Goal: Task Accomplishment & Management: Use online tool/utility

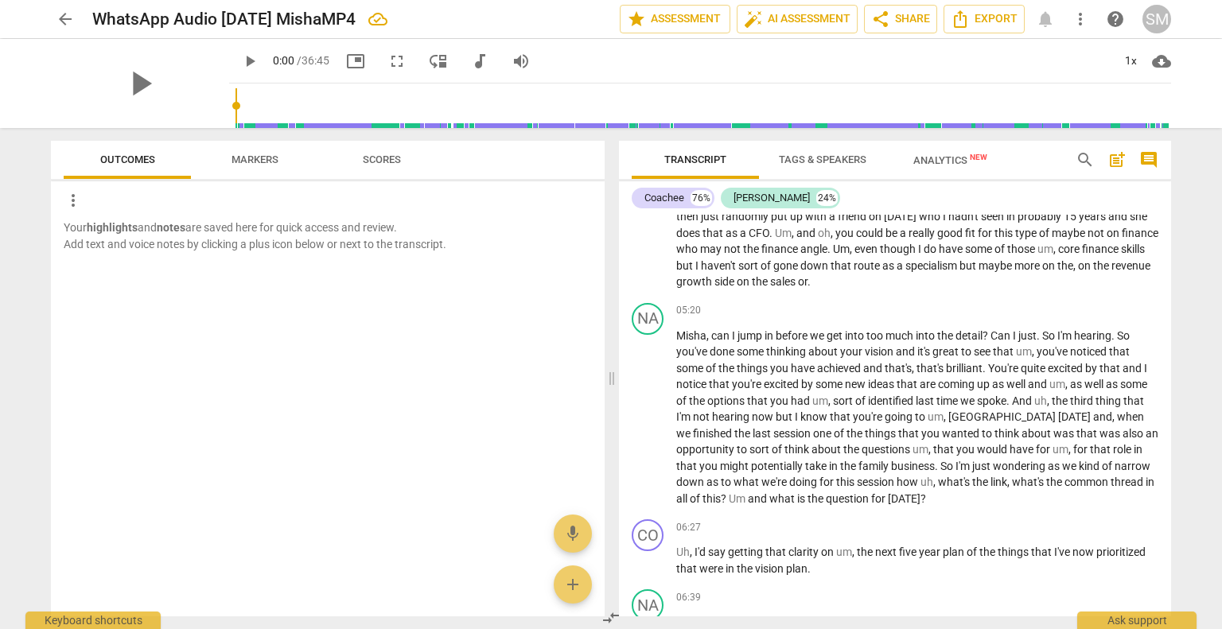
scroll to position [1295, 0]
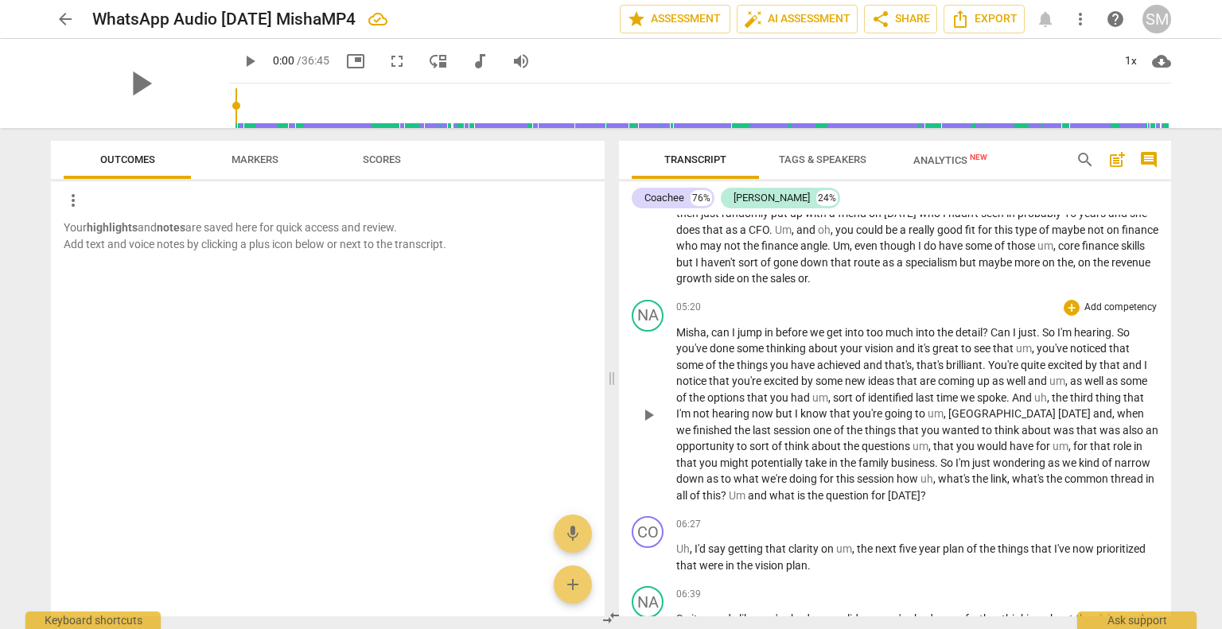
click at [731, 443] on span "opportunity" at bounding box center [706, 446] width 60 height 13
click at [697, 461] on span "that" at bounding box center [687, 463] width 23 height 13
click at [1140, 447] on span "in" at bounding box center [1138, 446] width 9 height 13
click at [1022, 461] on span "wondering" at bounding box center [997, 463] width 55 height 13
click at [894, 476] on span "session" at bounding box center [877, 479] width 40 height 13
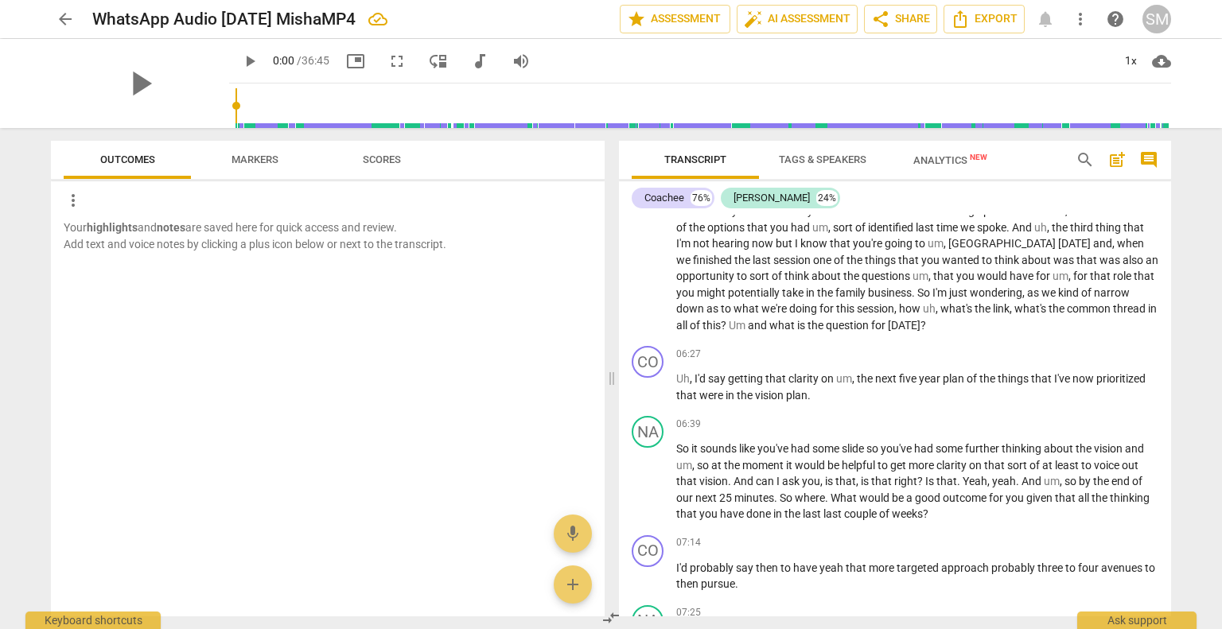
scroll to position [1482, 0]
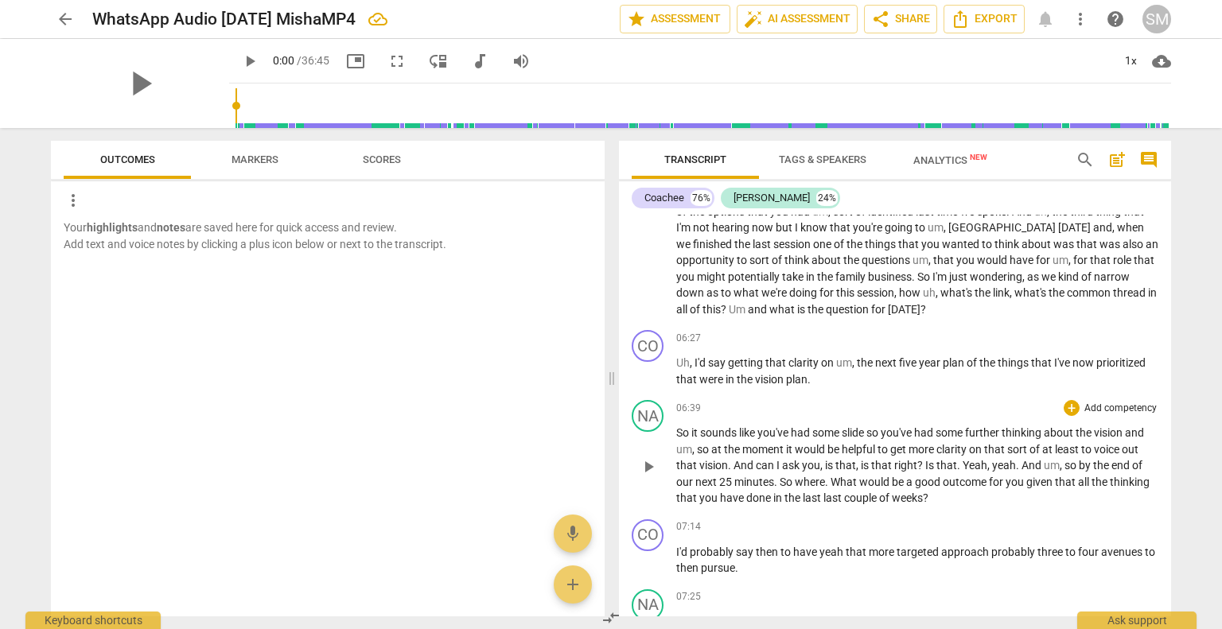
click at [881, 430] on span "so" at bounding box center [874, 433] width 14 height 13
click at [885, 445] on span "that" at bounding box center [877, 449] width 23 height 13
click at [837, 462] on span "Yeah" at bounding box center [849, 465] width 25 height 13
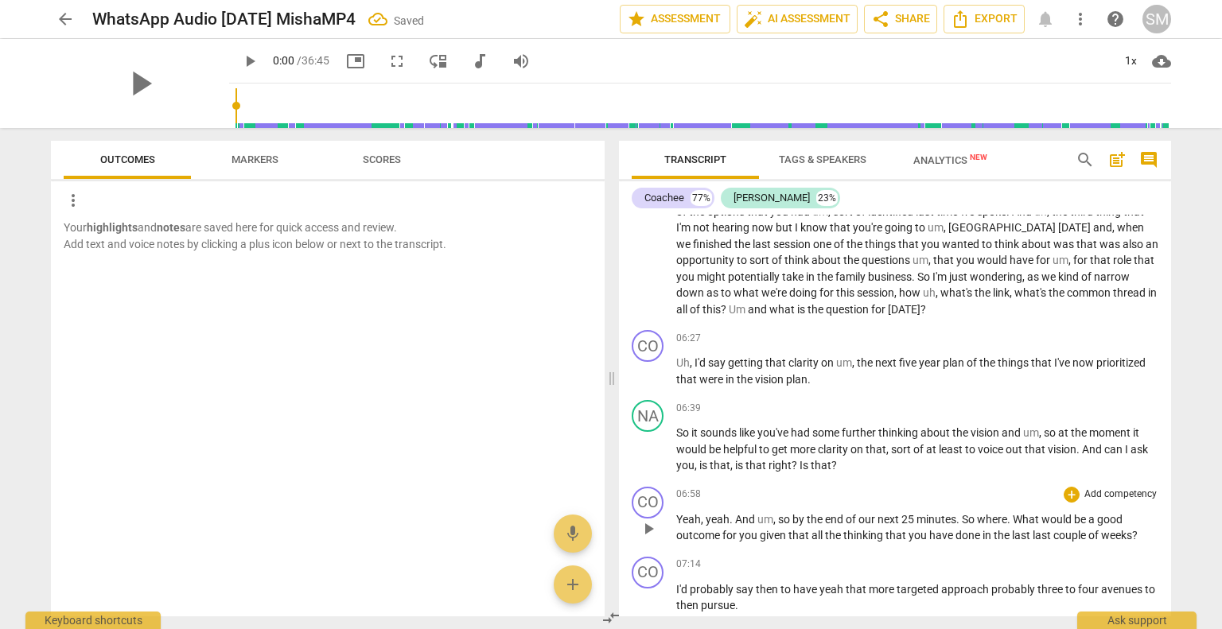
click at [735, 516] on span "And" at bounding box center [746, 519] width 22 height 13
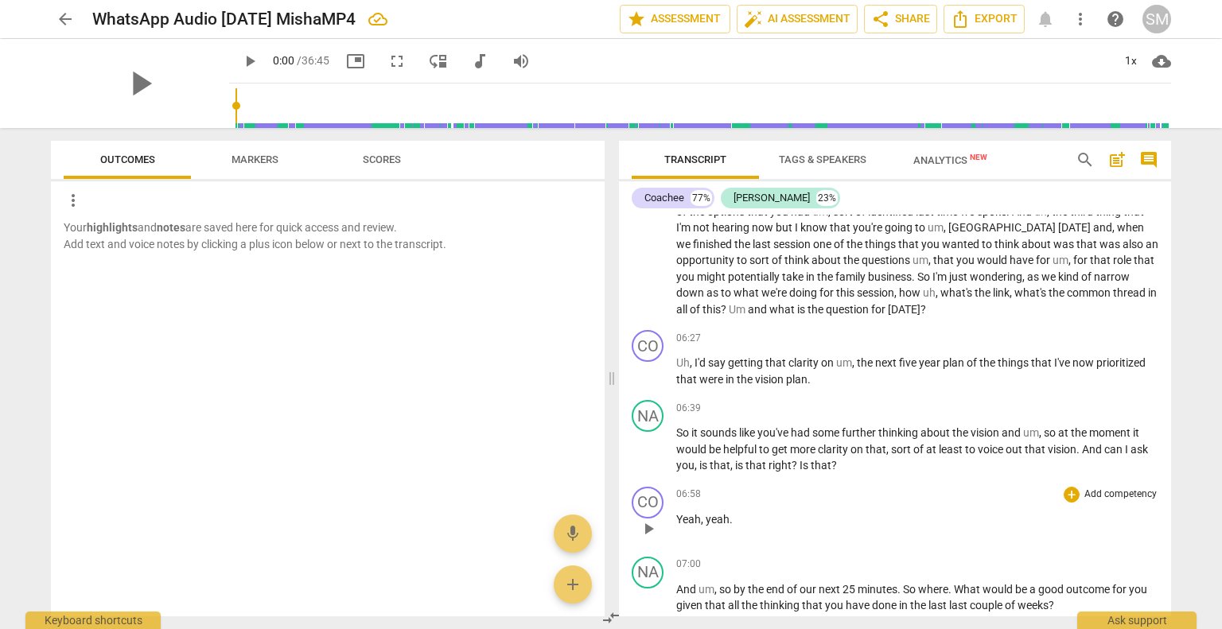
drag, startPoint x: 1167, startPoint y: 281, endPoint x: 1038, endPoint y: 506, distance: 259.5
click at [1038, 506] on div "06:58 + Add competency keyboard_arrow_right Yeah , yeah ." at bounding box center [917, 515] width 482 height 57
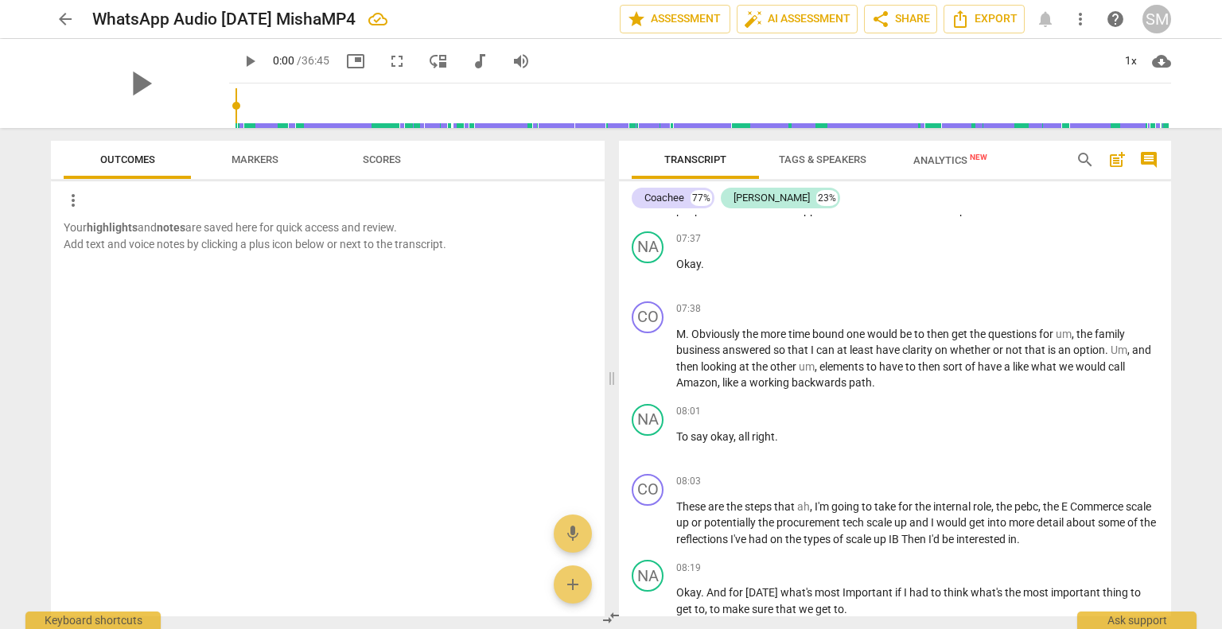
scroll to position [2104, 0]
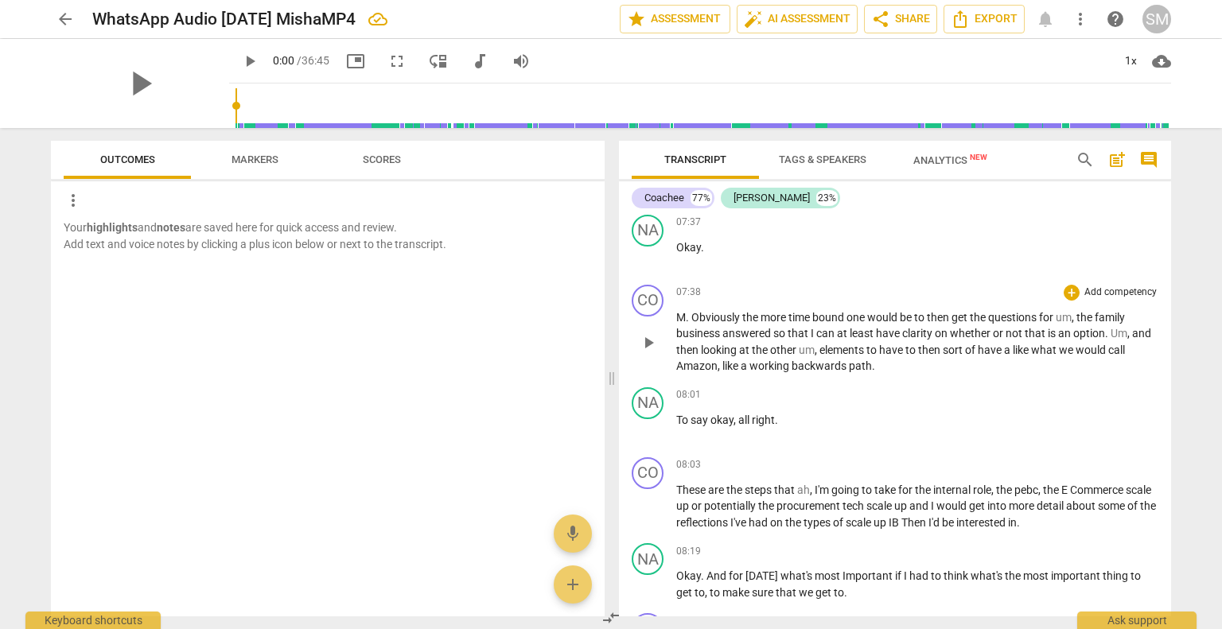
click at [693, 311] on span "Obviously" at bounding box center [717, 317] width 51 height 13
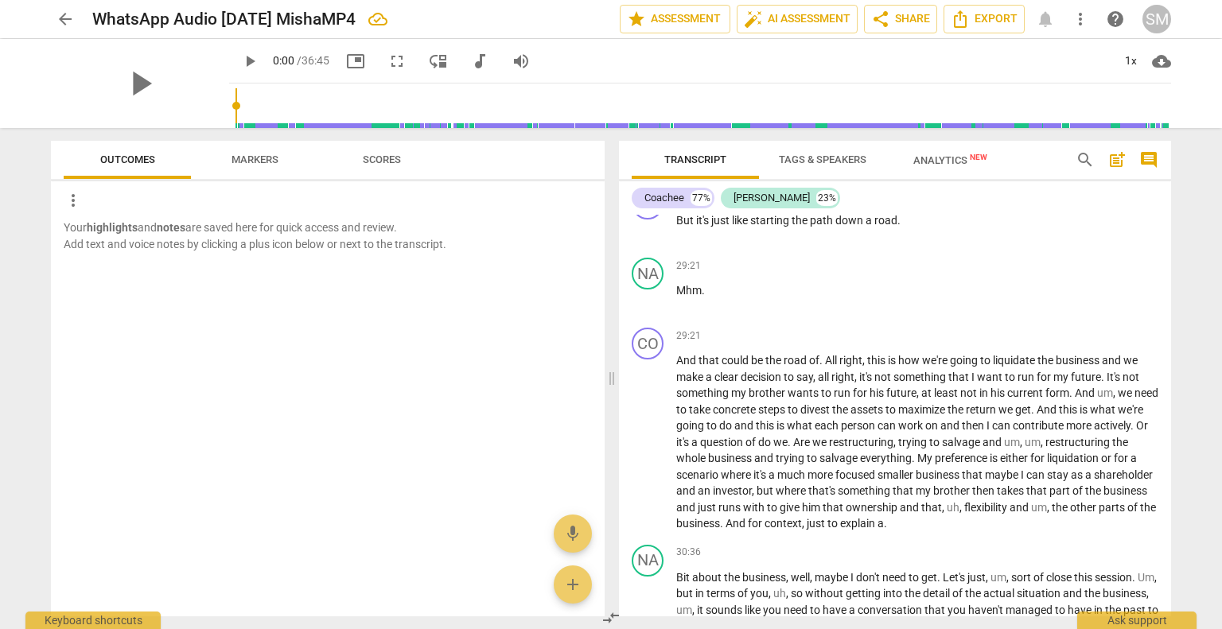
scroll to position [8218, 0]
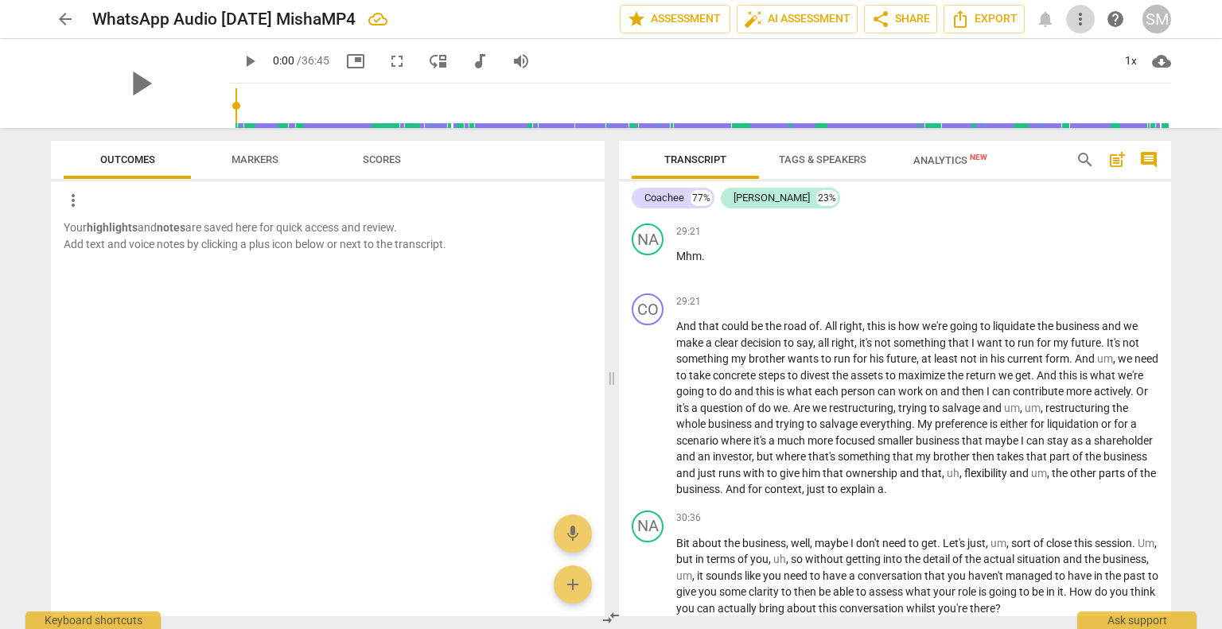
click at [1081, 13] on span "more_vert" at bounding box center [1080, 19] width 19 height 19
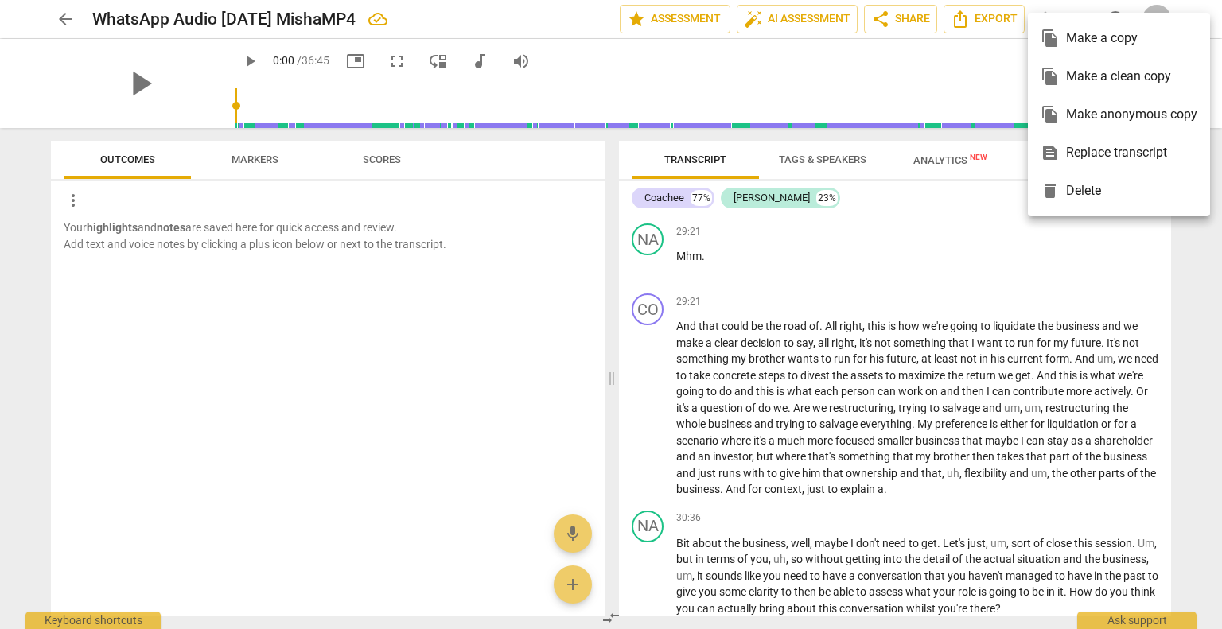
click at [950, 205] on div at bounding box center [611, 314] width 1222 height 629
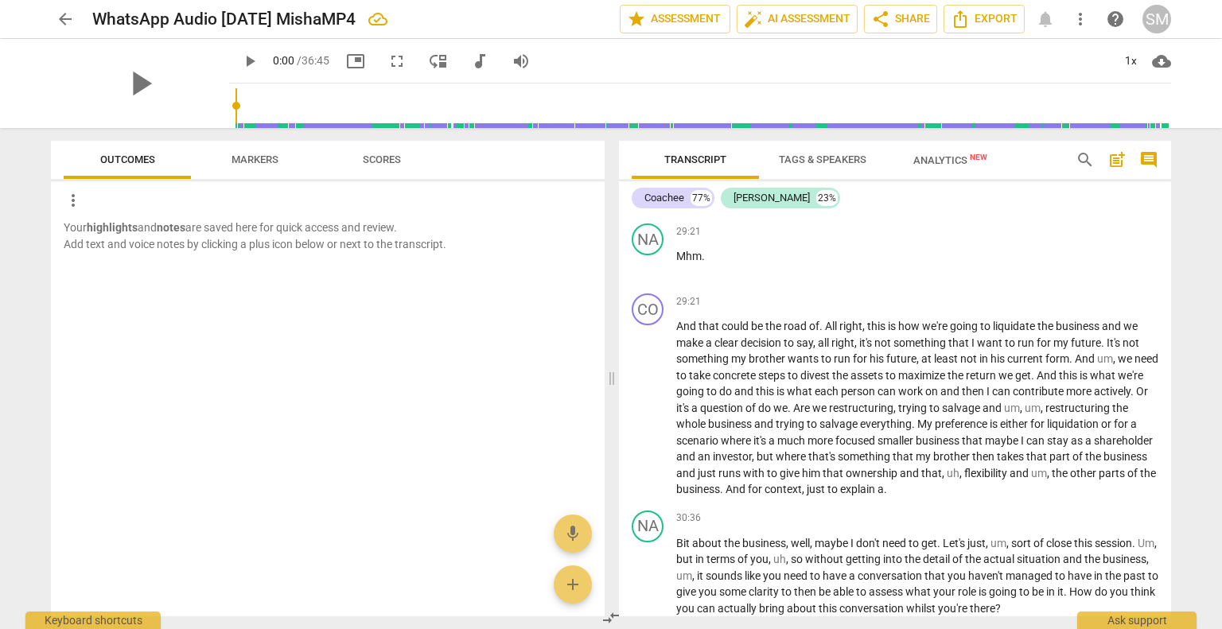
click at [1155, 25] on div "SM" at bounding box center [1157, 19] width 29 height 29
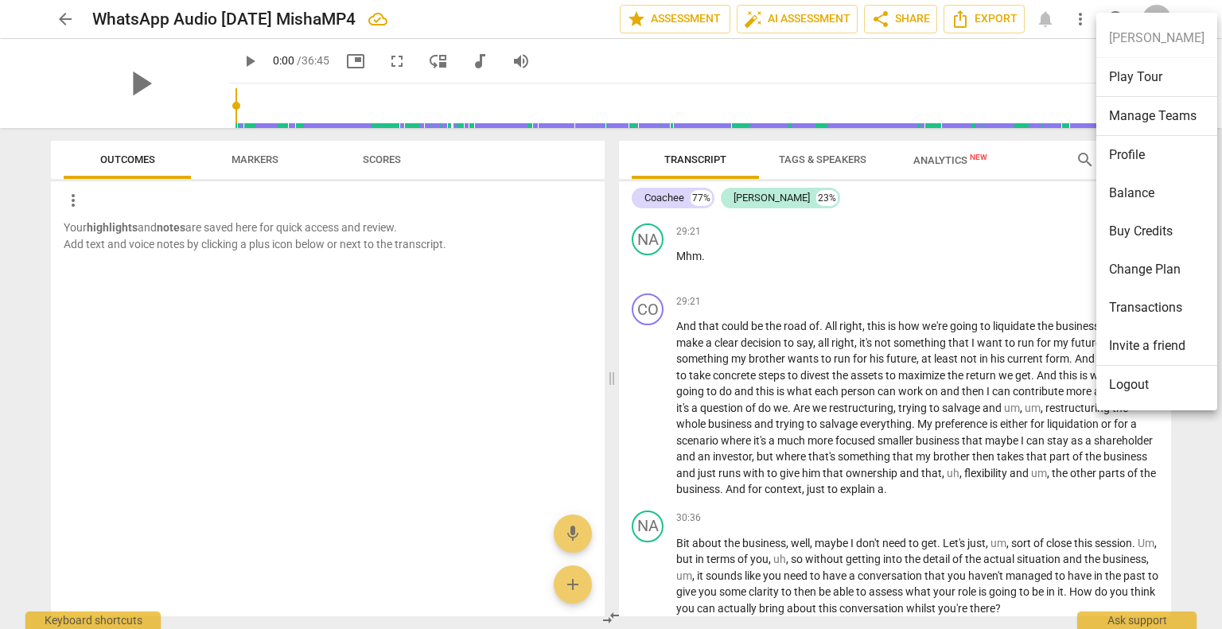
click at [1127, 191] on li "Balance" at bounding box center [1157, 193] width 121 height 38
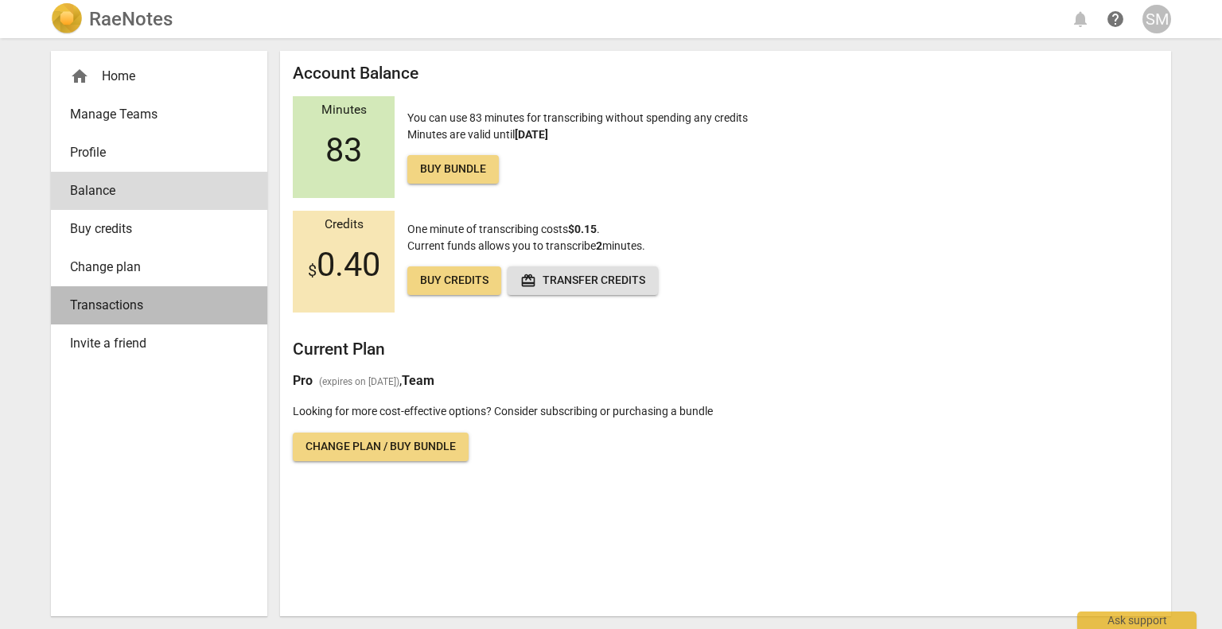
click at [113, 302] on span "Transactions" at bounding box center [153, 305] width 166 height 19
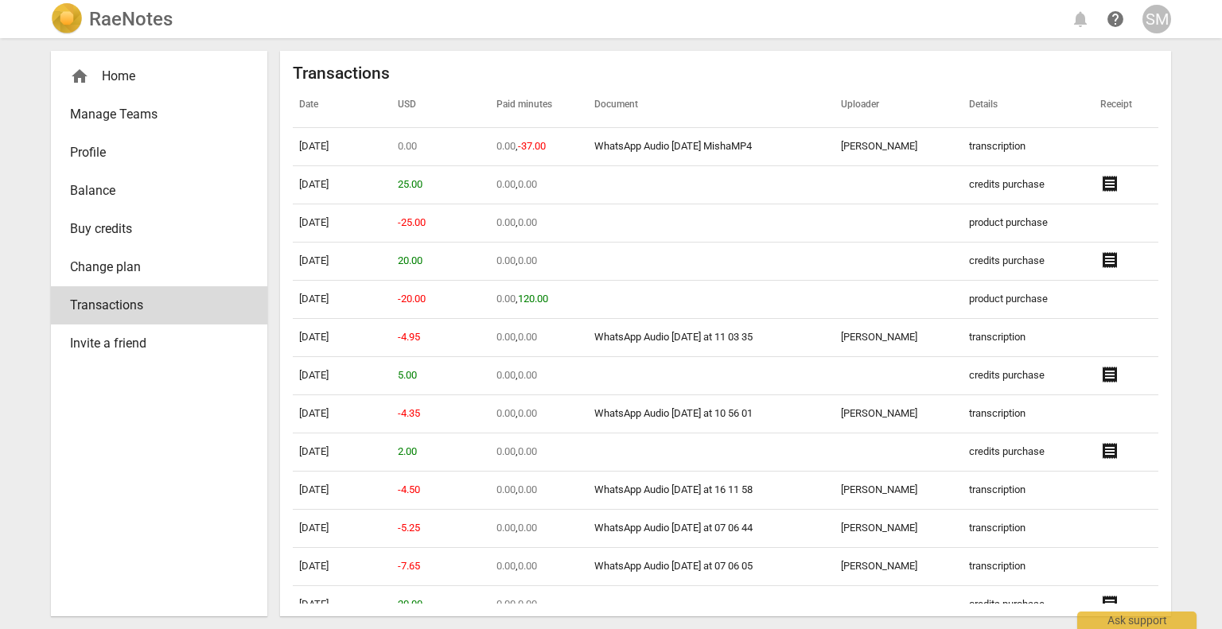
click at [96, 194] on span "Balance" at bounding box center [153, 190] width 166 height 19
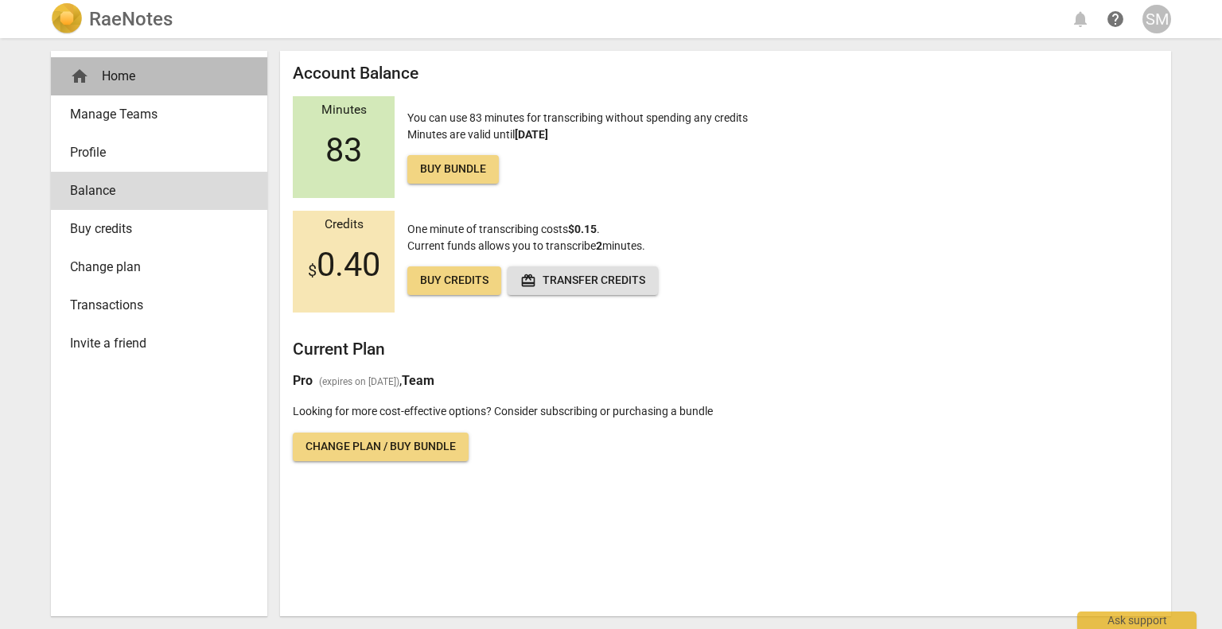
click at [122, 69] on div "home Home" at bounding box center [153, 76] width 166 height 19
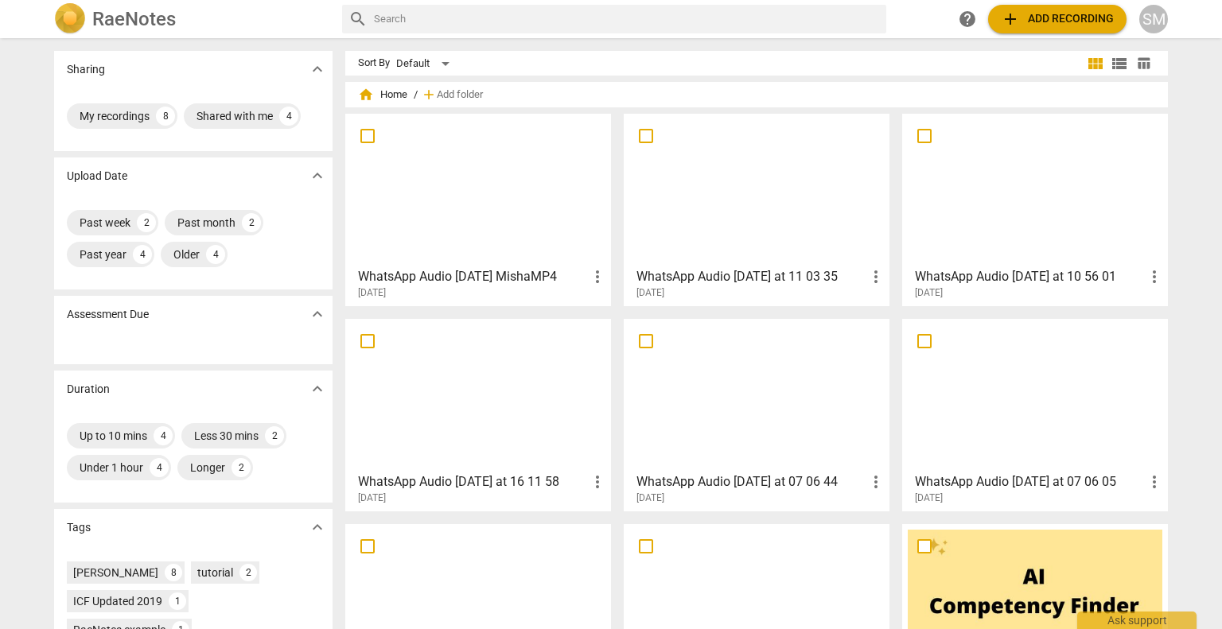
click at [1161, 23] on div "SM" at bounding box center [1154, 19] width 29 height 29
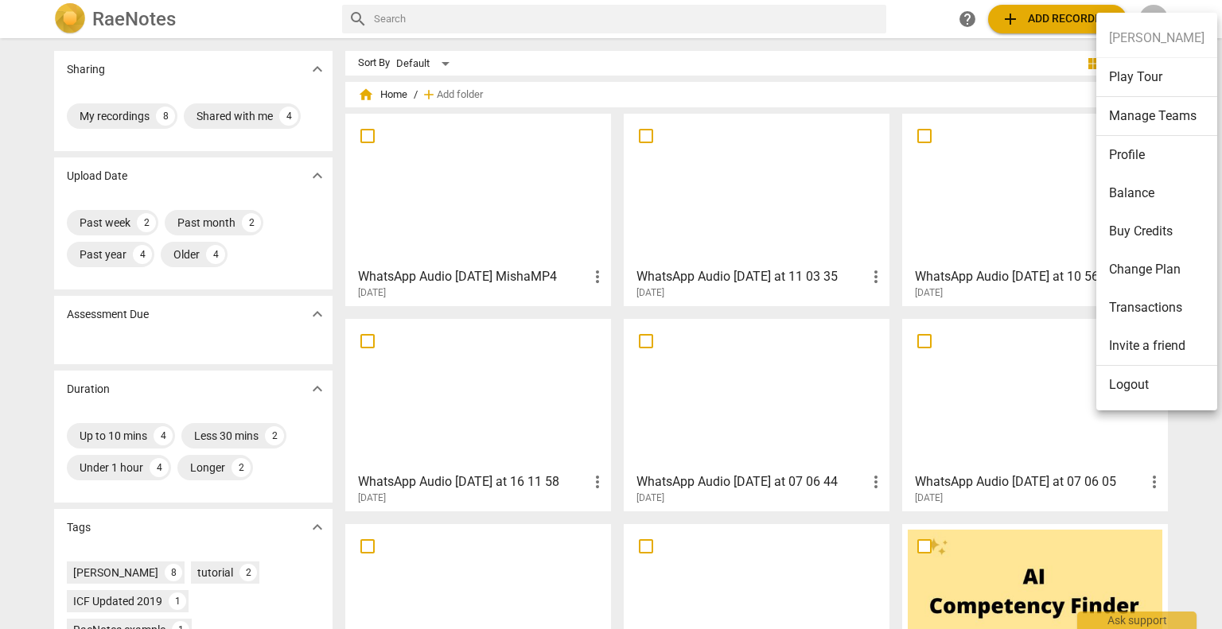
click at [1131, 197] on li "Balance" at bounding box center [1157, 193] width 121 height 38
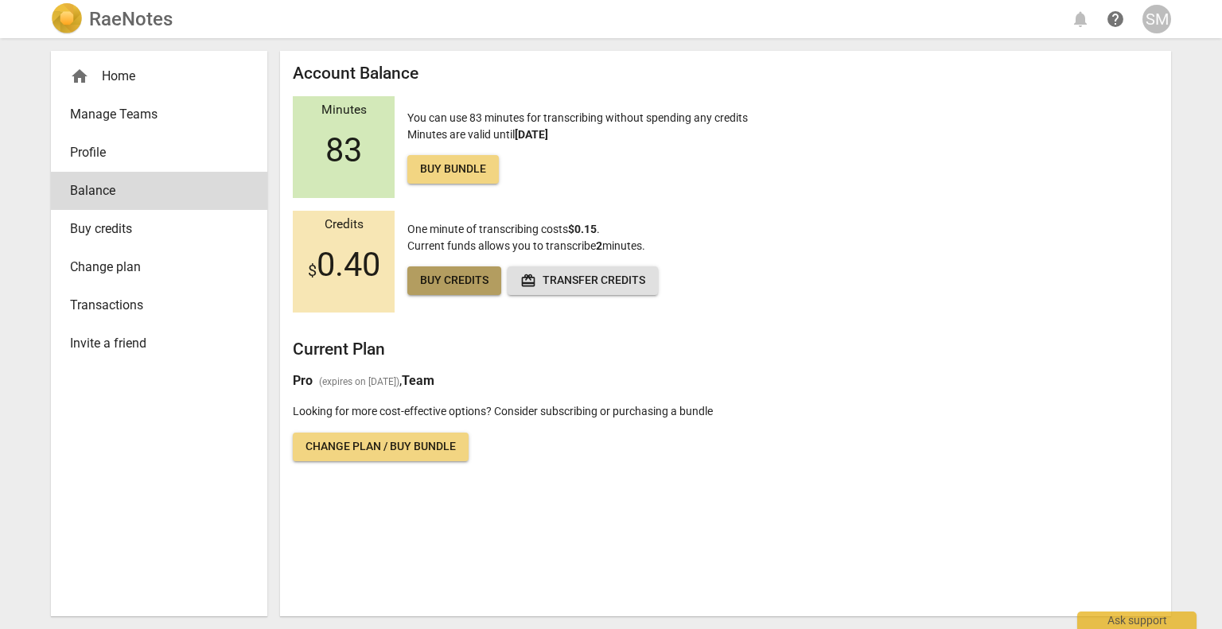
click at [430, 279] on span "Buy credits" at bounding box center [454, 281] width 68 height 16
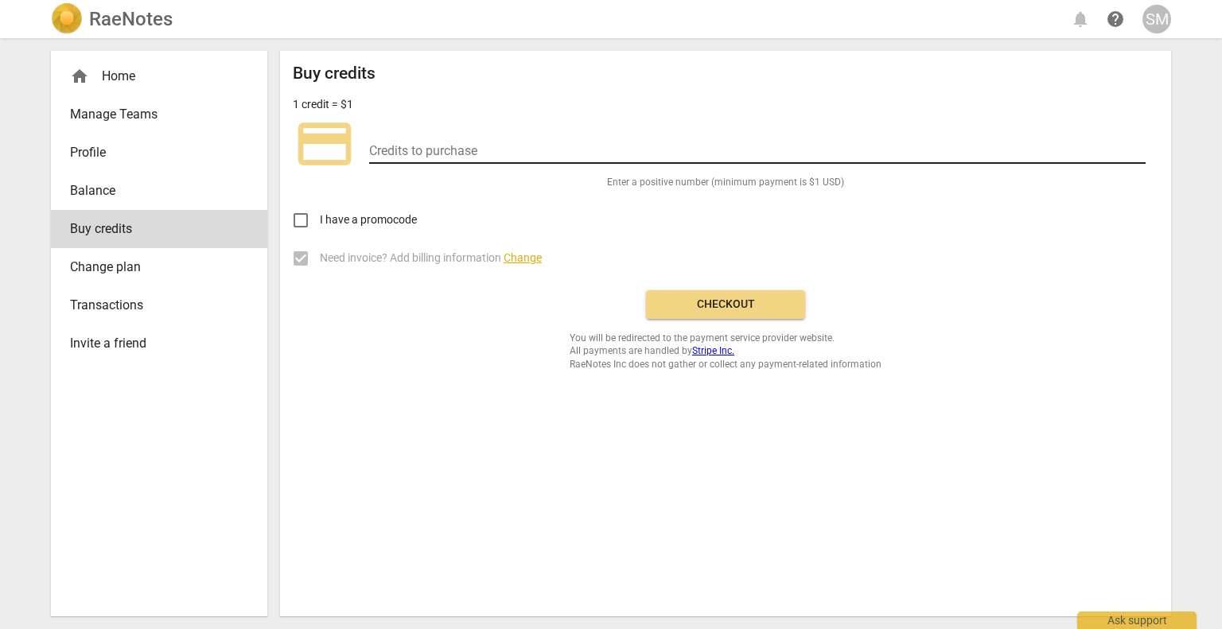
click at [408, 147] on input "number" at bounding box center [757, 152] width 777 height 23
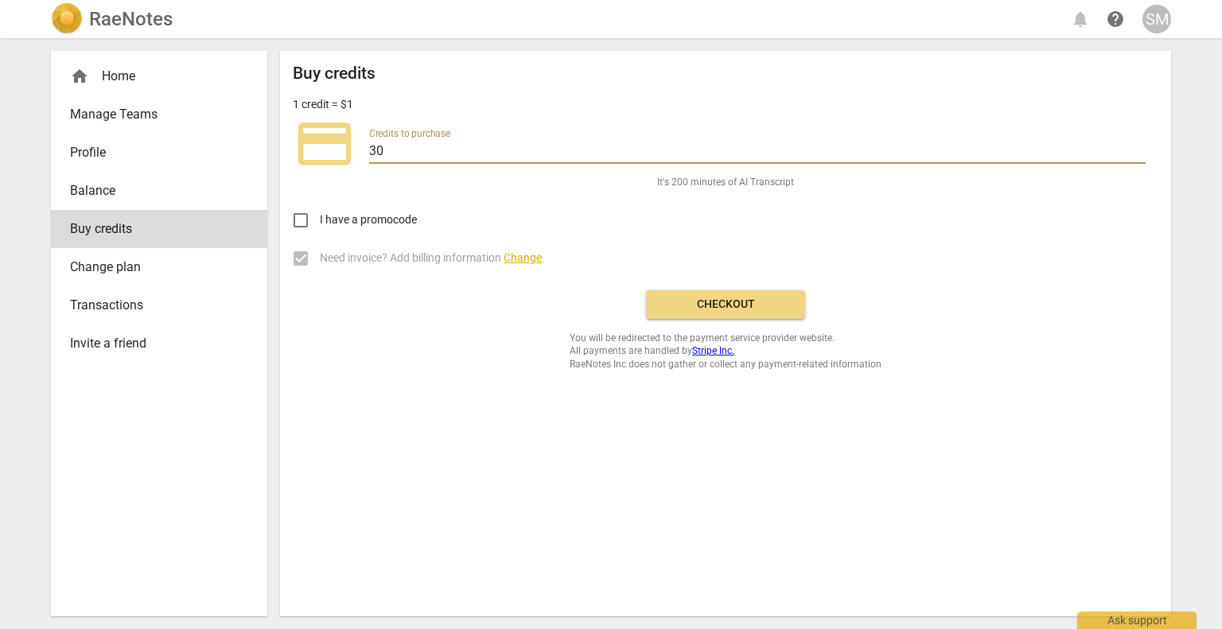
type input "30"
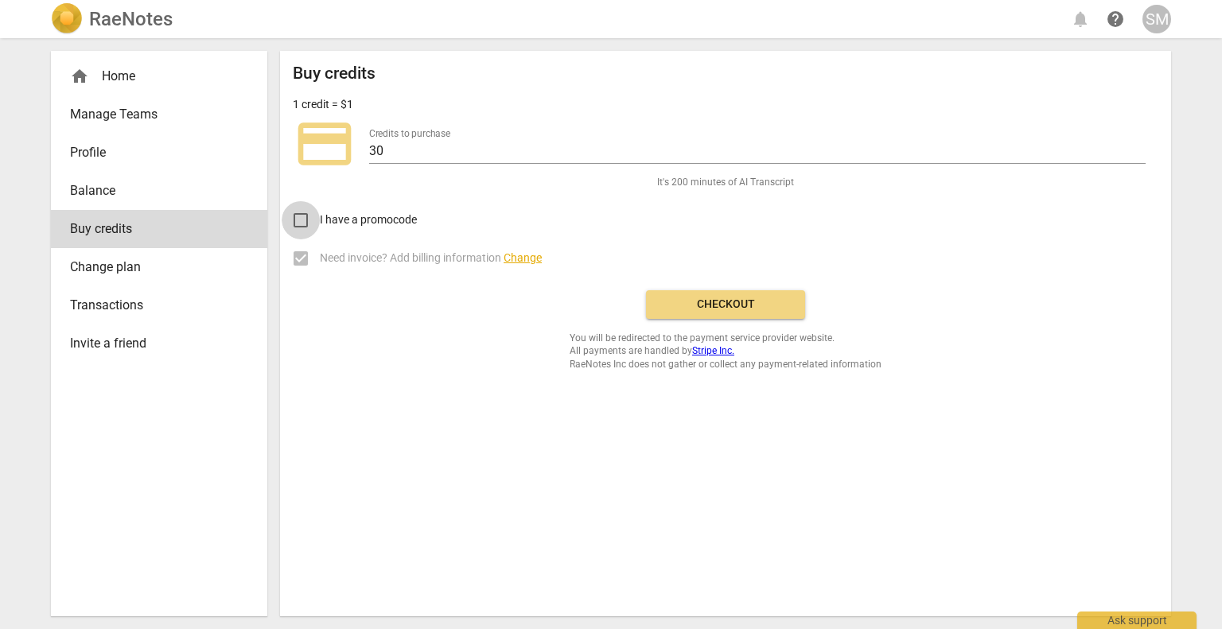
click at [115, 79] on div "home Home" at bounding box center [153, 76] width 166 height 19
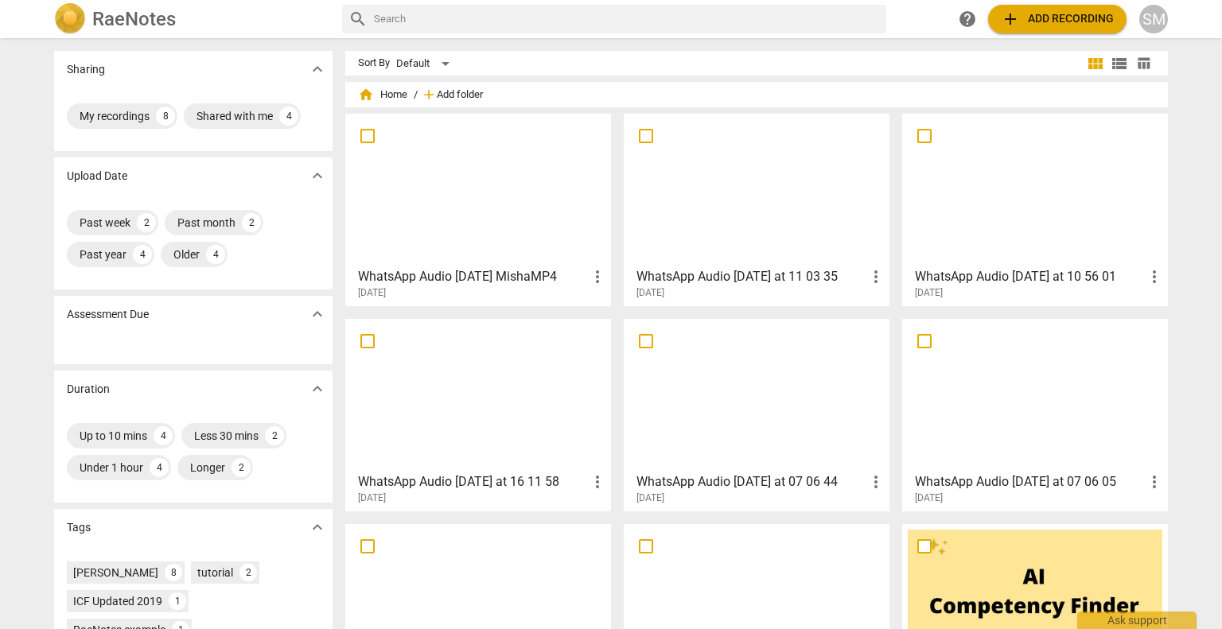
click at [452, 96] on span "Add folder" at bounding box center [460, 95] width 46 height 12
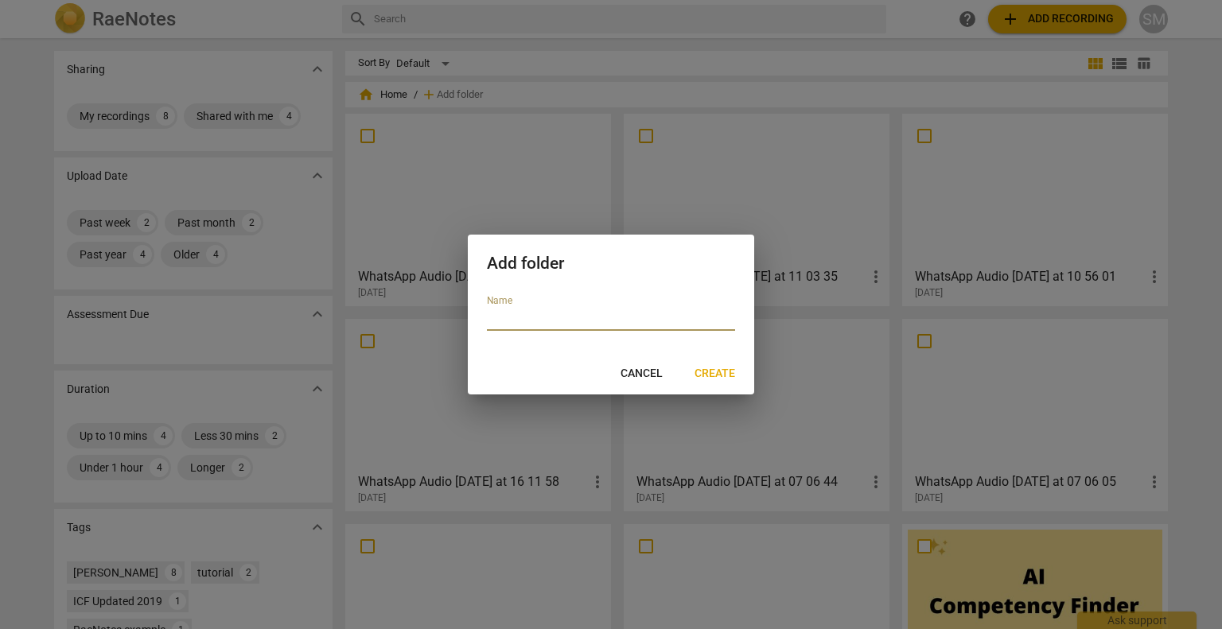
click at [311, 213] on div at bounding box center [611, 314] width 1222 height 629
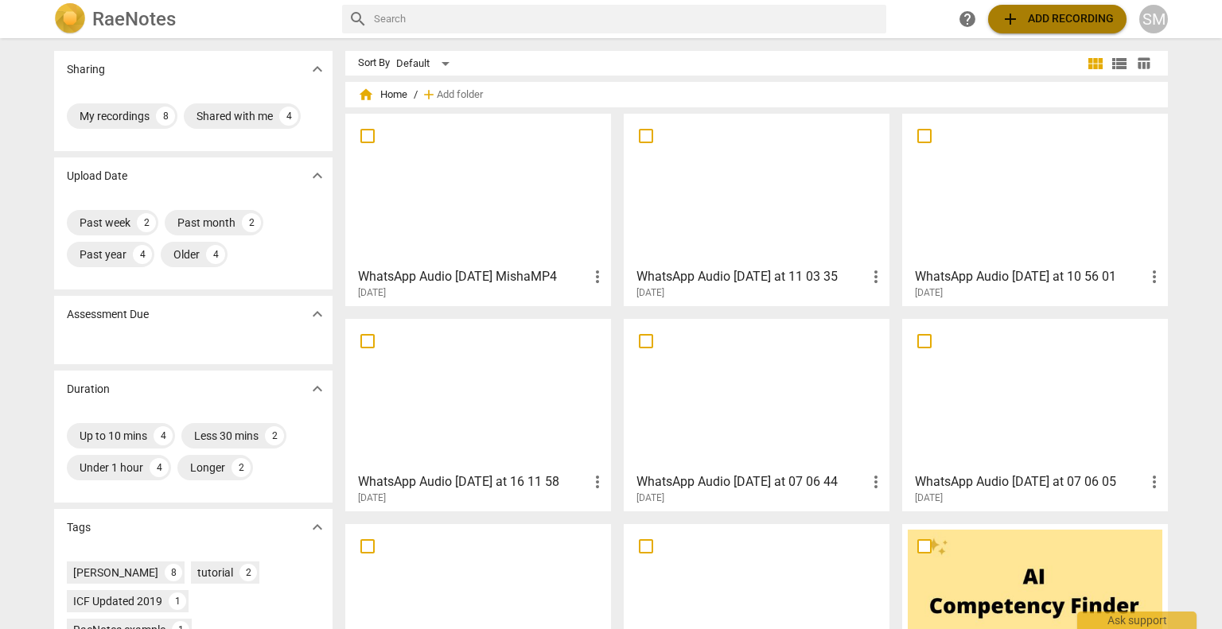
click at [1018, 24] on span "add" at bounding box center [1010, 19] width 19 height 19
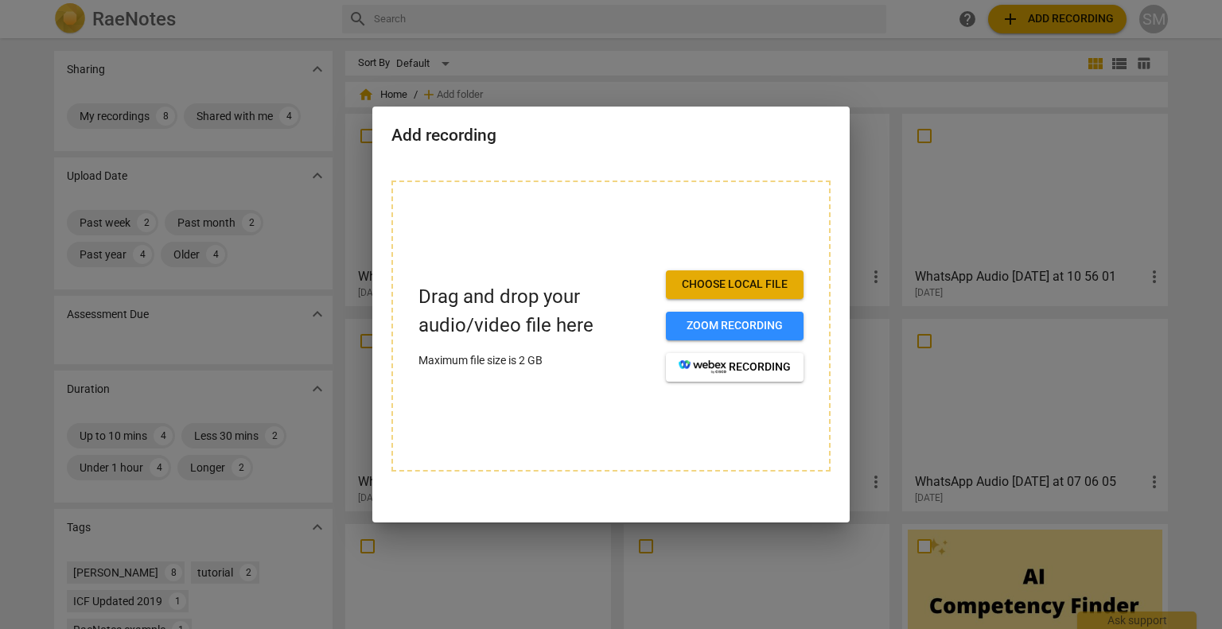
click at [767, 279] on span "Choose local file" at bounding box center [735, 285] width 112 height 16
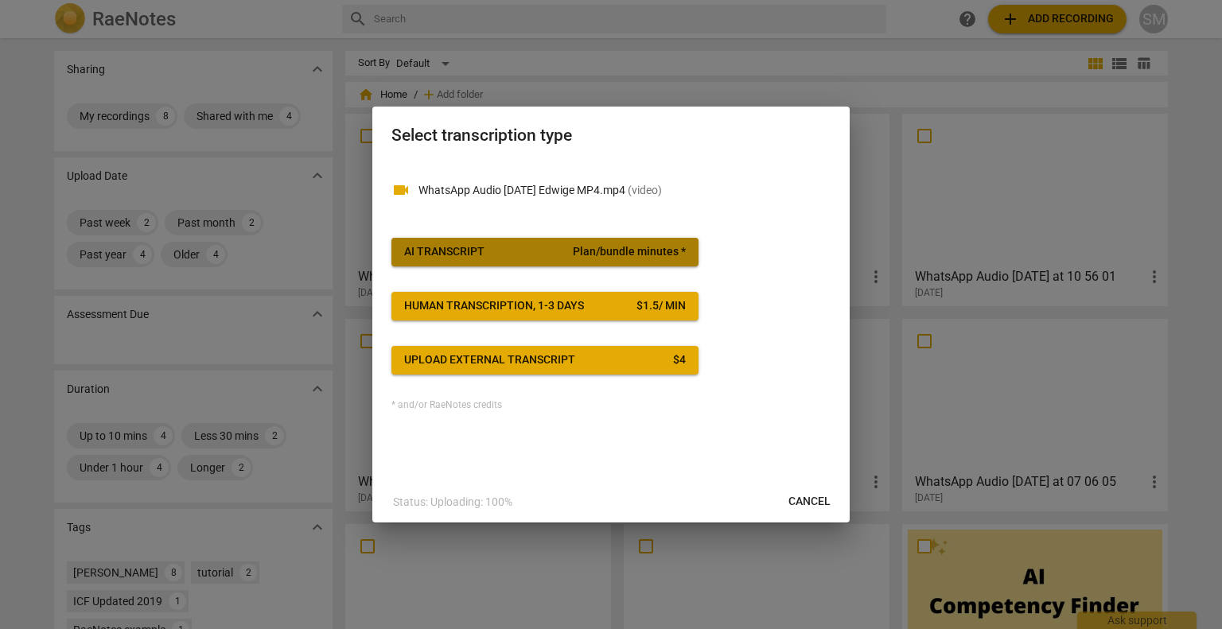
click at [474, 258] on div "AI Transcript" at bounding box center [444, 252] width 80 height 16
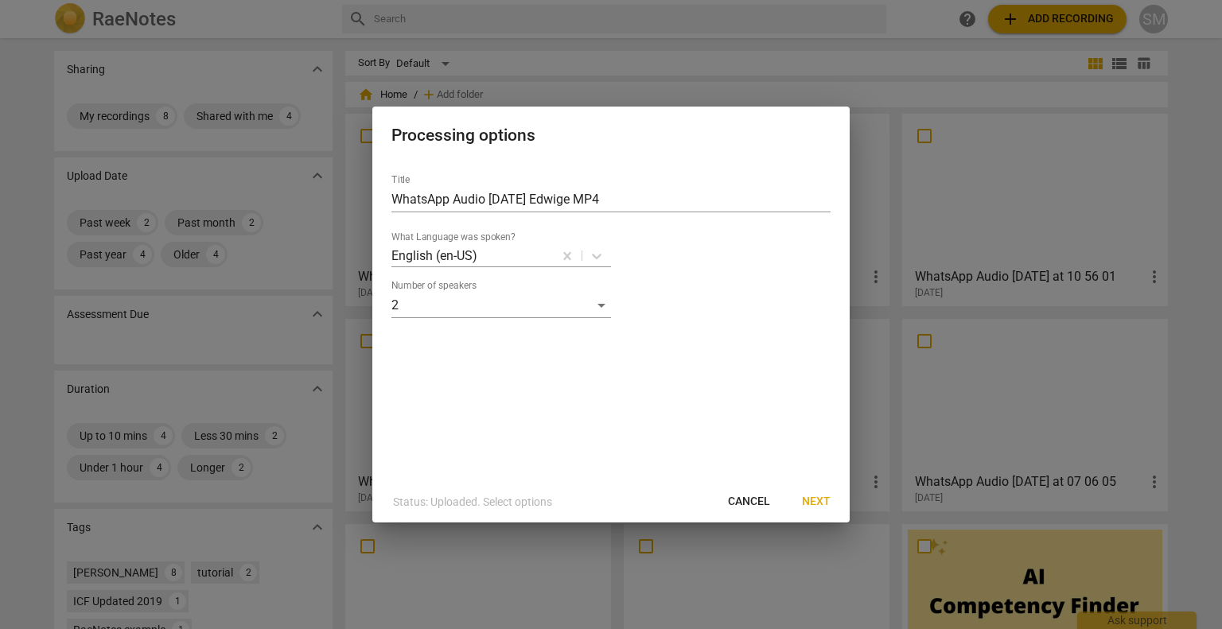
click at [815, 501] on span "Next" at bounding box center [816, 502] width 29 height 16
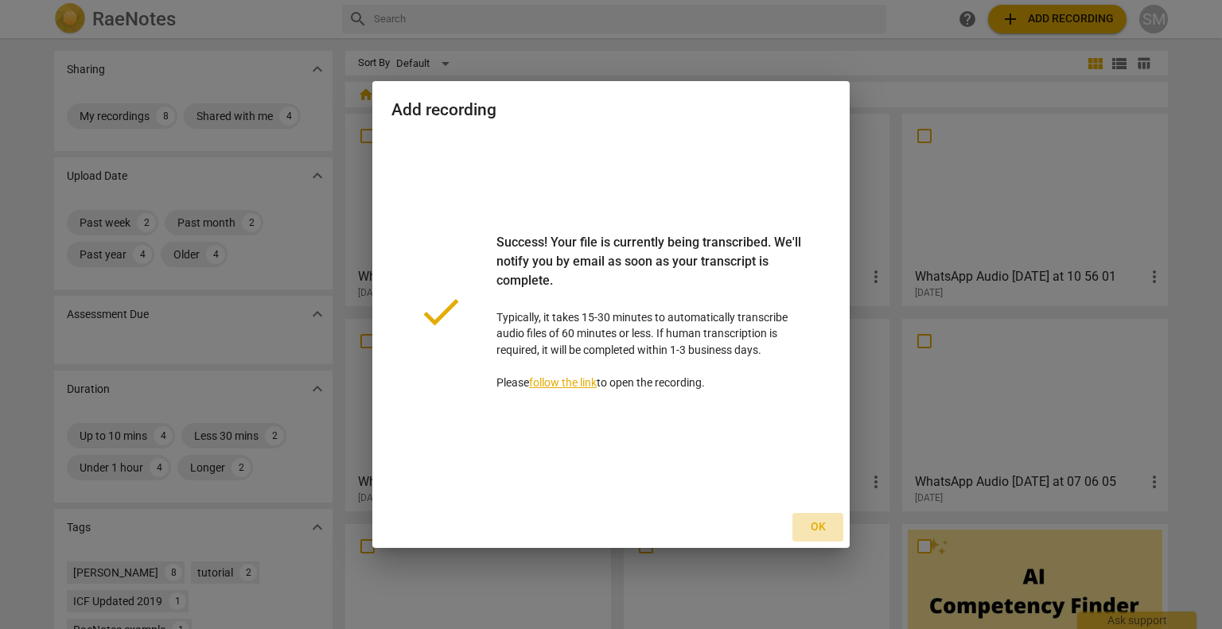
click at [816, 527] on span "Ok" at bounding box center [817, 528] width 25 height 16
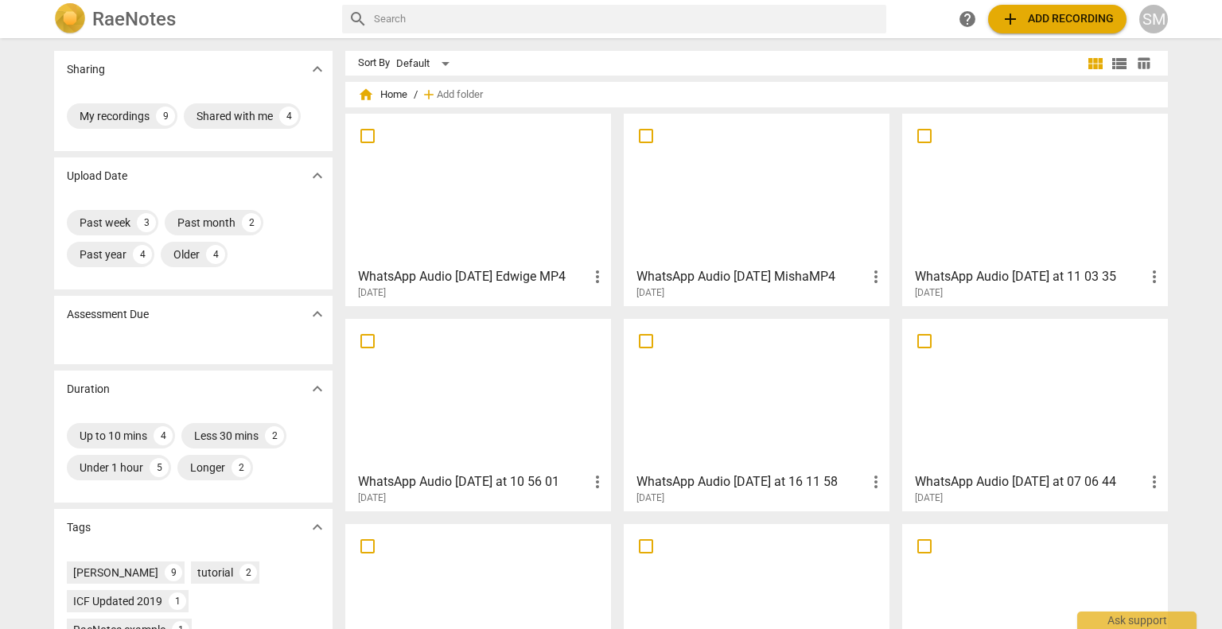
click at [508, 187] on div at bounding box center [478, 189] width 255 height 141
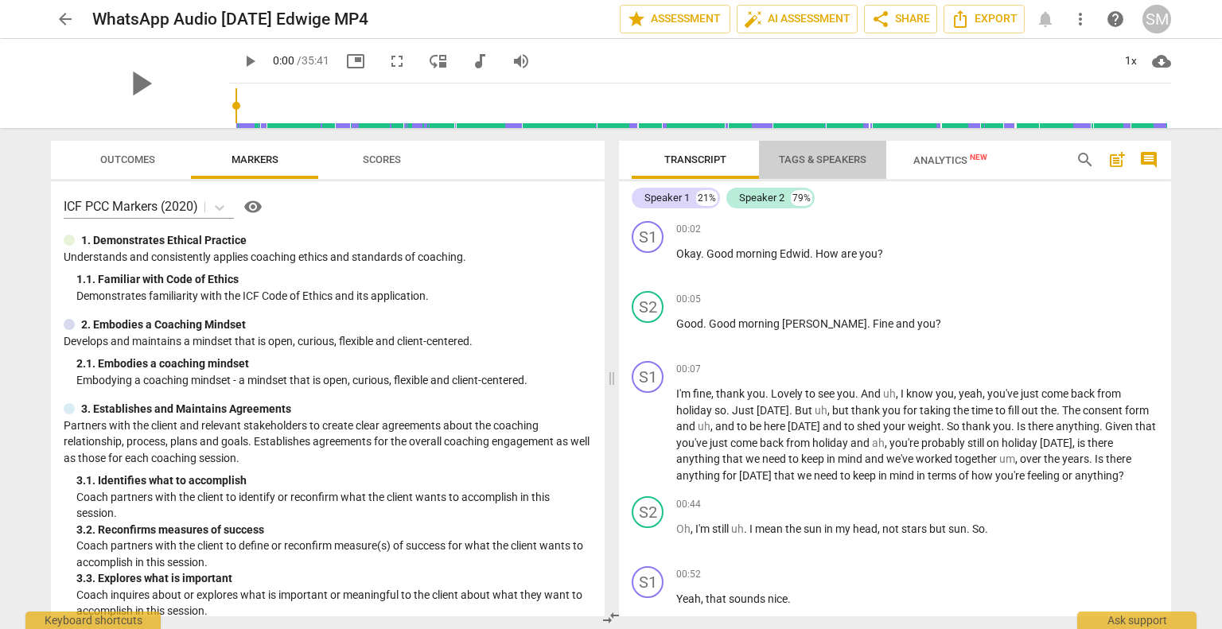
click at [820, 162] on span "Tags & Speakers" at bounding box center [823, 160] width 88 height 12
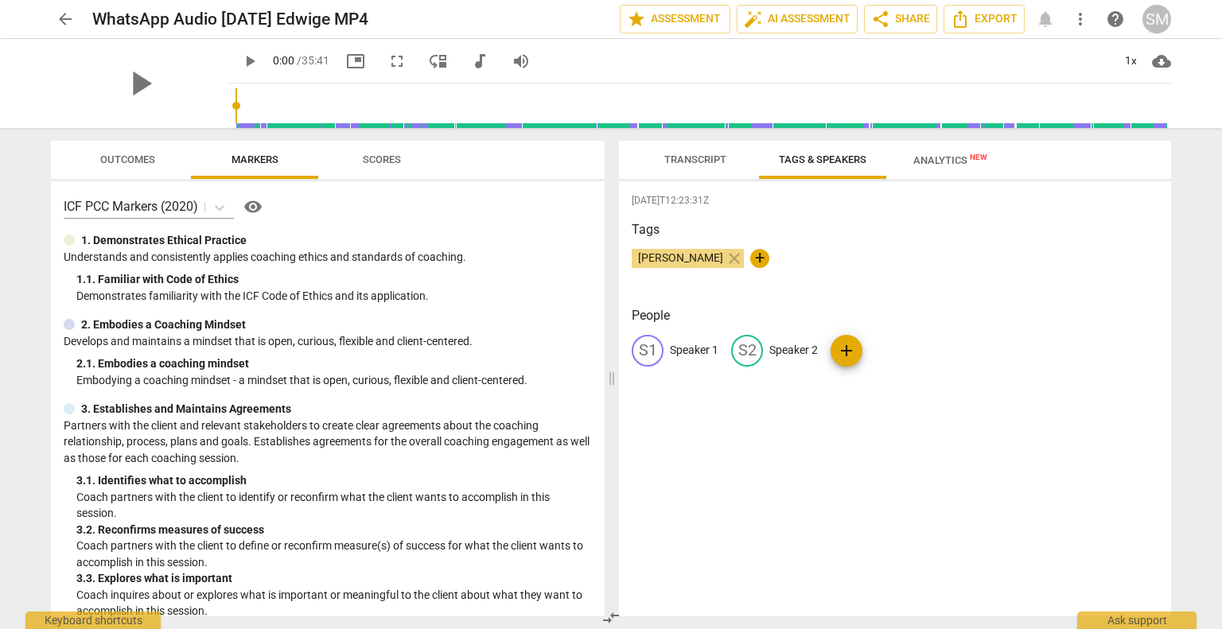
click at [680, 345] on p "Speaker 1" at bounding box center [694, 350] width 49 height 17
type input "[PERSON_NAME]"
click at [879, 346] on p "Speaker 2" at bounding box center [897, 350] width 49 height 17
type input "Edwige"
click at [975, 480] on div "[DATE]T12:23:31Z Tags [PERSON_NAME] close + People NA [PERSON_NAME] edit Edwige…" at bounding box center [895, 398] width 552 height 435
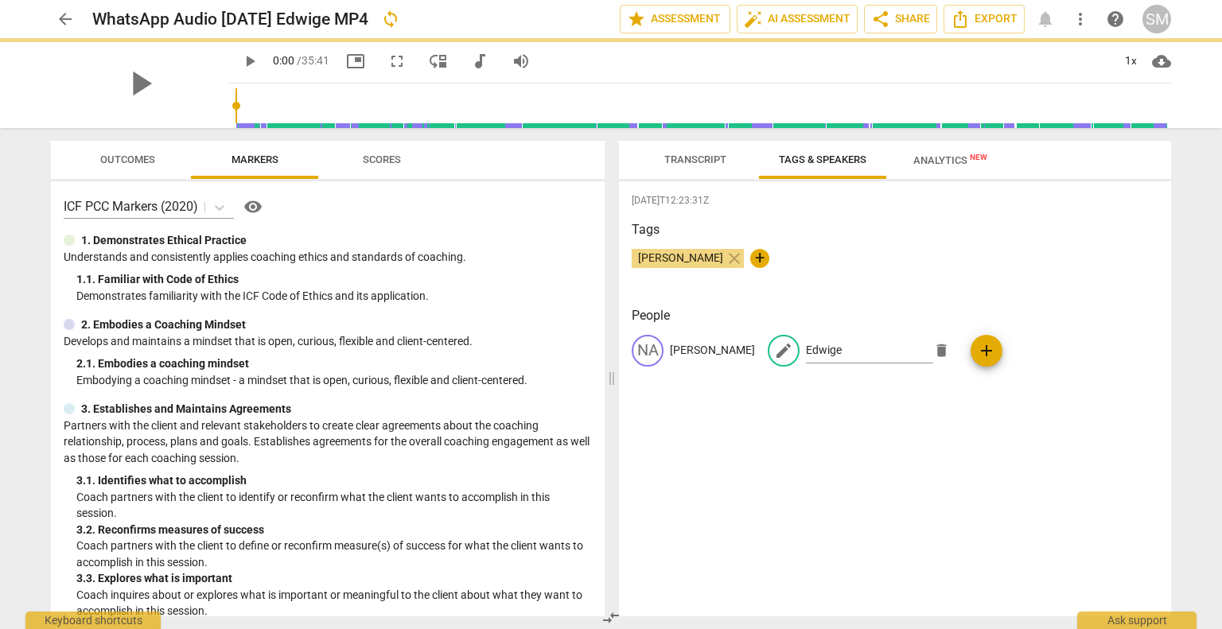
click at [937, 156] on span "Analytics New" at bounding box center [951, 160] width 74 height 12
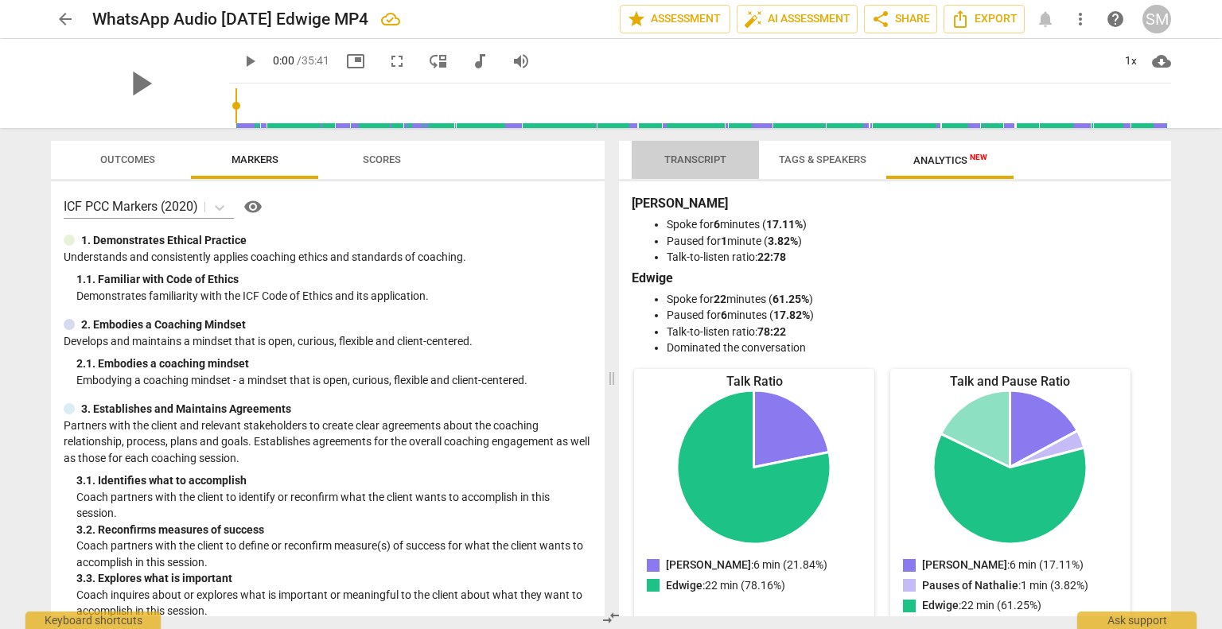
click at [700, 162] on span "Transcript" at bounding box center [695, 160] width 62 height 12
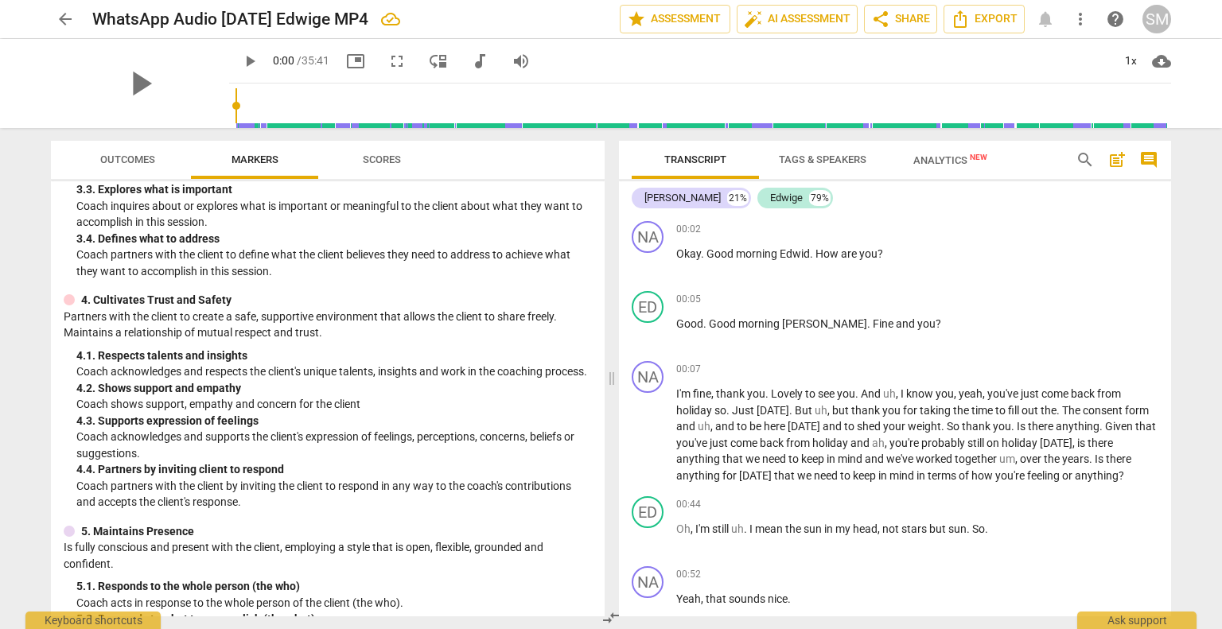
scroll to position [135, 0]
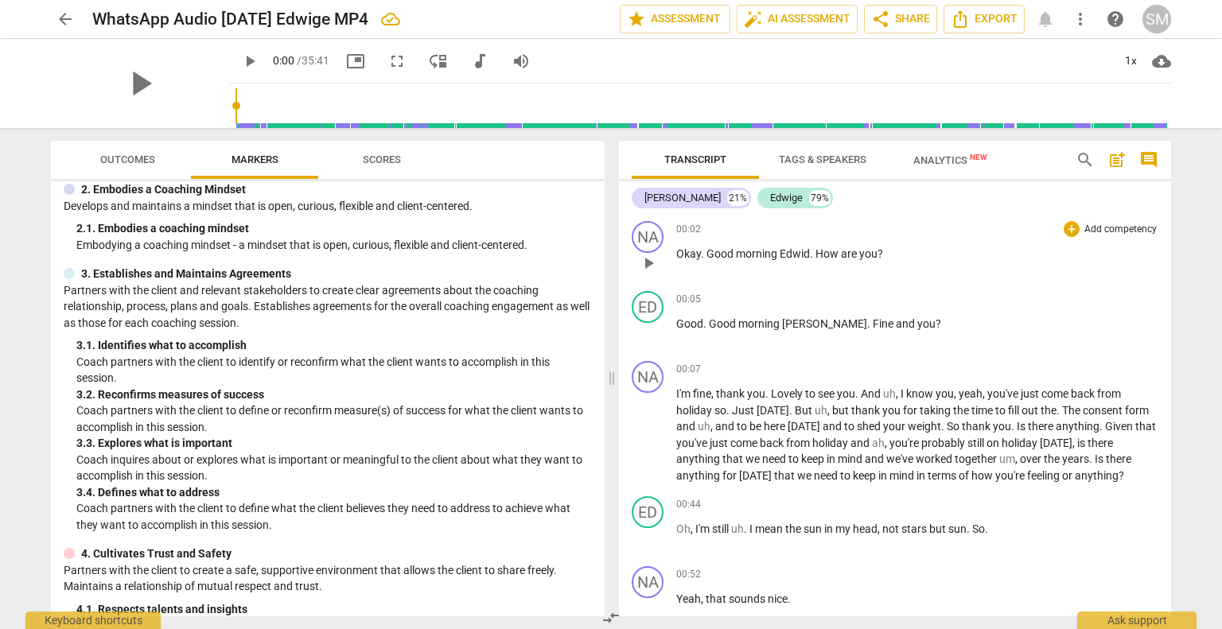
click at [810, 254] on span "." at bounding box center [813, 253] width 6 height 13
drag, startPoint x: 1168, startPoint y: 224, endPoint x: 892, endPoint y: 582, distance: 452.2
click at [892, 582] on div "00:52 + Add competency keyboard_arrow_right Yeah , that sounds nice ." at bounding box center [917, 595] width 482 height 57
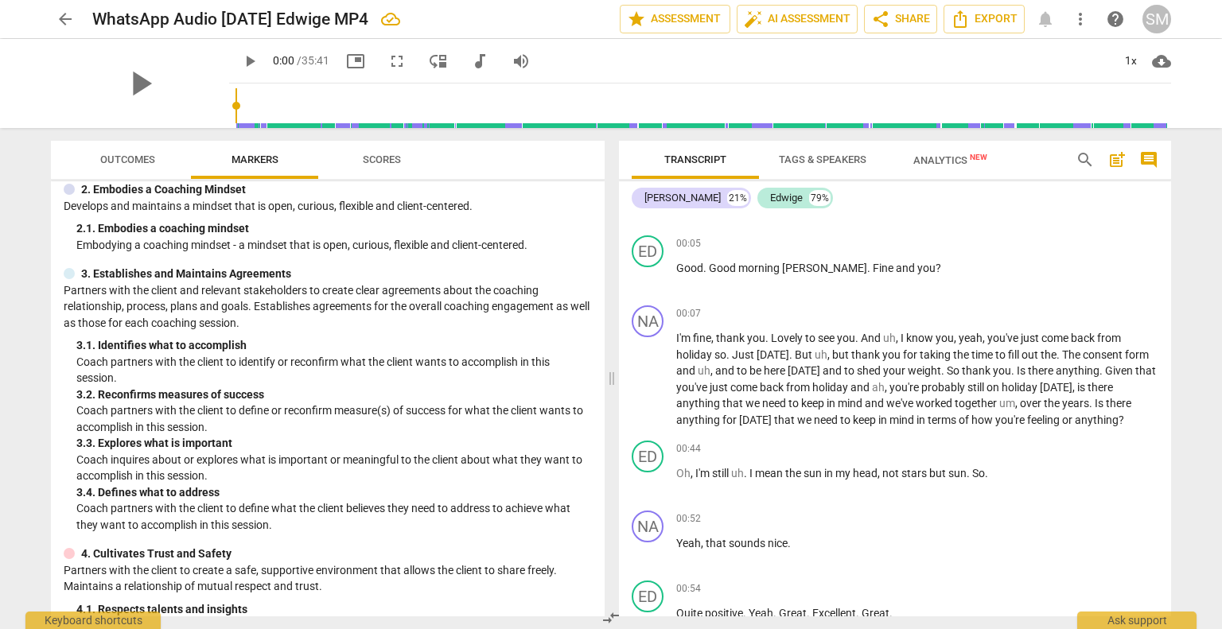
scroll to position [70, 0]
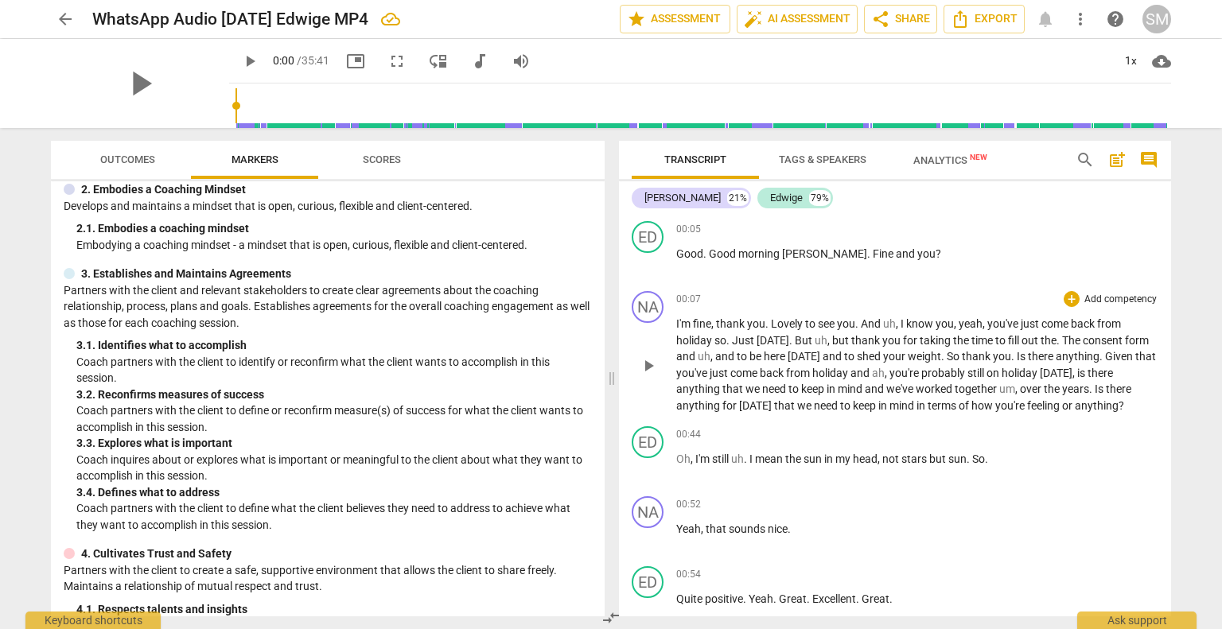
click at [1083, 337] on span "The" at bounding box center [1072, 340] width 21 height 13
click at [795, 338] on span "." at bounding box center [792, 340] width 6 height 13
click at [920, 355] on span "weight" at bounding box center [902, 356] width 33 height 13
click at [857, 356] on span "shedule this" at bounding box center [865, 356] width 59 height 13
click at [964, 499] on div "00:52 + Add competency keyboard_arrow_right" at bounding box center [917, 505] width 482 height 16
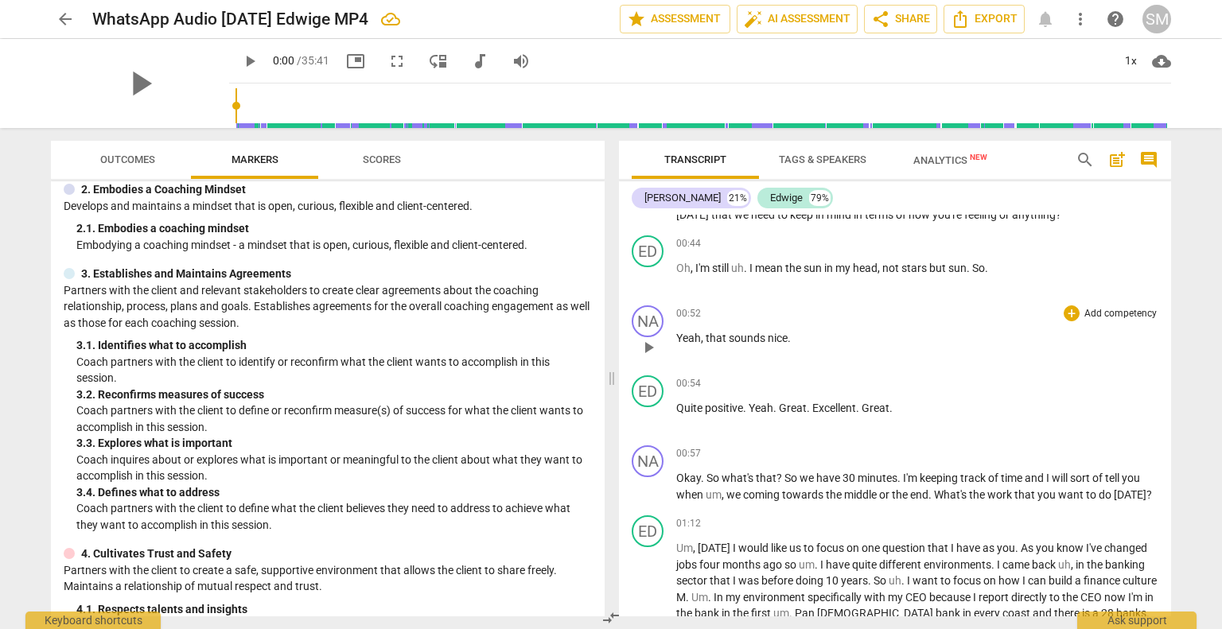
scroll to position [293, 0]
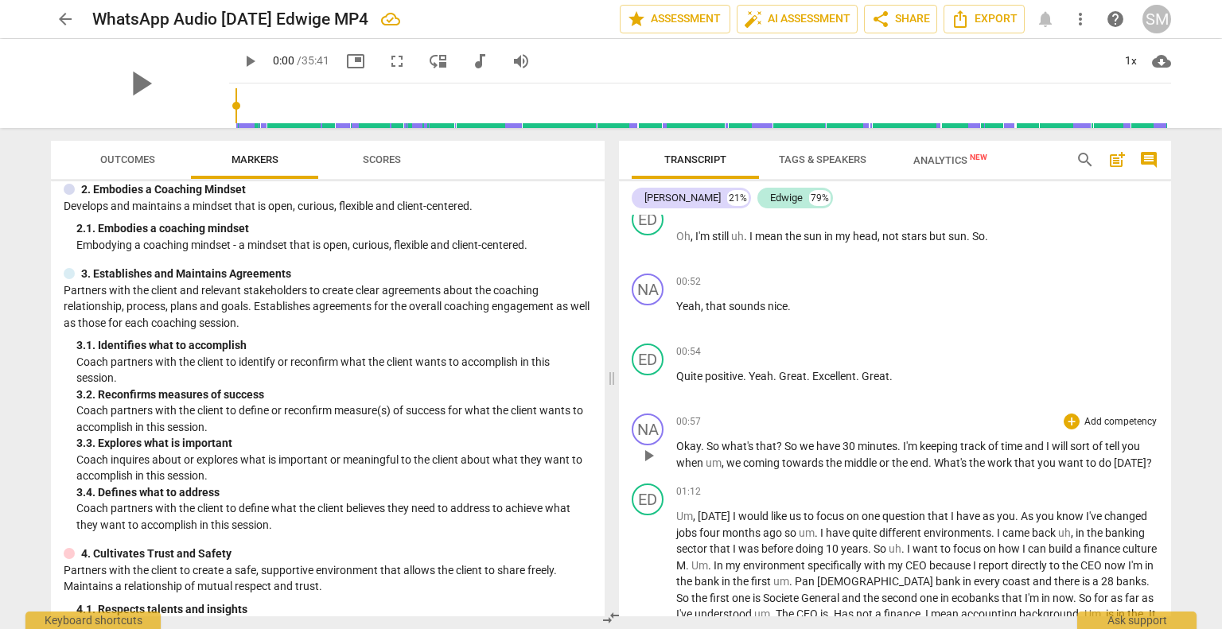
click at [780, 442] on span "?" at bounding box center [781, 446] width 8 height 13
drag, startPoint x: 1168, startPoint y: 235, endPoint x: 867, endPoint y: 409, distance: 347.6
click at [867, 409] on div "NA play_arrow pause 00:57 + Add competency keyboard_arrow_right Okay . So , so …" at bounding box center [895, 442] width 552 height 70
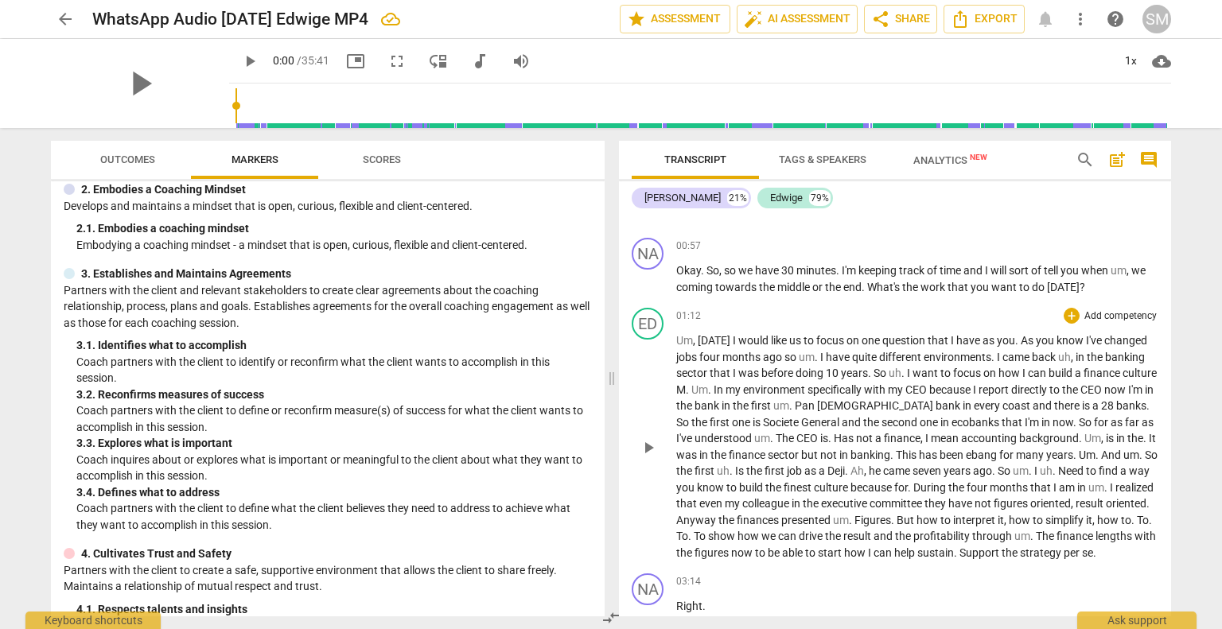
scroll to position [471, 0]
click at [686, 388] on span "M" at bounding box center [681, 387] width 10 height 13
click at [974, 402] on span "every" at bounding box center [988, 403] width 29 height 13
click at [1012, 415] on span "that" at bounding box center [1013, 420] width 23 height 13
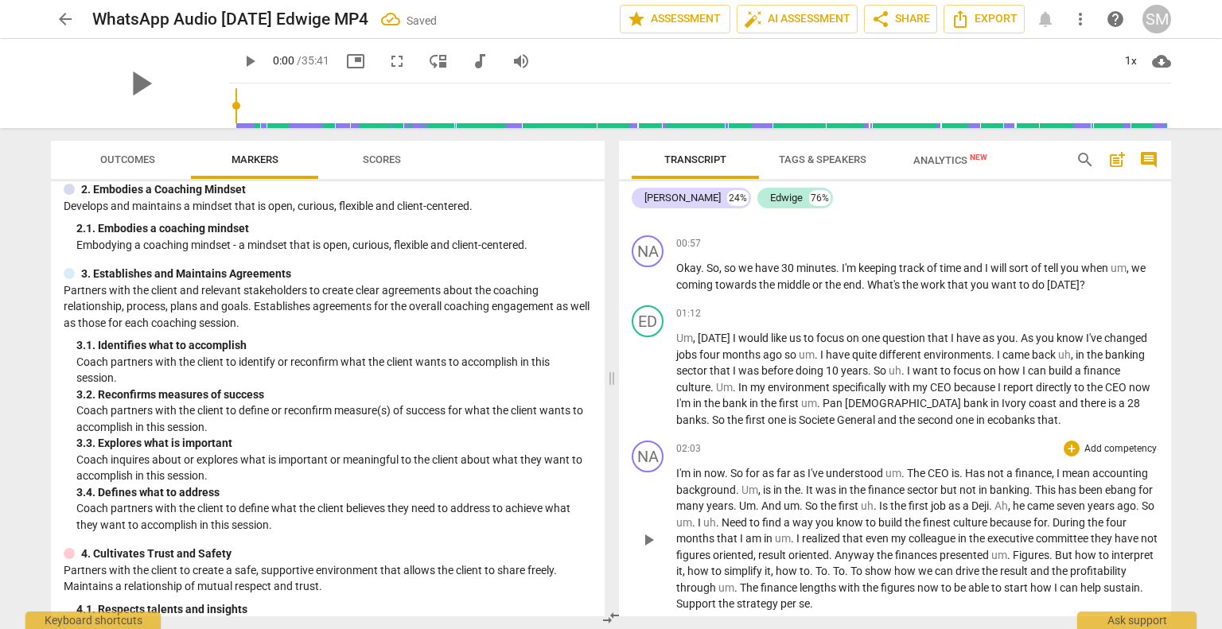
click at [1049, 450] on div "02:03 + Add competency keyboard_arrow_right" at bounding box center [917, 449] width 482 height 16
click at [720, 436] on div "NA play_arrow pause 02:03 + Add competency keyboard_arrow_right I'm in now . So…" at bounding box center [895, 526] width 552 height 185
click at [678, 467] on span "I'm" at bounding box center [684, 473] width 17 height 13
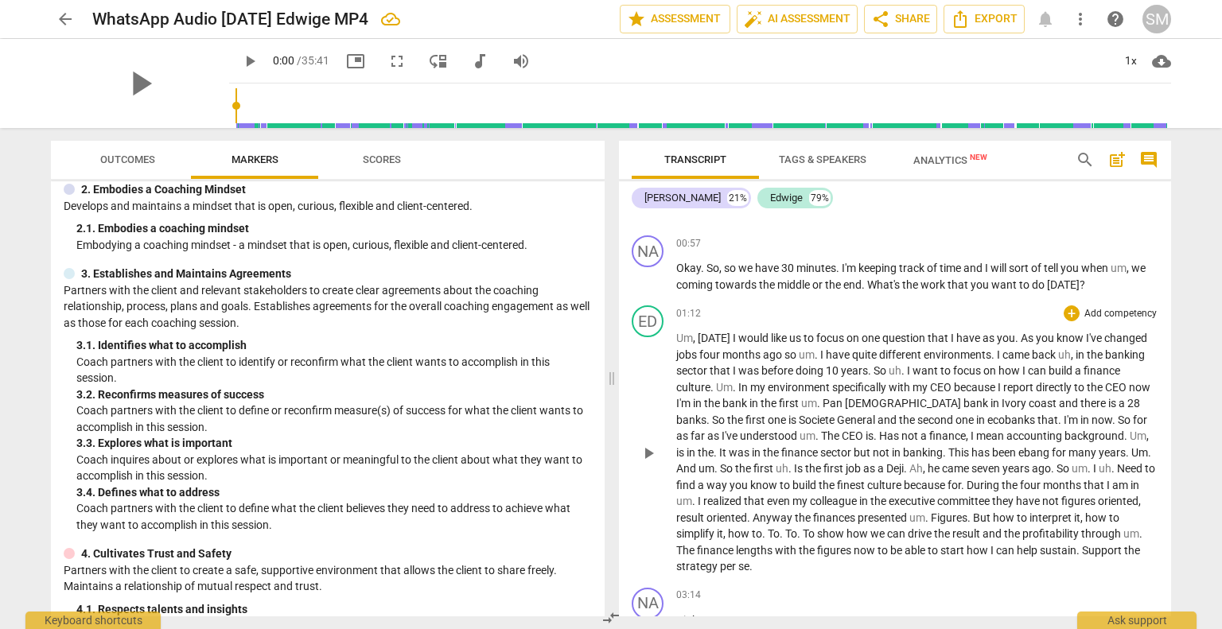
click at [886, 465] on span "Deji" at bounding box center [895, 468] width 18 height 13
click at [1019, 456] on span "ebang" at bounding box center [1035, 452] width 33 height 13
click at [878, 481] on span "finest" at bounding box center [893, 485] width 30 height 13
click at [1051, 504] on span "have" at bounding box center [1064, 501] width 26 height 13
click at [843, 560] on p "Um , [DATE] I would like us to focus on one question that I have as you . As yo…" at bounding box center [917, 452] width 482 height 245
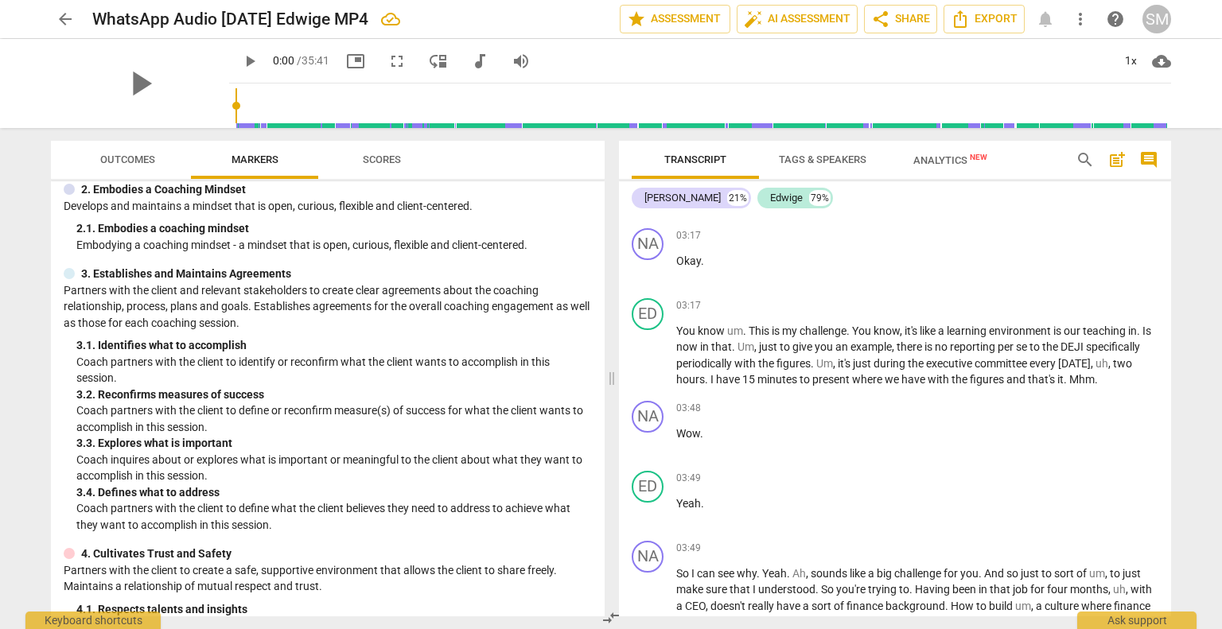
scroll to position [974, 0]
click at [1086, 337] on span "DEJI" at bounding box center [1073, 343] width 25 height 13
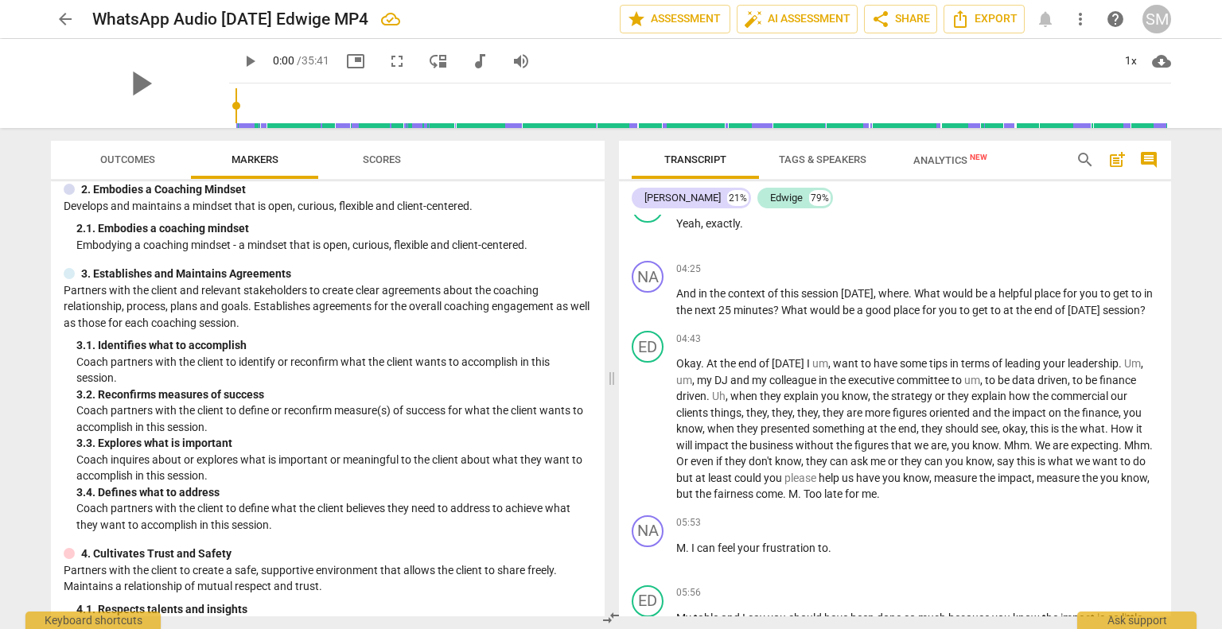
scroll to position [1496, 0]
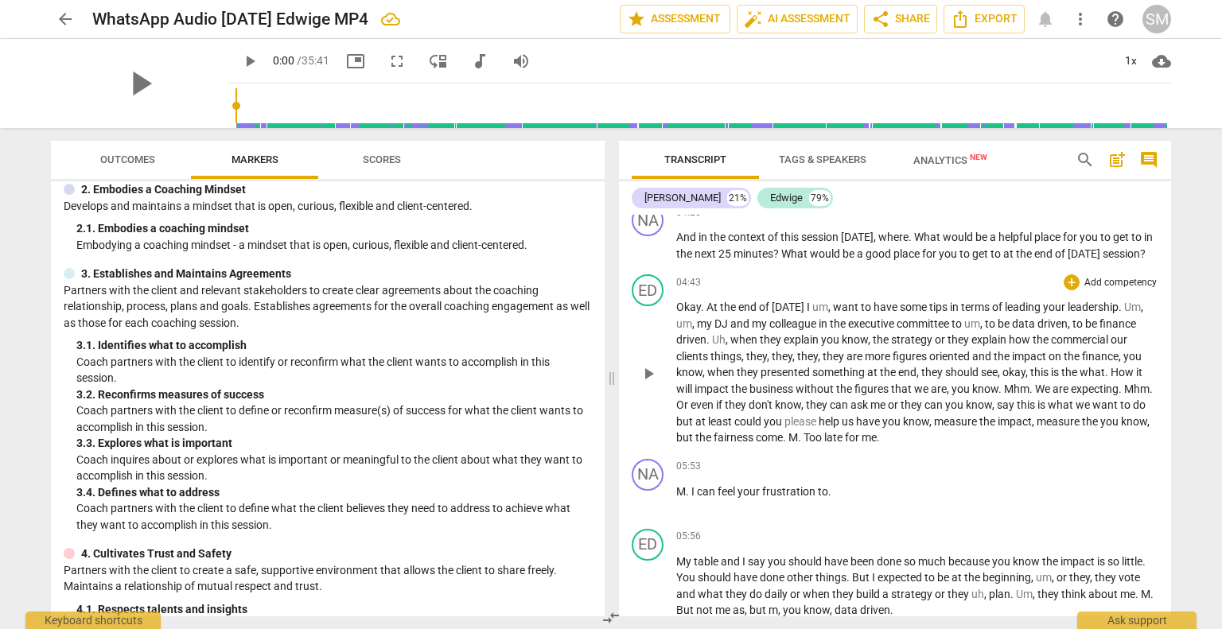
click at [1062, 302] on span "your" at bounding box center [1055, 307] width 25 height 13
click at [710, 318] on span "DJ" at bounding box center [702, 324] width 16 height 13
click at [785, 433] on span "." at bounding box center [782, 437] width 6 height 13
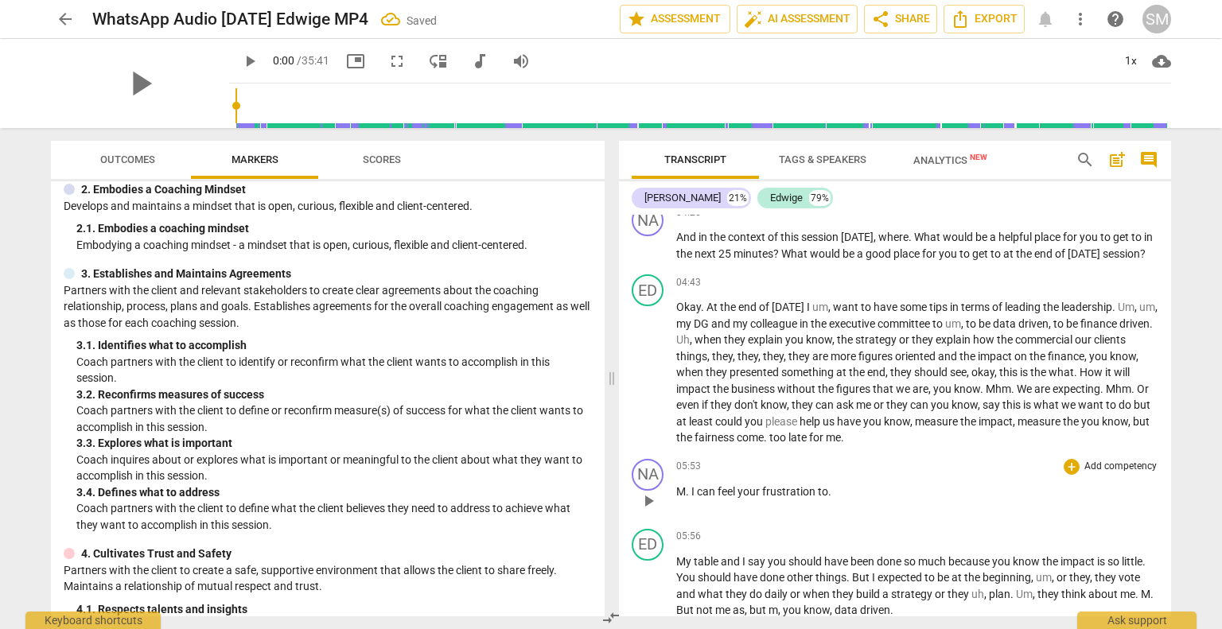
click at [688, 485] on span "." at bounding box center [689, 491] width 6 height 13
drag, startPoint x: 1161, startPoint y: 298, endPoint x: 1159, endPoint y: 327, distance: 28.7
click at [1159, 327] on div "ED play_arrow pause 04:43 + Add competency keyboard_arrow_right Okay . At the e…" at bounding box center [895, 360] width 552 height 185
click at [884, 540] on div "05:56 + Add competency keyboard_arrow_right My table and I say you should have …" at bounding box center [917, 574] width 482 height 90
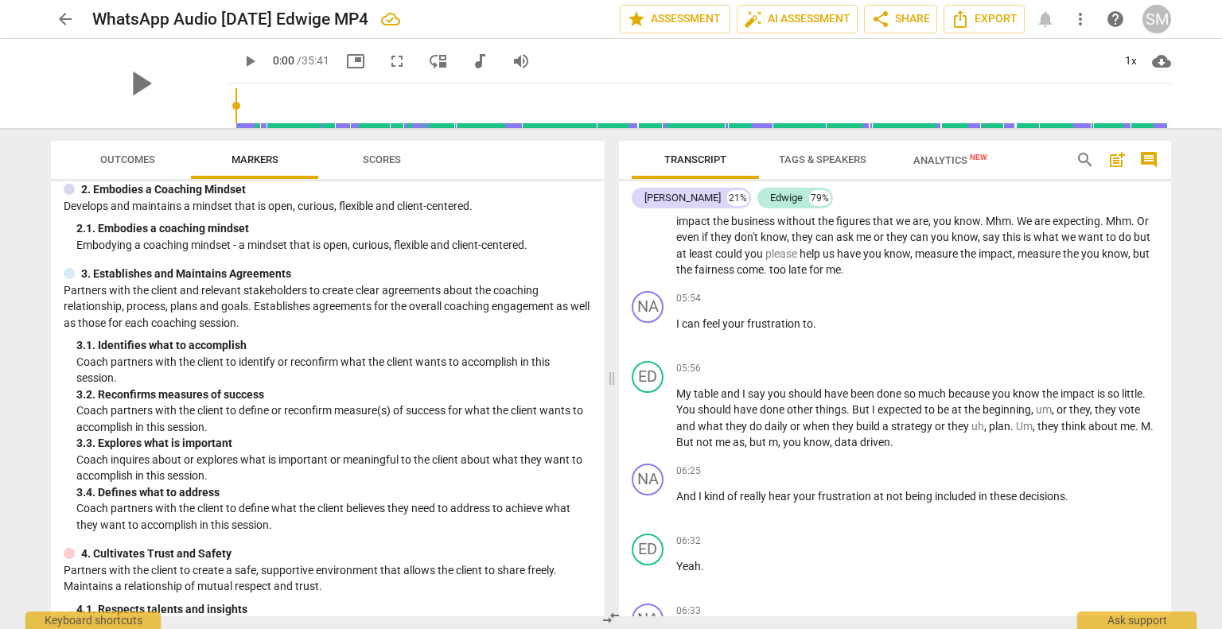
scroll to position [1677, 0]
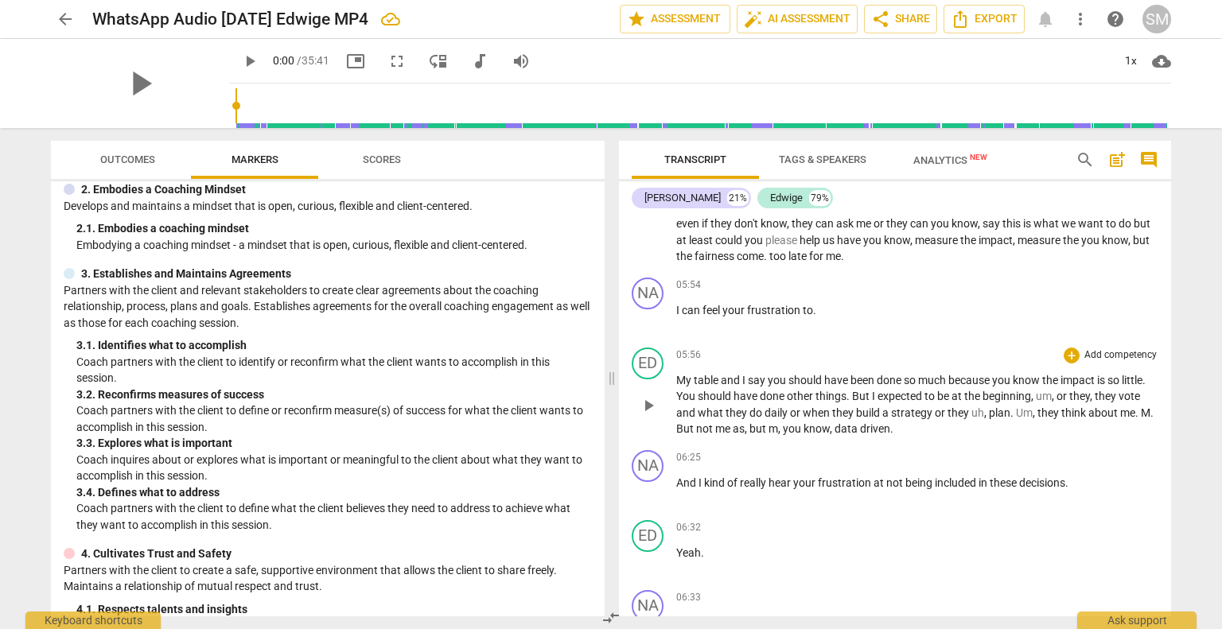
click at [878, 374] on span "done" at bounding box center [890, 380] width 27 height 13
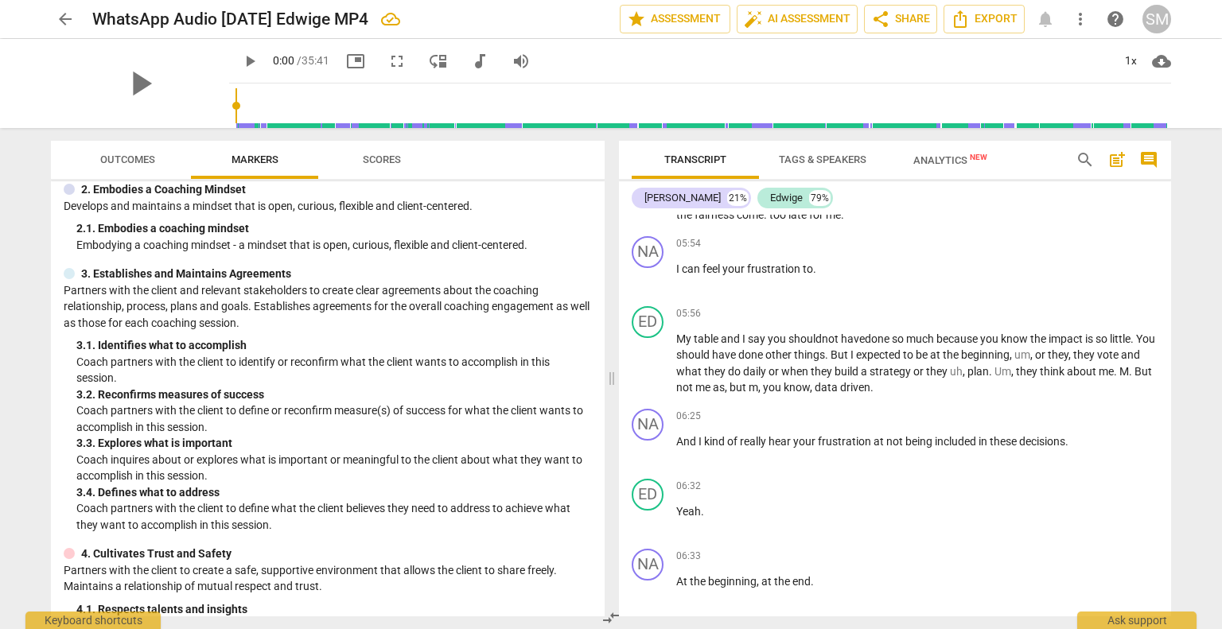
scroll to position [1761, 0]
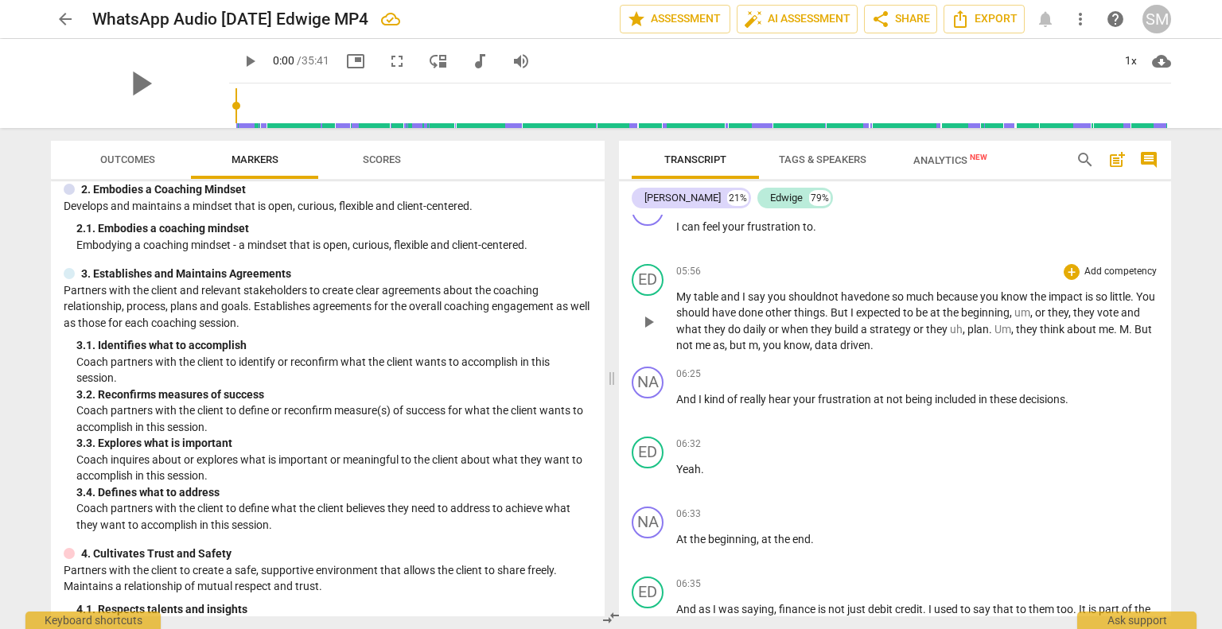
click at [1135, 323] on span "." at bounding box center [1132, 329] width 6 height 13
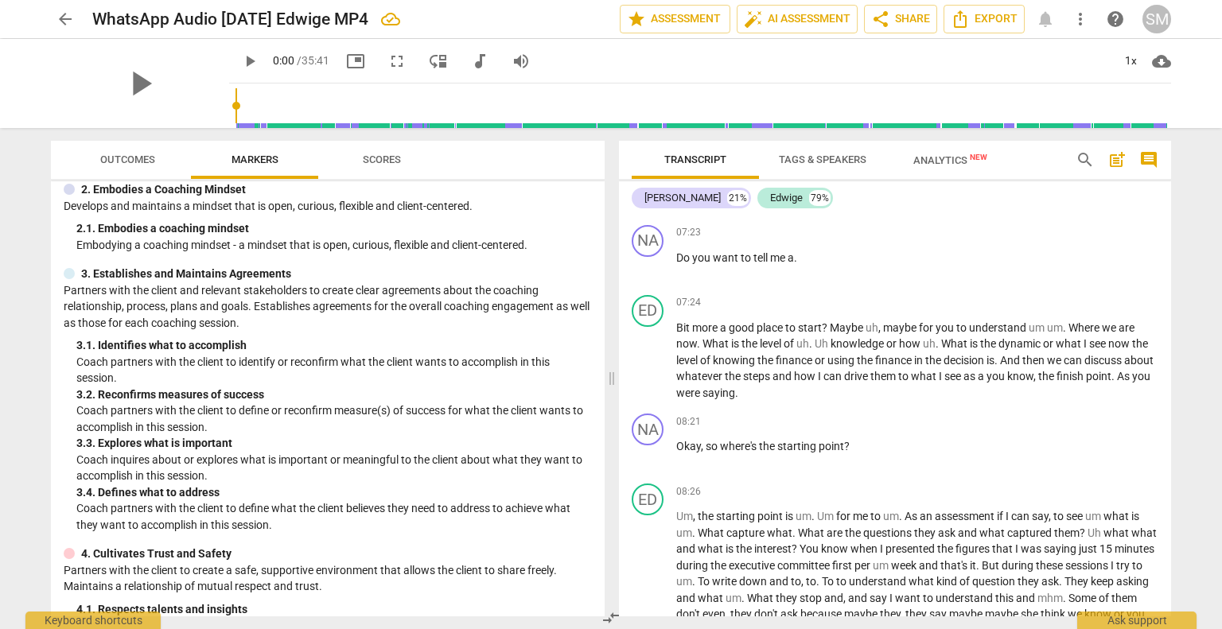
scroll to position [2497, 0]
click at [794, 250] on span "." at bounding box center [795, 256] width 3 height 13
click at [726, 320] on span "a" at bounding box center [724, 326] width 9 height 13
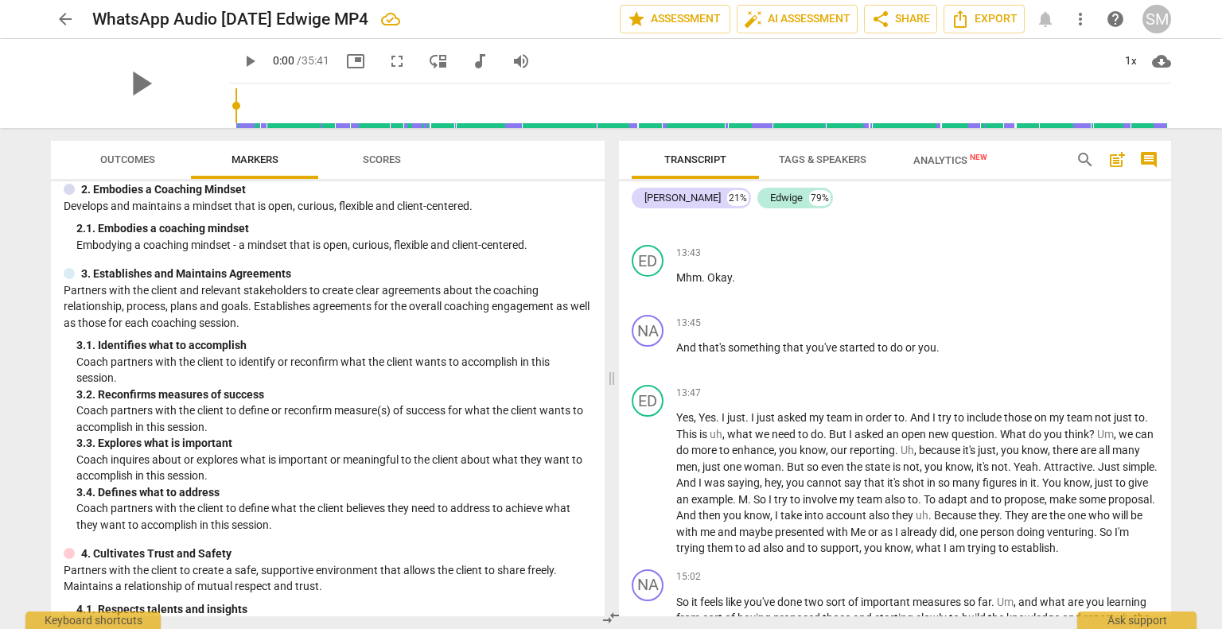
scroll to position [3621, 0]
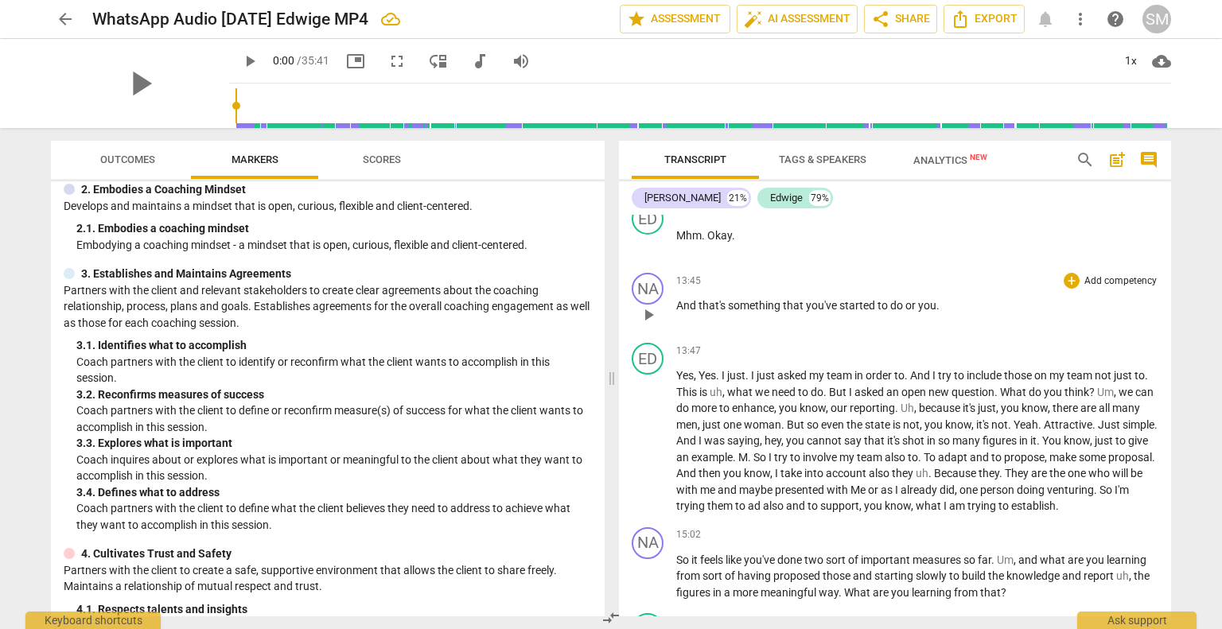
click at [937, 308] on span "." at bounding box center [938, 305] width 3 height 13
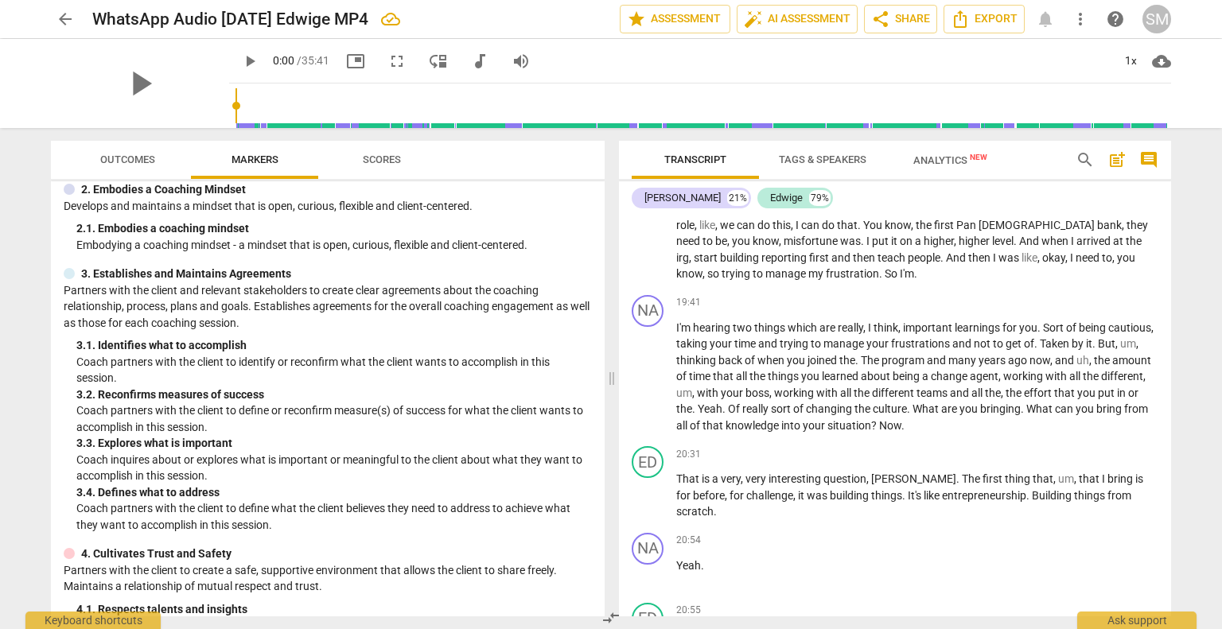
scroll to position [4711, 0]
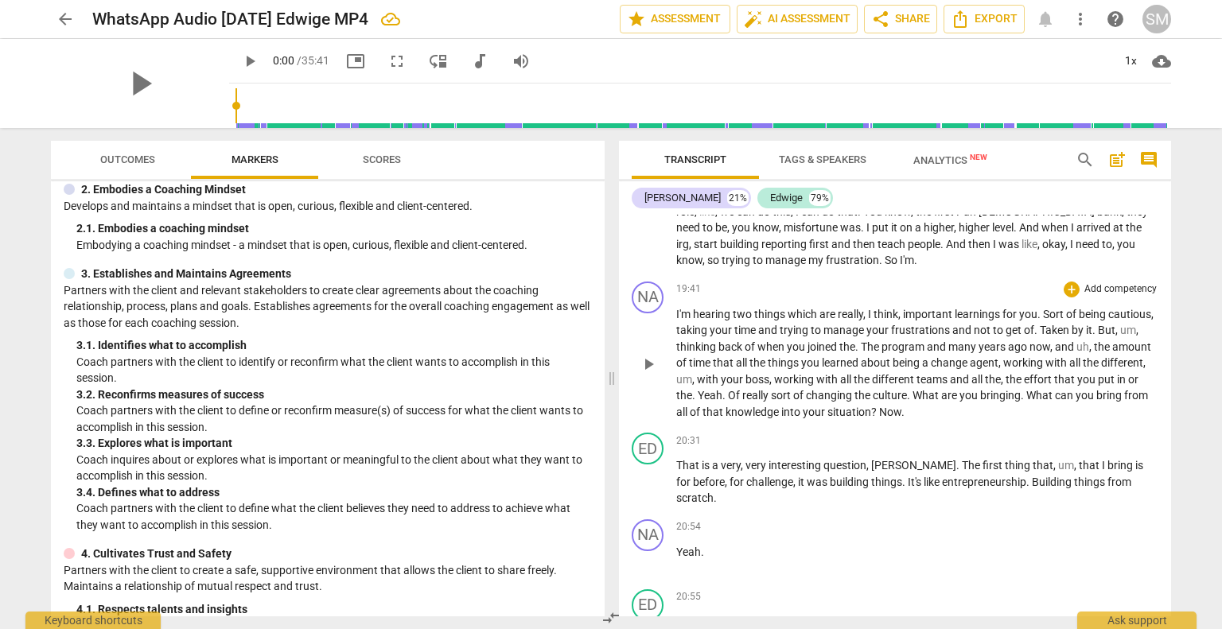
click at [879, 413] on span "?" at bounding box center [875, 412] width 8 height 13
click at [958, 413] on p "I'm hearing two things which are really , I think , important learnings for you…" at bounding box center [917, 363] width 482 height 115
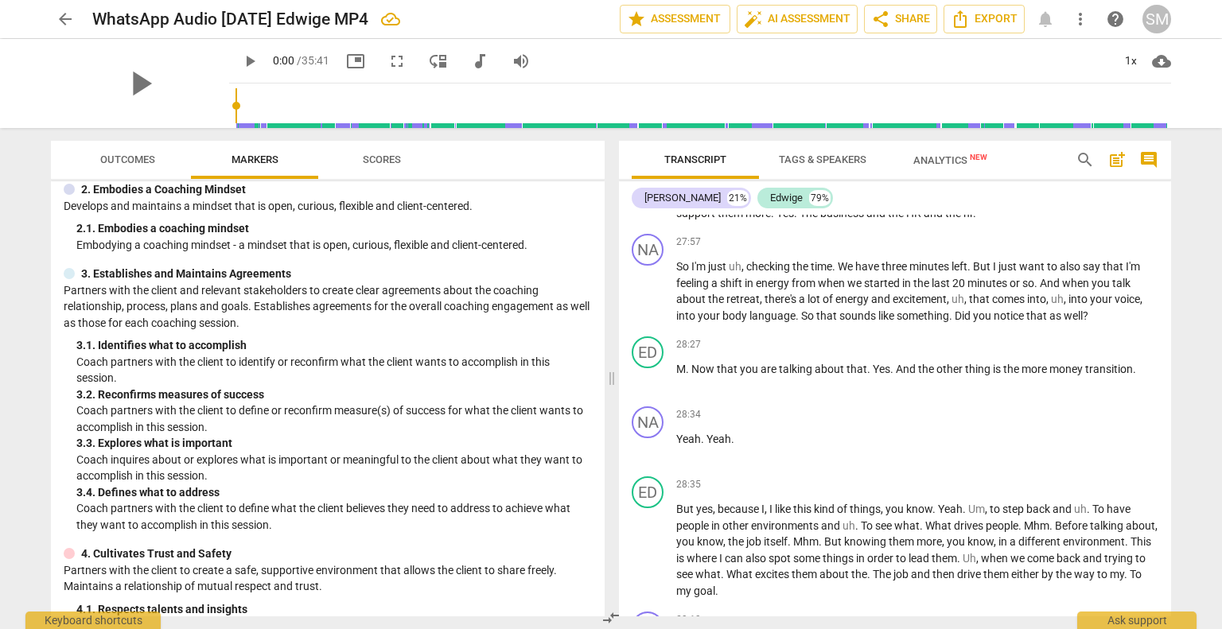
scroll to position [6053, 0]
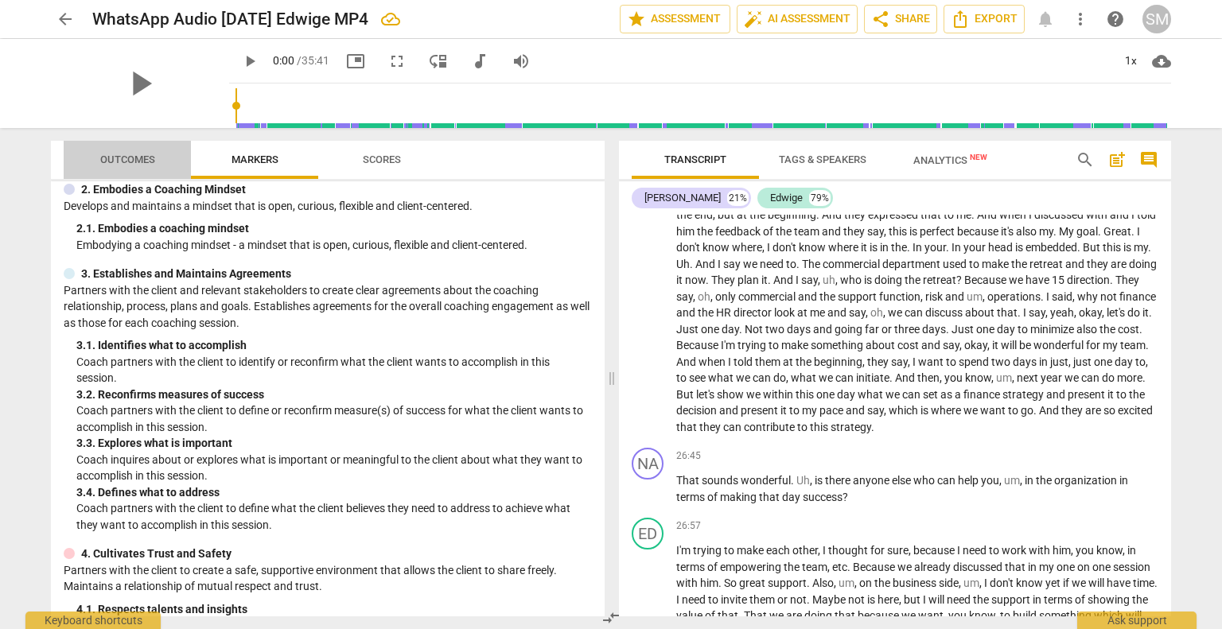
click at [141, 158] on span "Outcomes" at bounding box center [127, 160] width 55 height 12
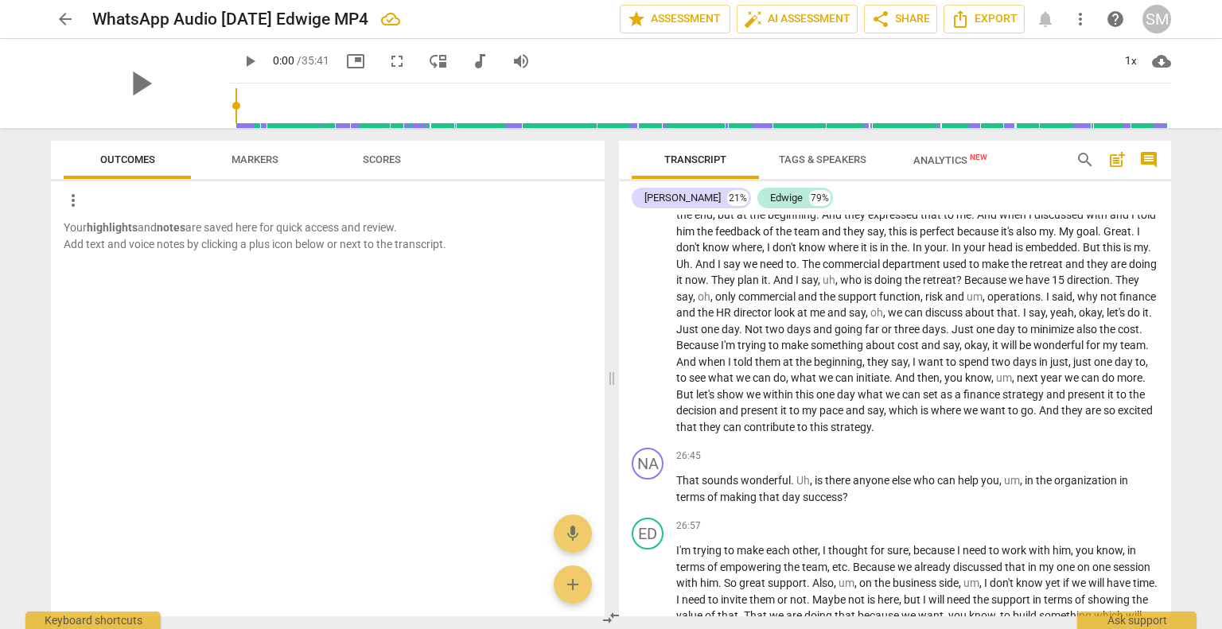
click at [267, 158] on span "Markers" at bounding box center [255, 160] width 47 height 12
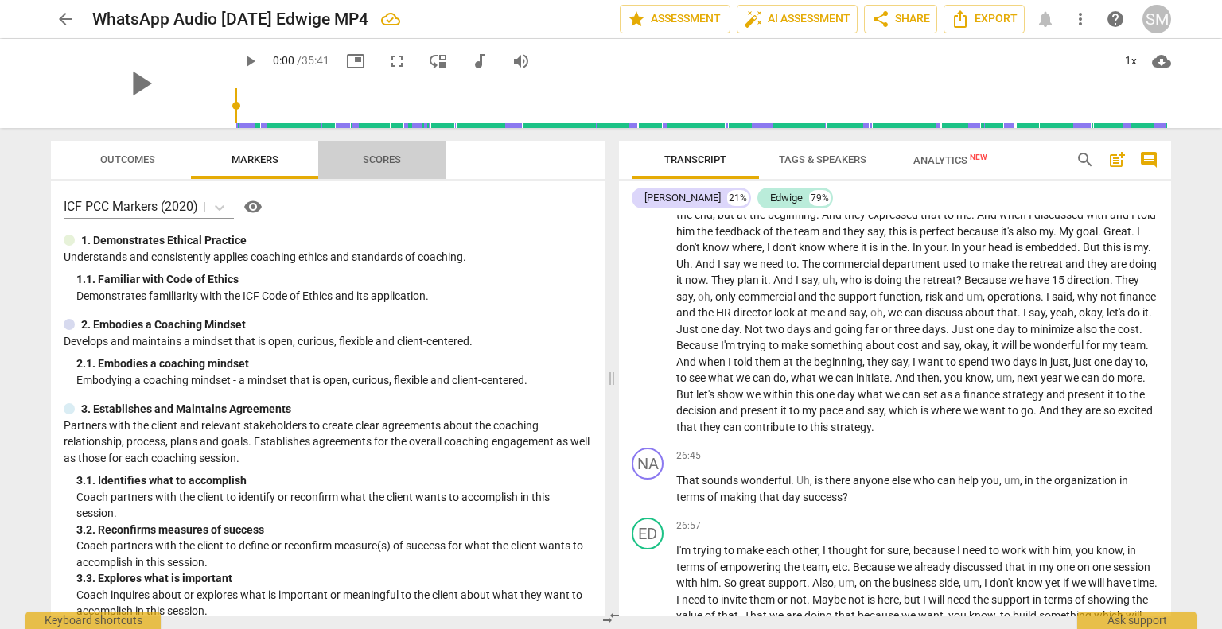
click at [369, 162] on span "Scores" at bounding box center [382, 160] width 38 height 12
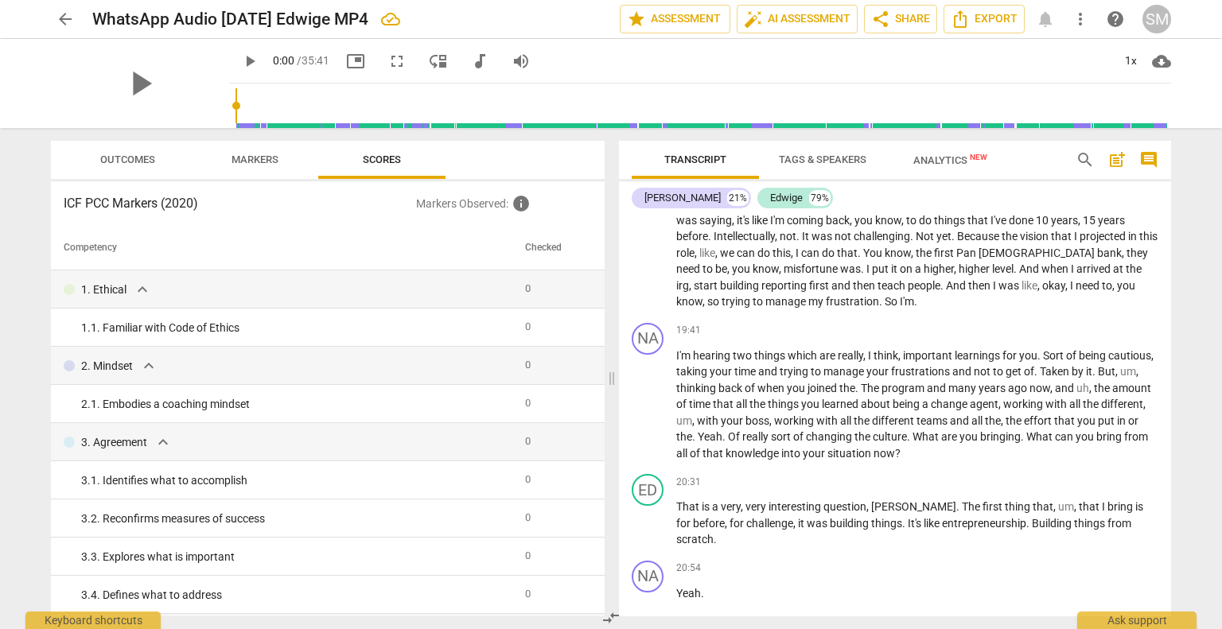
scroll to position [2670, 0]
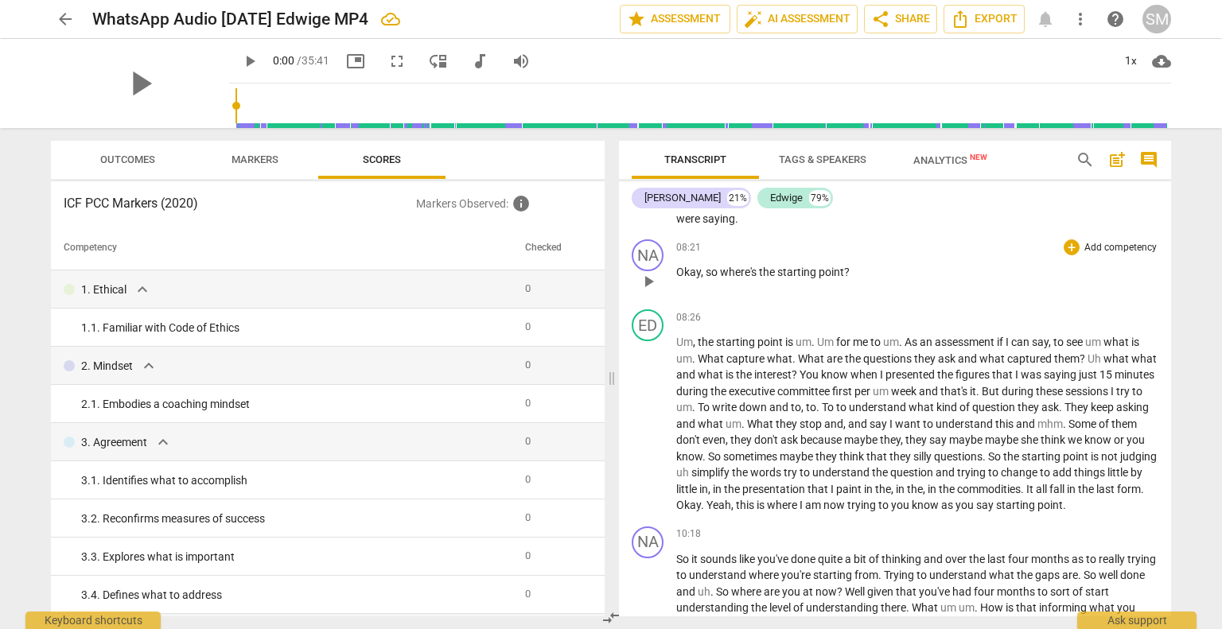
click at [942, 273] on div "08:21 + Add competency keyboard_arrow_right Okay , so where's the starting poin…" at bounding box center [917, 268] width 482 height 57
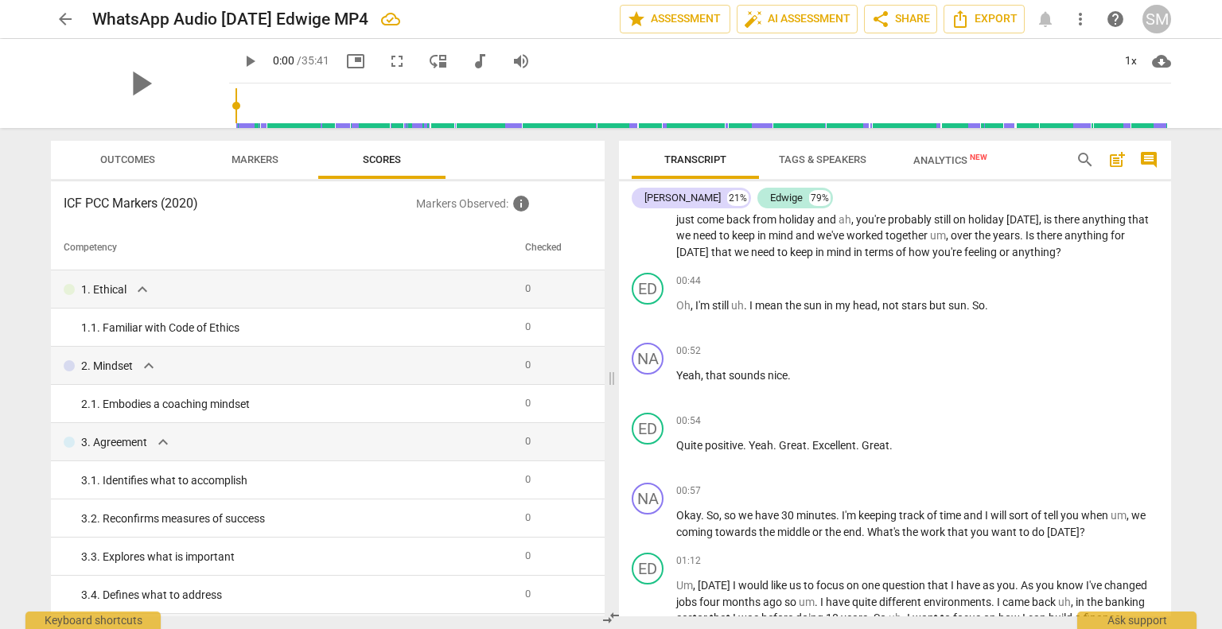
scroll to position [0, 0]
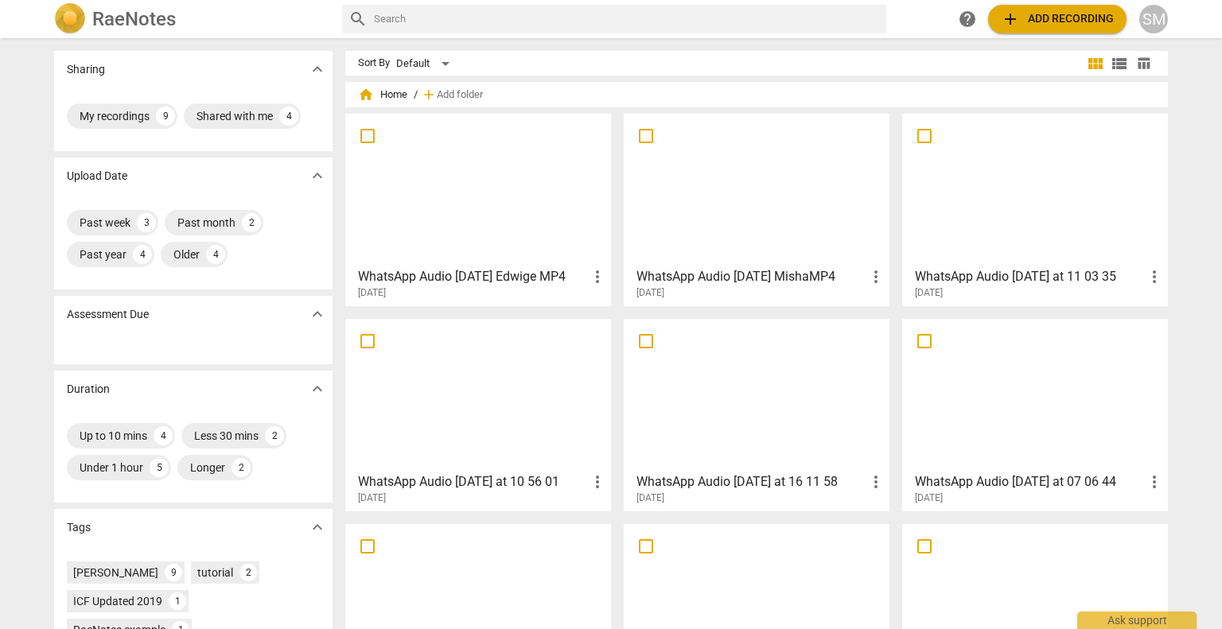
click at [1061, 222] on div at bounding box center [1035, 189] width 255 height 141
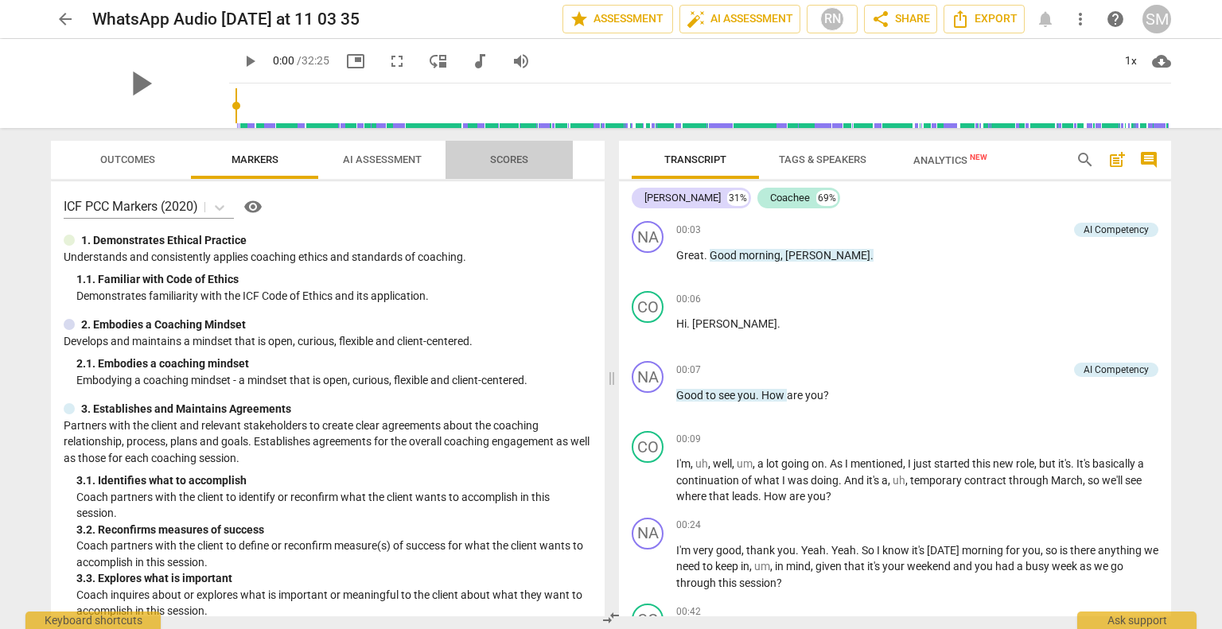
click at [506, 160] on span "Scores" at bounding box center [509, 160] width 38 height 12
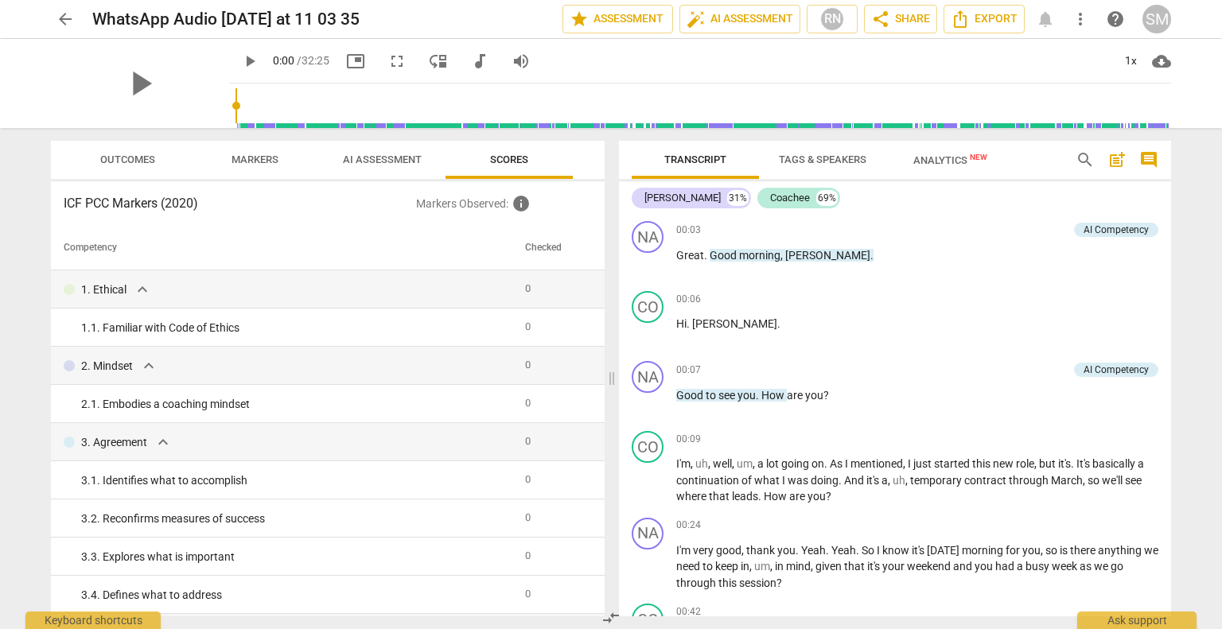
click at [369, 162] on span "AI Assessment" at bounding box center [382, 160] width 79 height 12
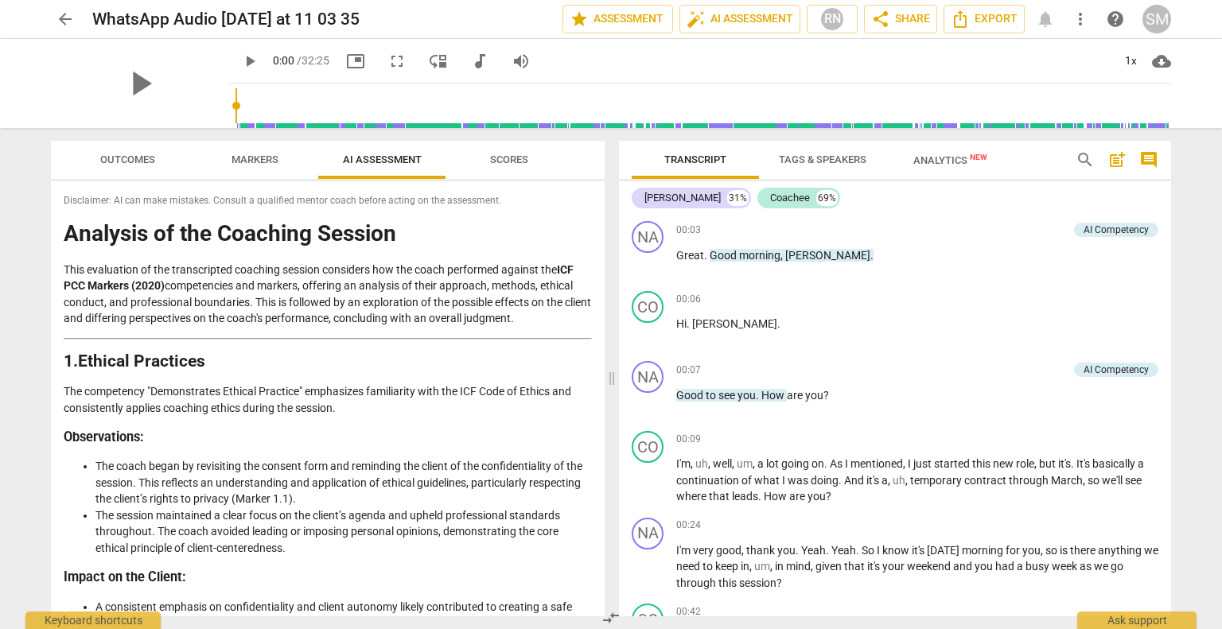
click at [113, 158] on span "Outcomes" at bounding box center [127, 160] width 55 height 12
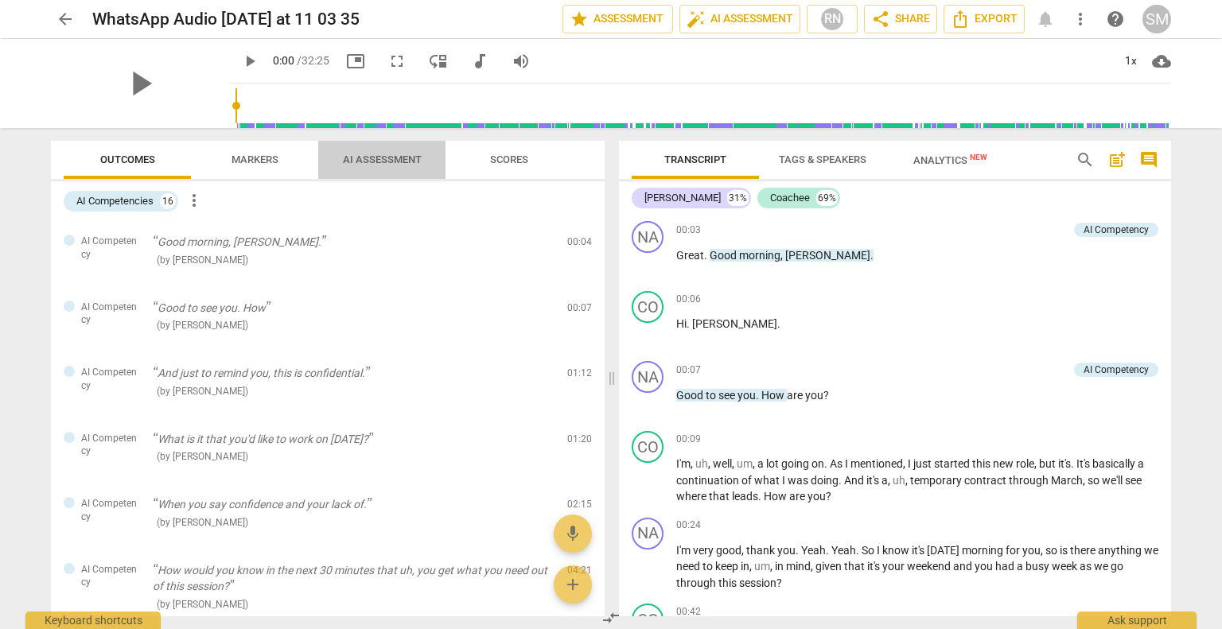
click at [382, 165] on span "AI Assessment" at bounding box center [382, 160] width 79 height 12
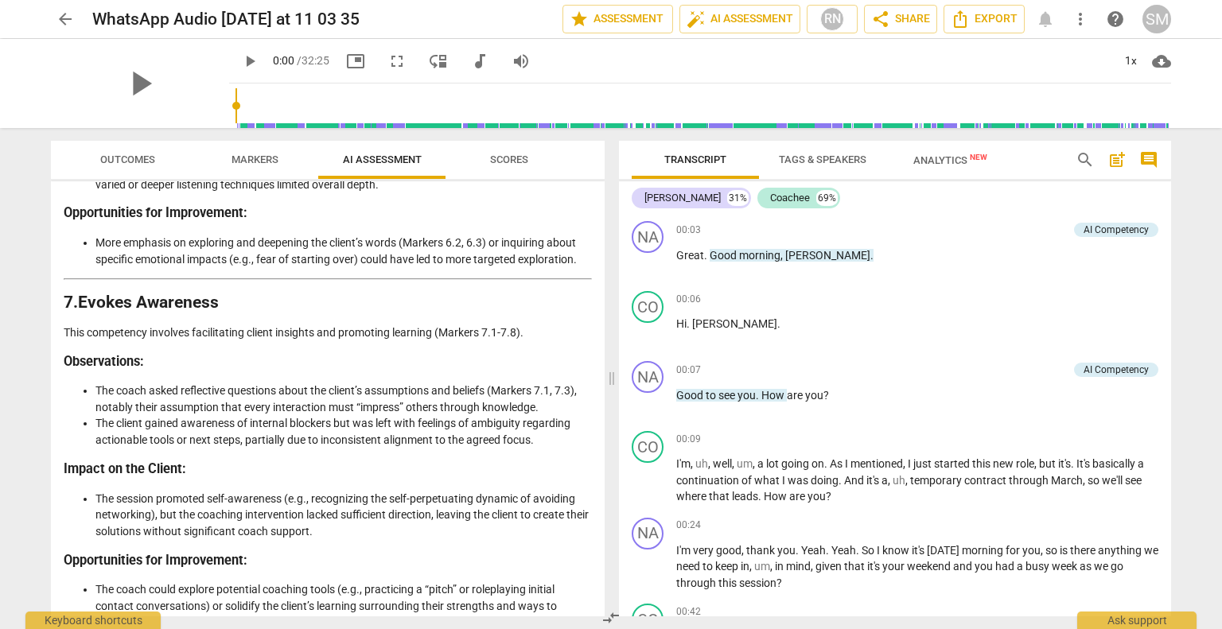
scroll to position [3319, 0]
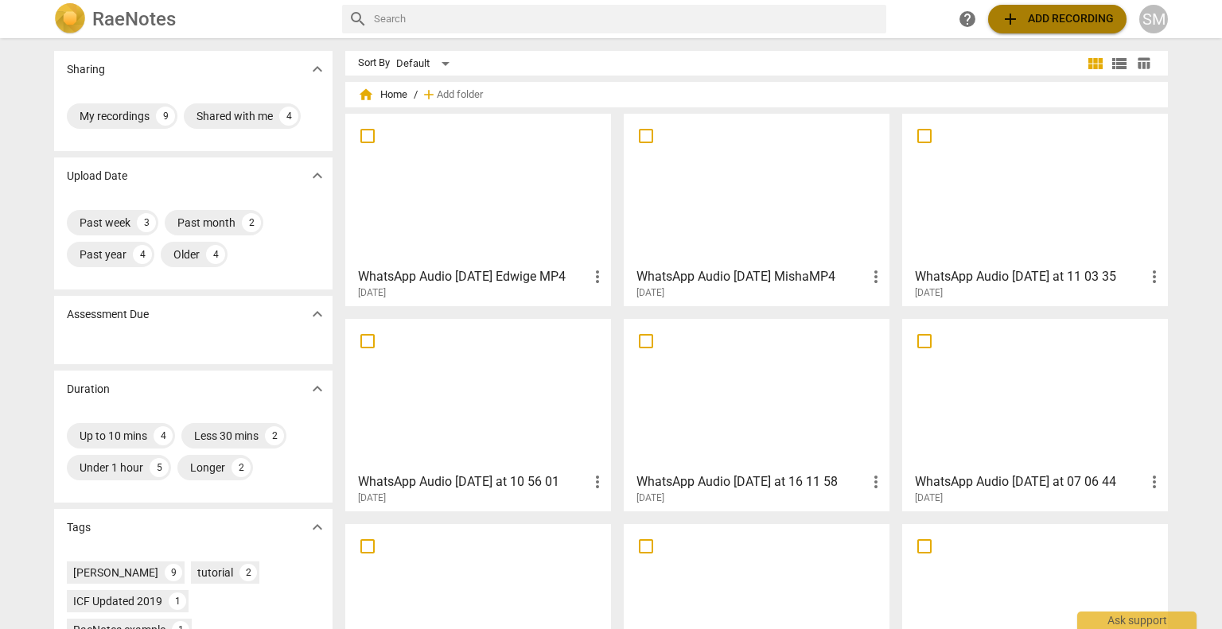
click at [1075, 10] on span "add Add recording" at bounding box center [1057, 19] width 113 height 19
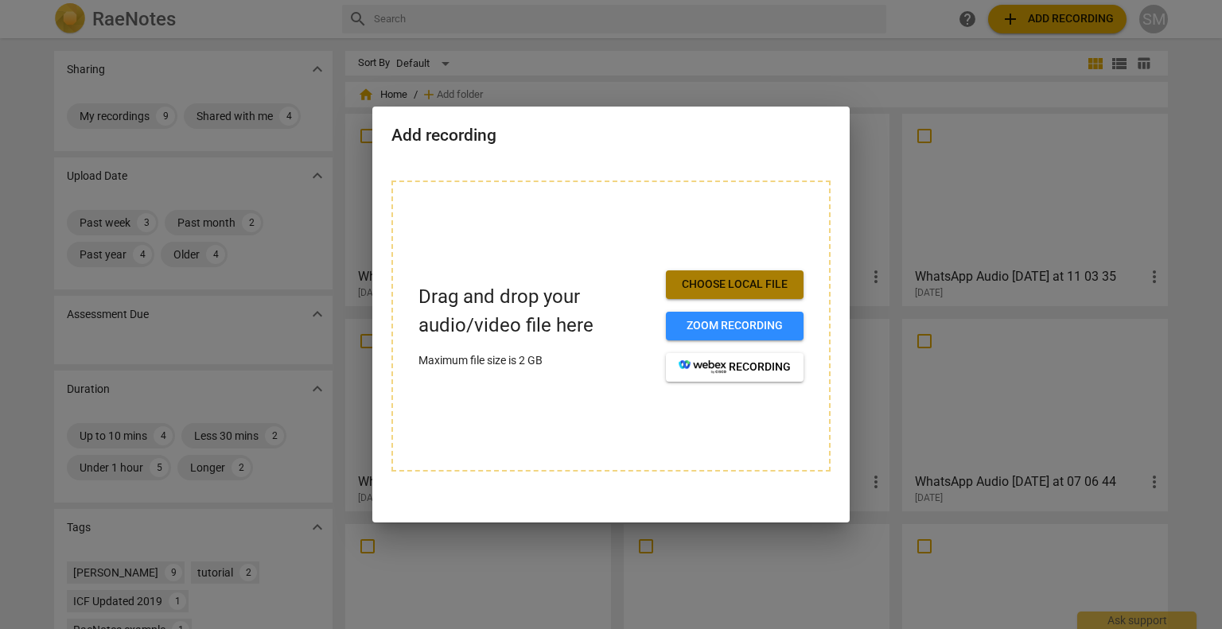
click at [711, 284] on span "Choose local file" at bounding box center [735, 285] width 112 height 16
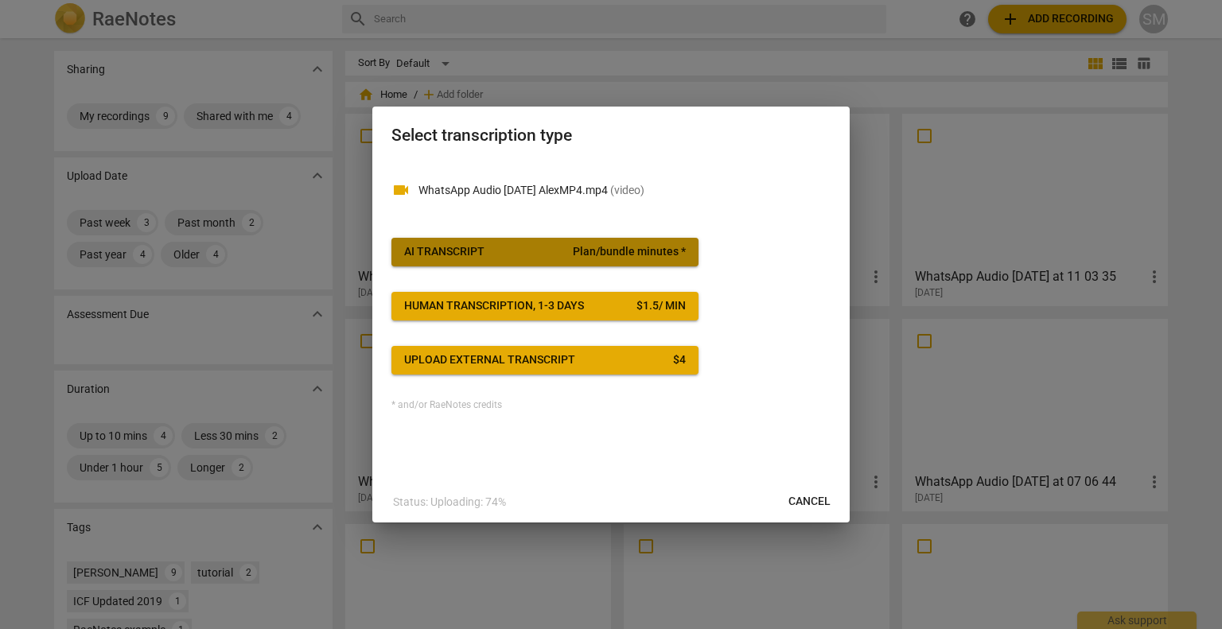
click at [530, 251] on span "AI Transcript Plan/bundle minutes *" at bounding box center [545, 252] width 282 height 16
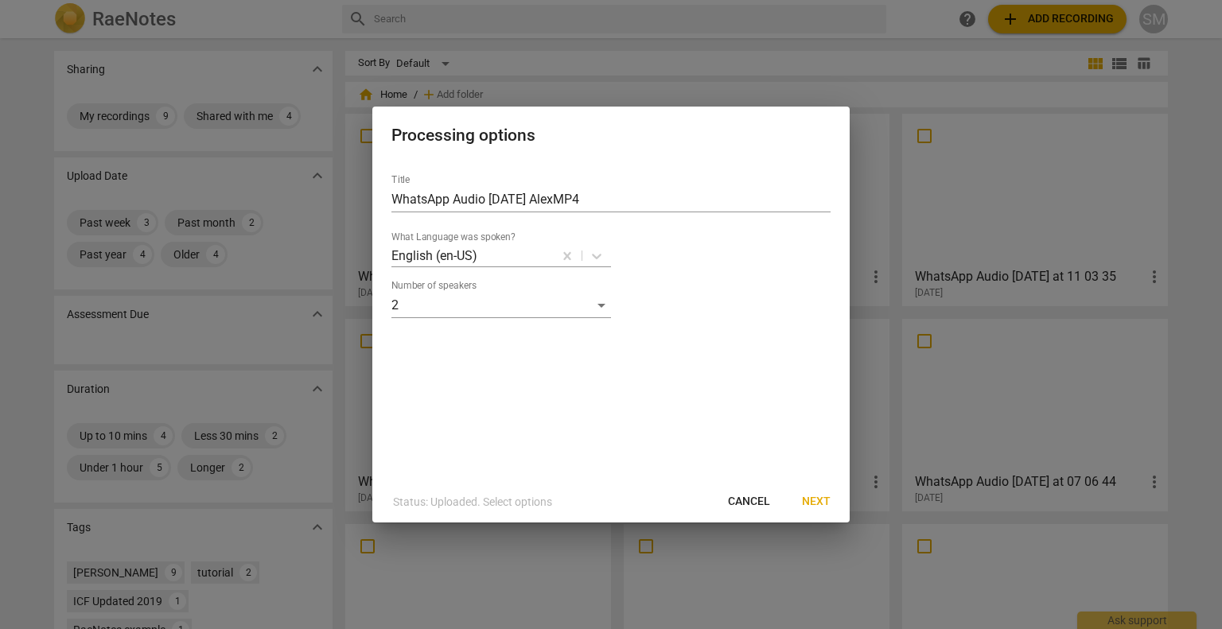
click at [821, 498] on span "Next" at bounding box center [816, 502] width 29 height 16
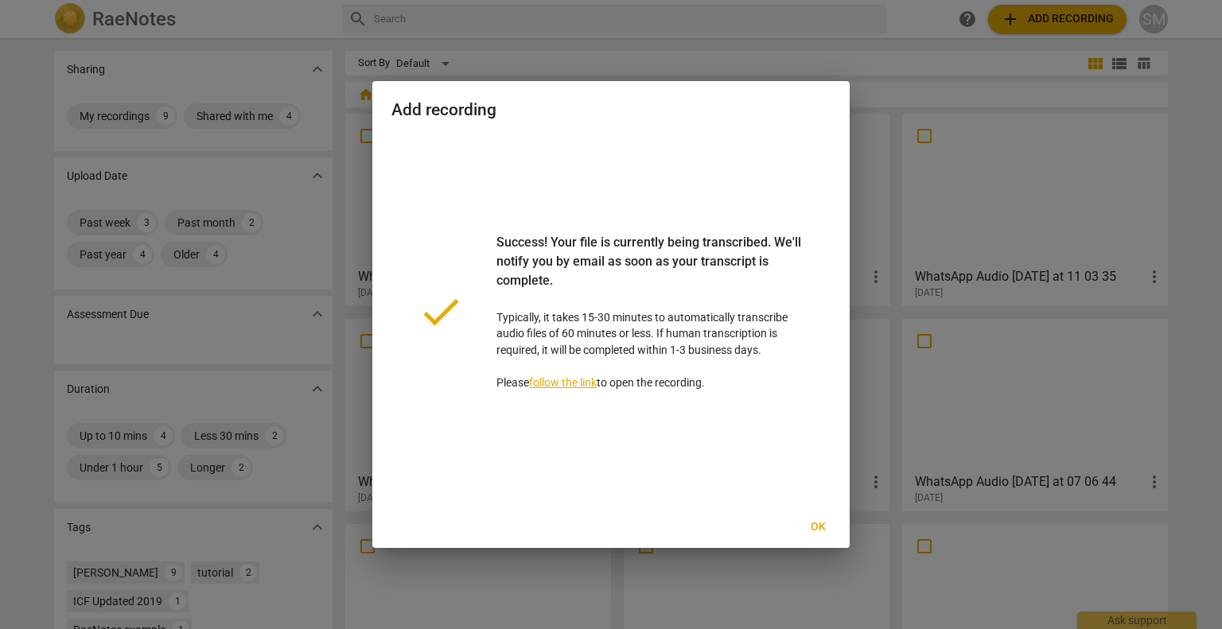
click at [817, 525] on span "Ok" at bounding box center [817, 528] width 25 height 16
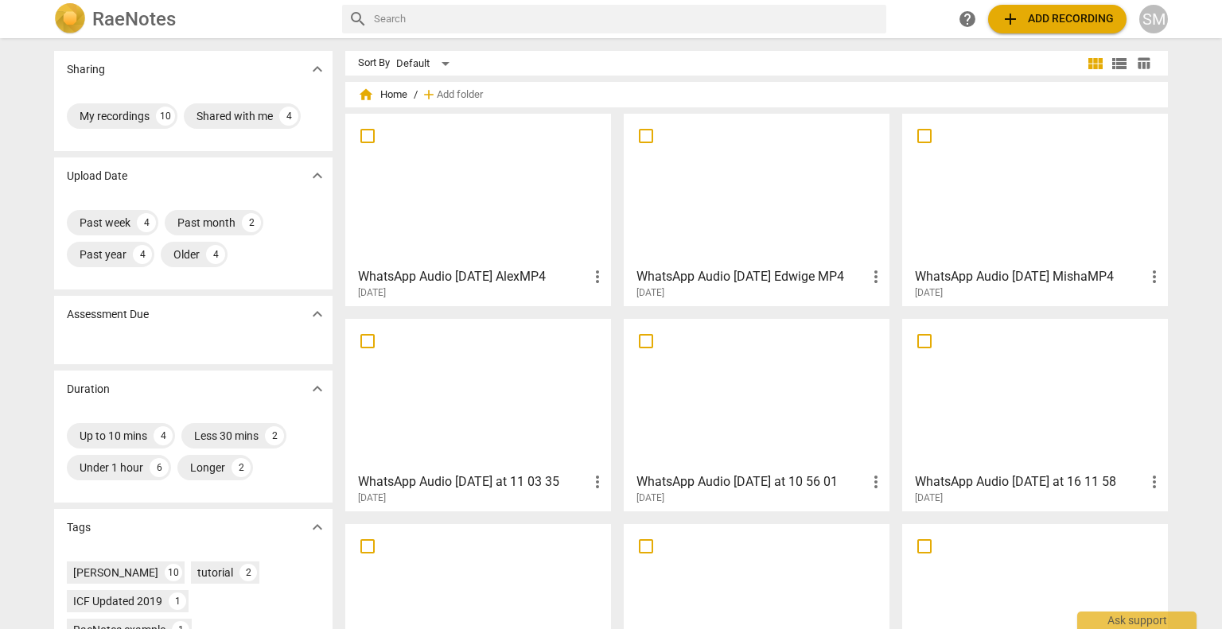
click at [424, 169] on div at bounding box center [478, 189] width 255 height 141
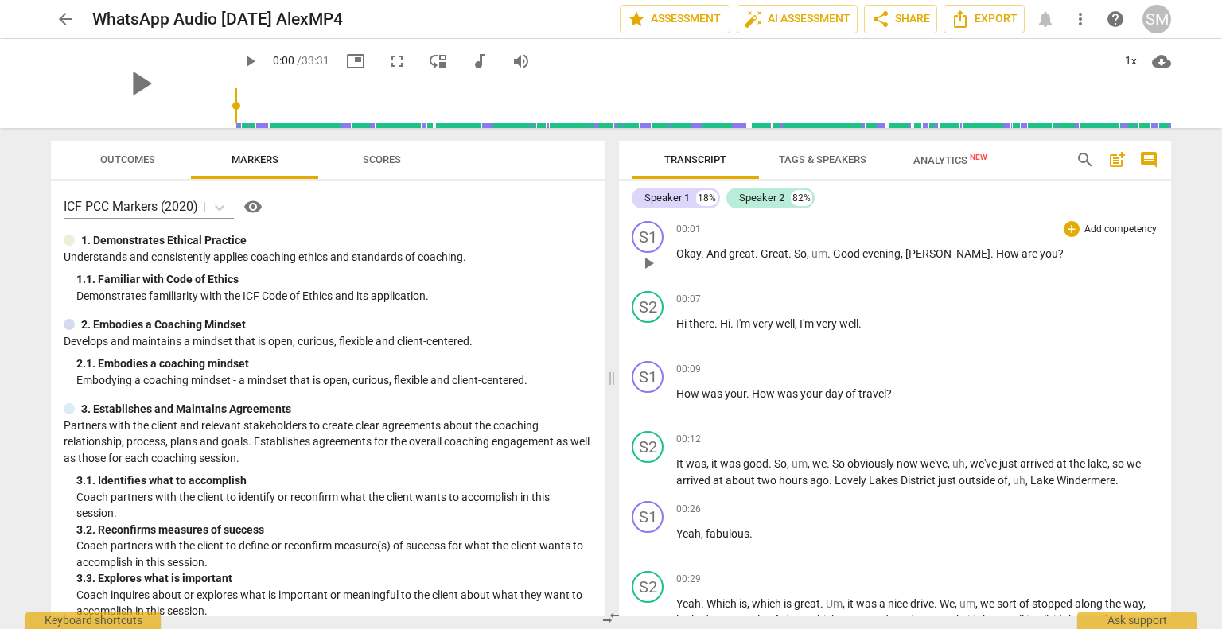
click at [833, 254] on span "Good" at bounding box center [847, 253] width 29 height 13
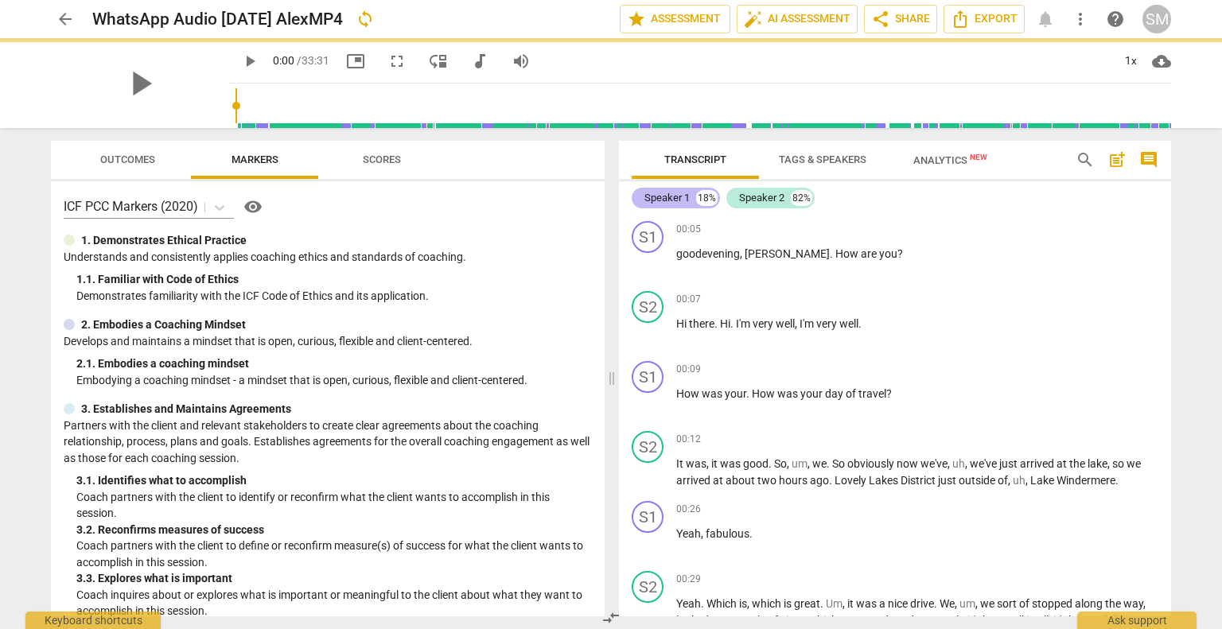
click at [681, 200] on div "Speaker 1" at bounding box center [667, 198] width 45 height 16
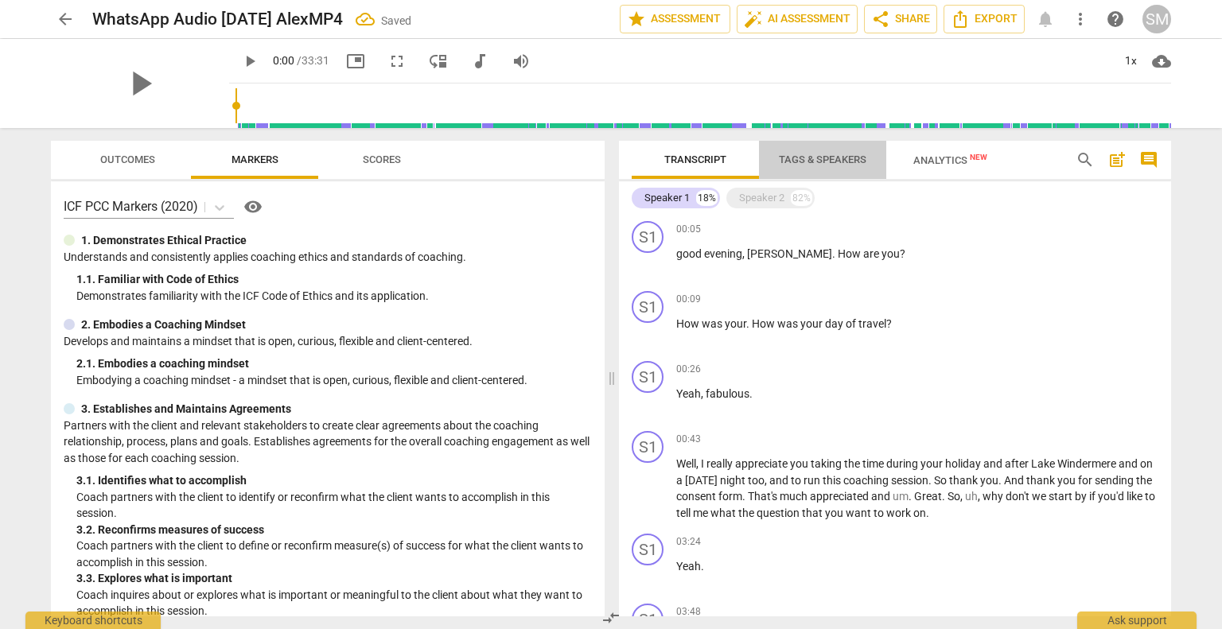
click at [813, 168] on span "Tags & Speakers" at bounding box center [823, 160] width 126 height 21
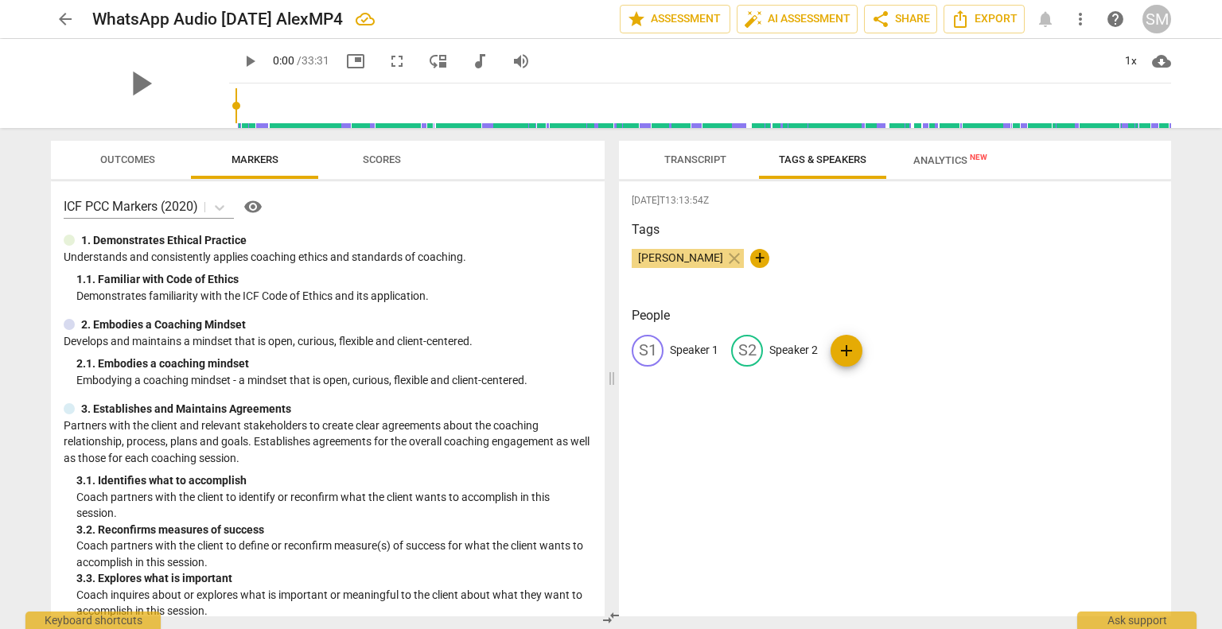
click at [684, 346] on p "Speaker 1" at bounding box center [694, 350] width 49 height 17
type input "[PERSON_NAME]"
click at [901, 344] on p "Speaker 2" at bounding box center [897, 350] width 49 height 17
type input "[PERSON_NAME]"
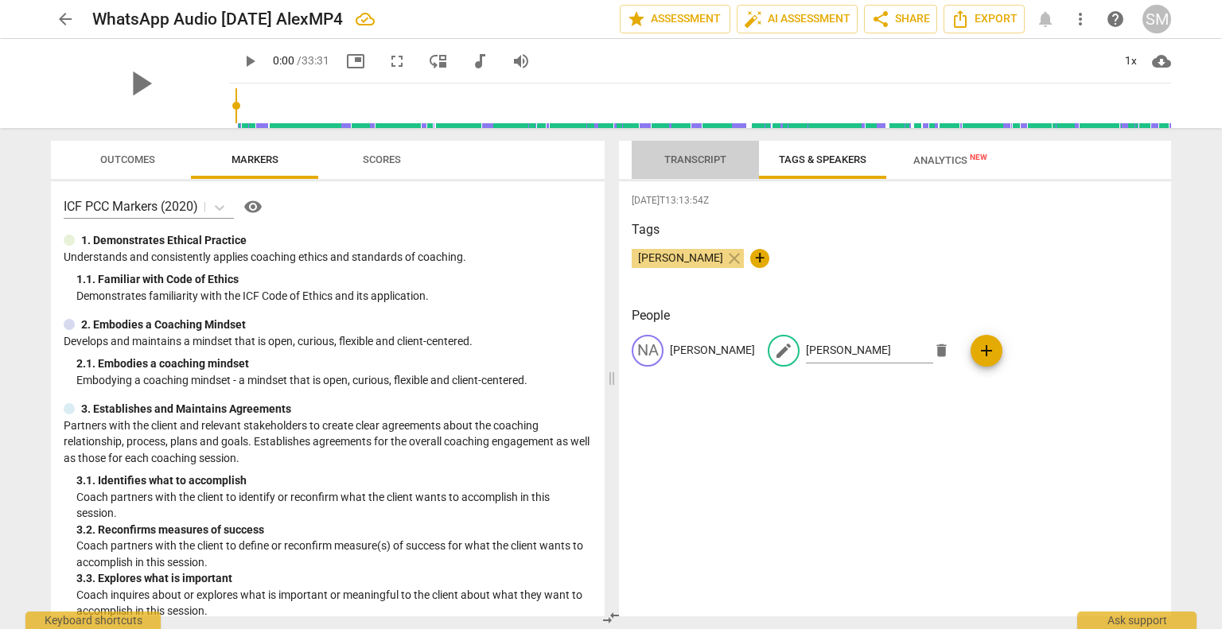
click at [689, 162] on span "Transcript" at bounding box center [695, 160] width 62 height 12
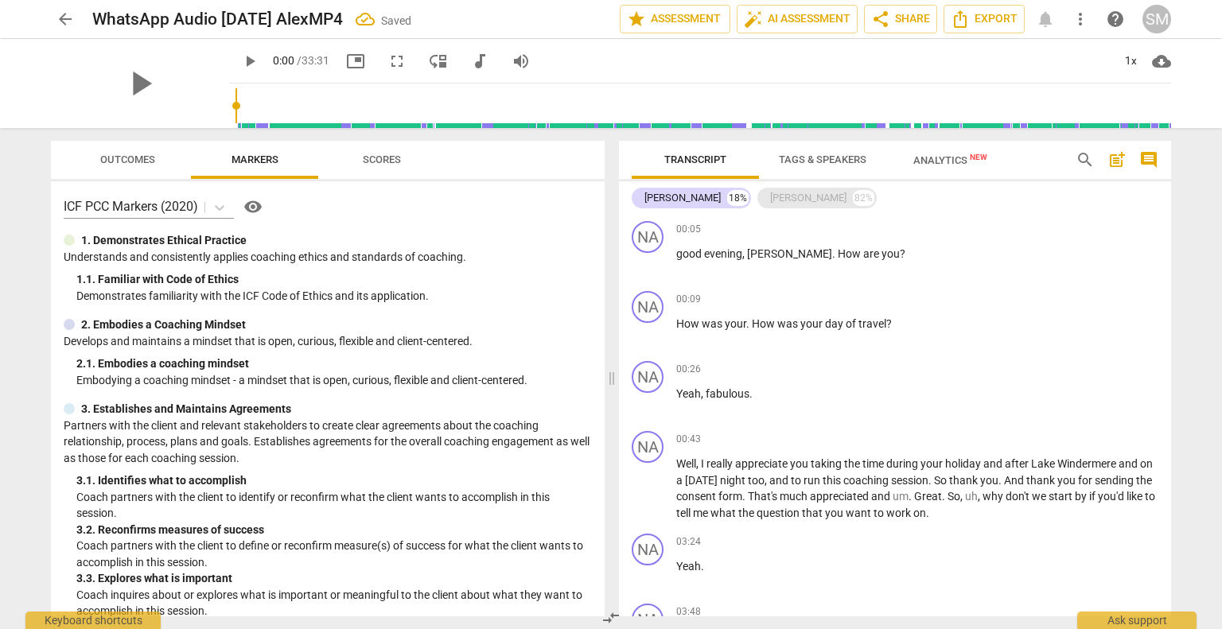
click at [758, 190] on div "[PERSON_NAME] 82%" at bounding box center [817, 198] width 119 height 21
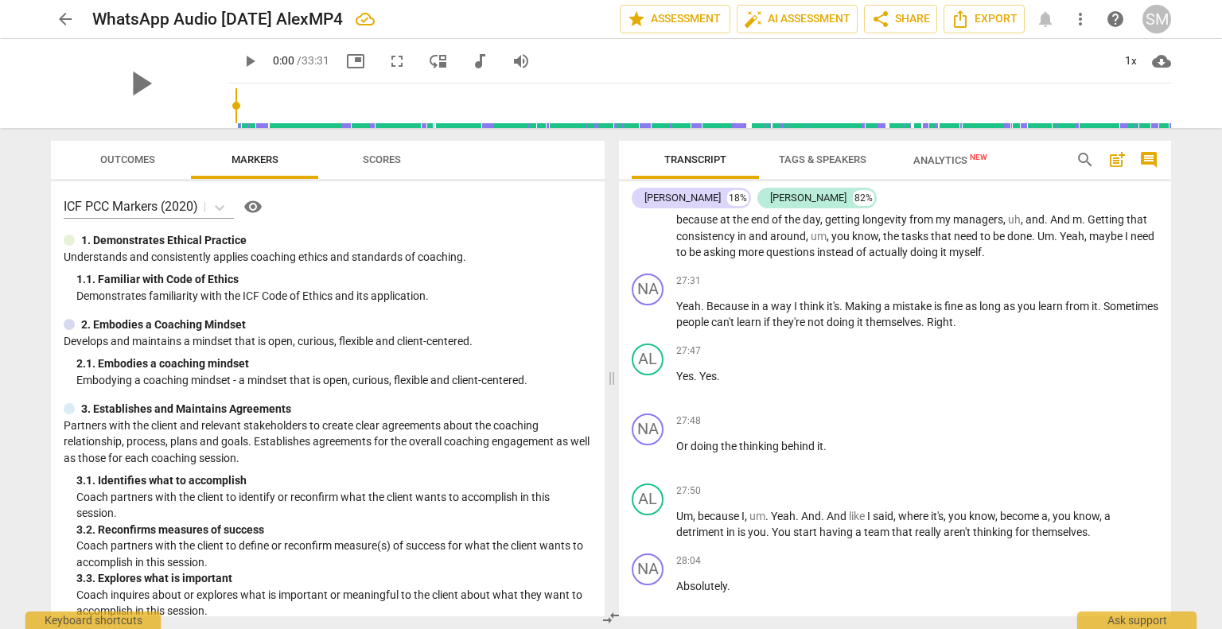
scroll to position [7003, 0]
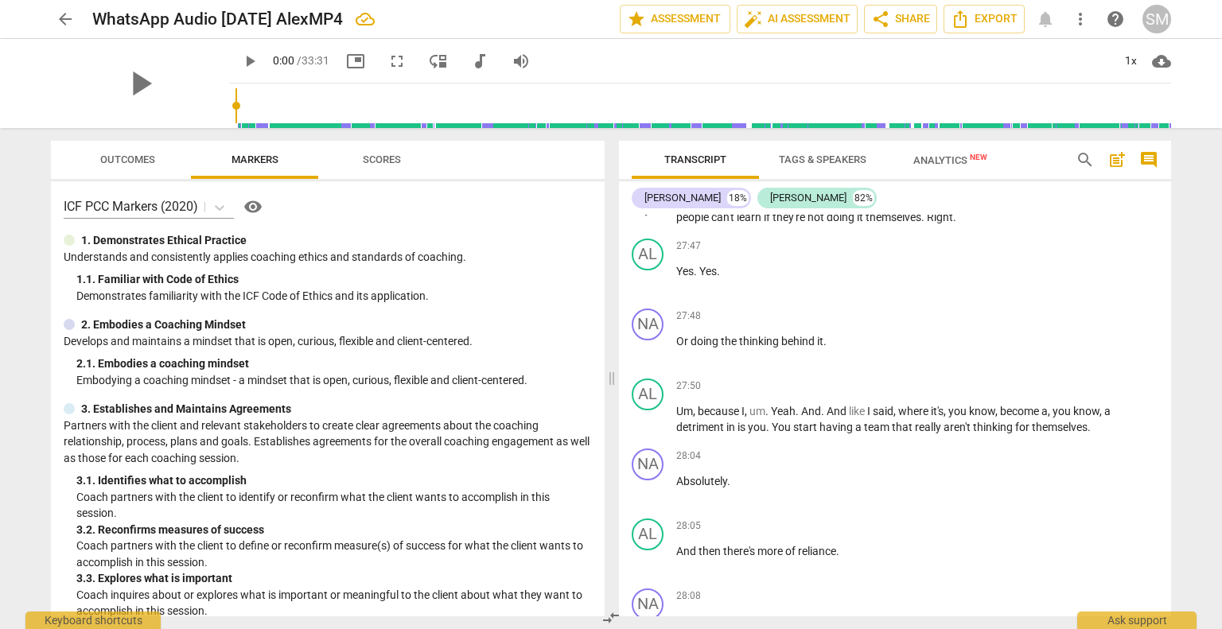
click at [840, 208] on span "." at bounding box center [843, 201] width 6 height 13
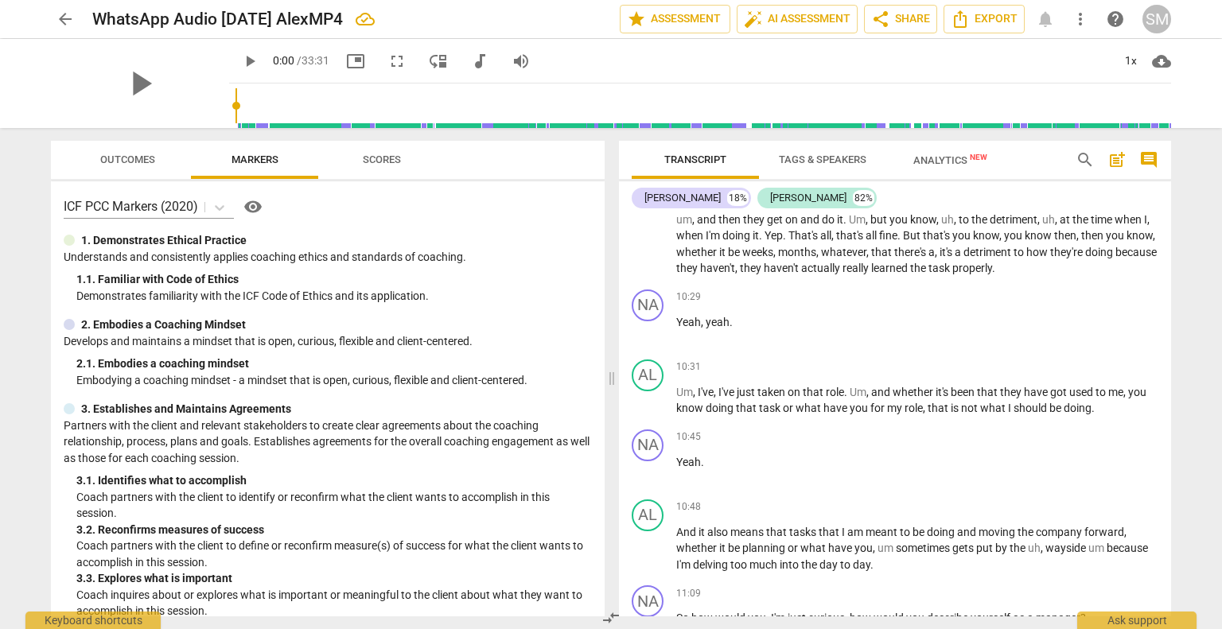
scroll to position [0, 0]
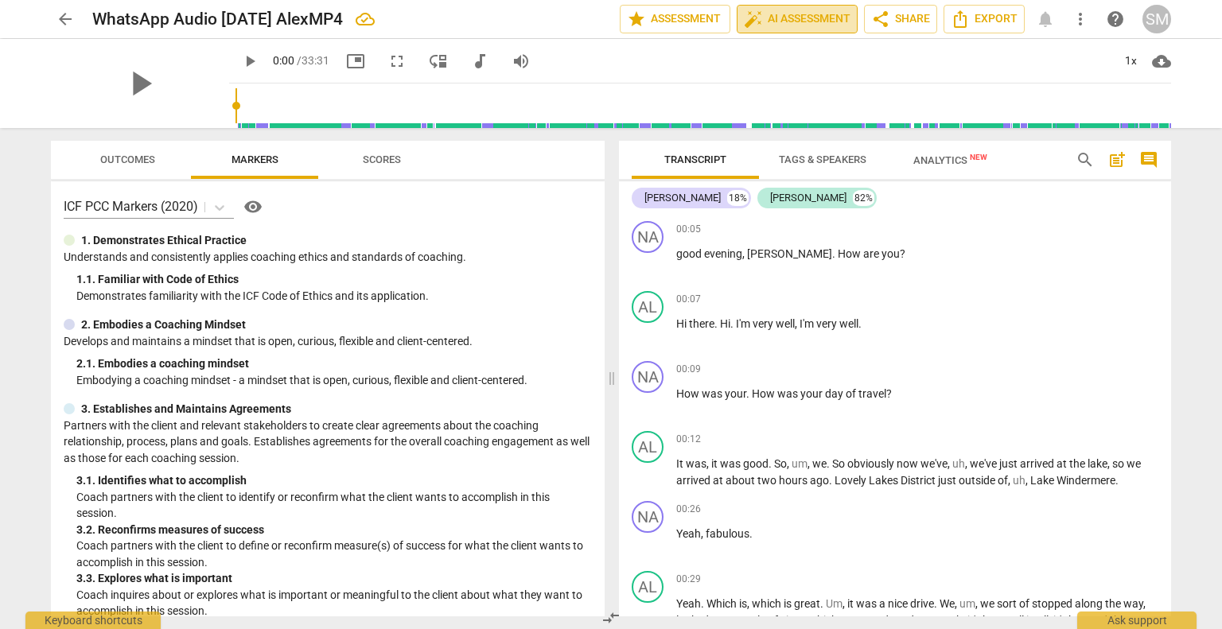
click at [831, 21] on span "auto_fix_high AI Assessment" at bounding box center [797, 19] width 107 height 19
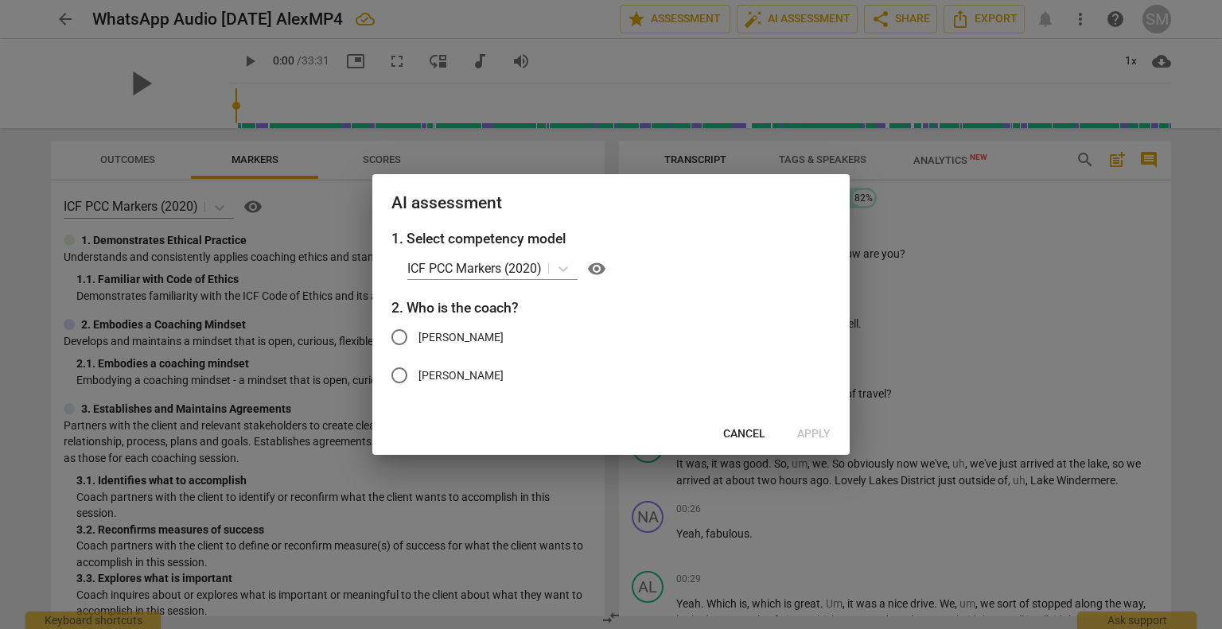
click at [392, 341] on input "[PERSON_NAME]" at bounding box center [399, 337] width 38 height 38
radio input "true"
click at [808, 432] on span "Apply" at bounding box center [813, 435] width 33 height 16
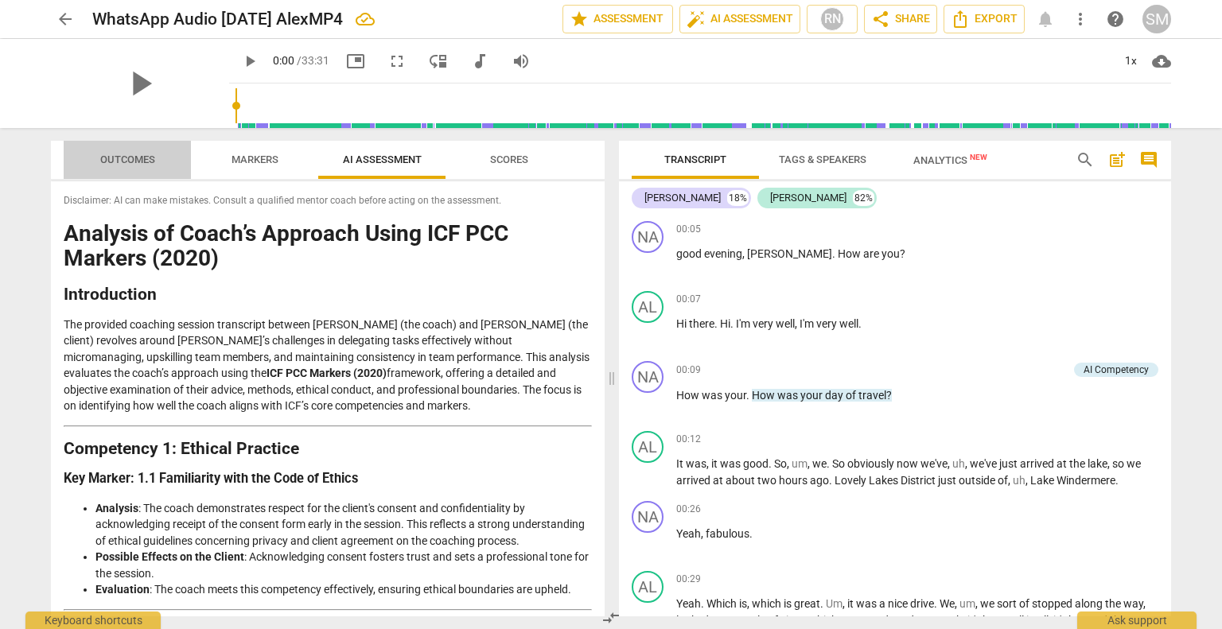
click at [127, 159] on span "Outcomes" at bounding box center [127, 160] width 55 height 12
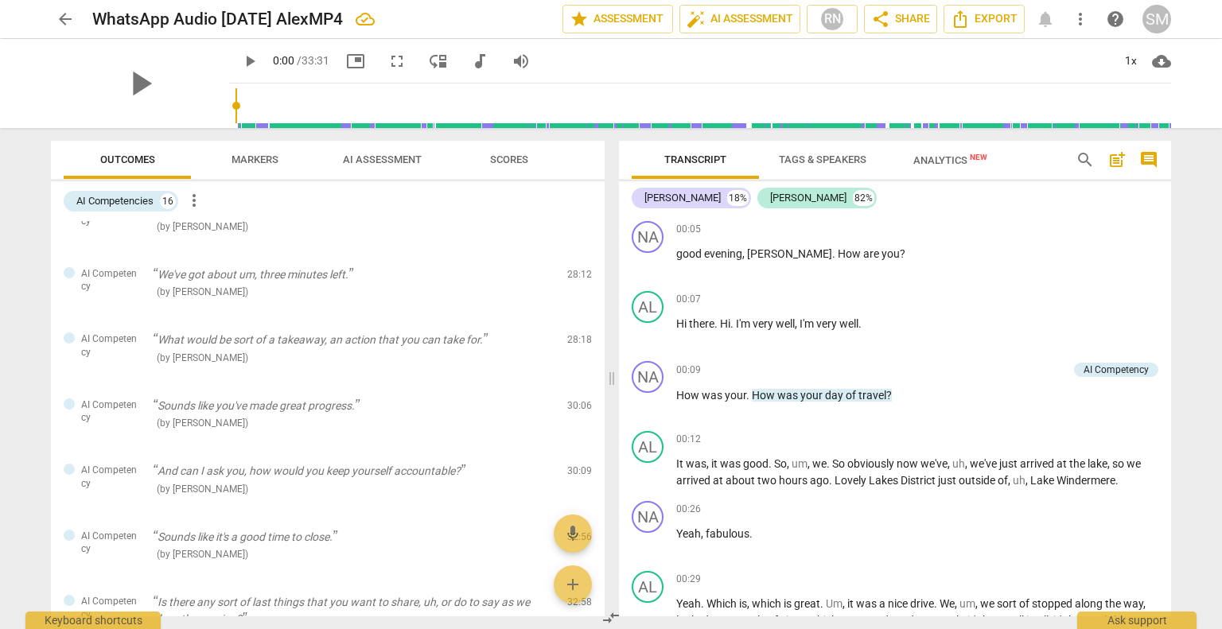
scroll to position [811, 0]
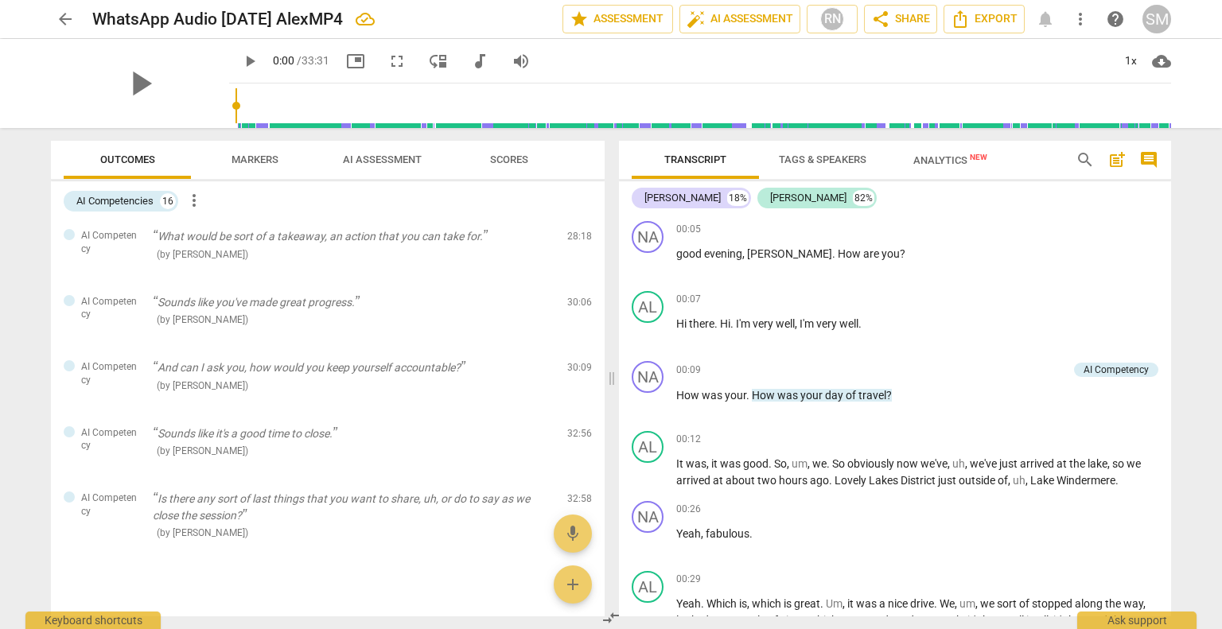
click at [388, 160] on span "AI Assessment" at bounding box center [382, 160] width 79 height 12
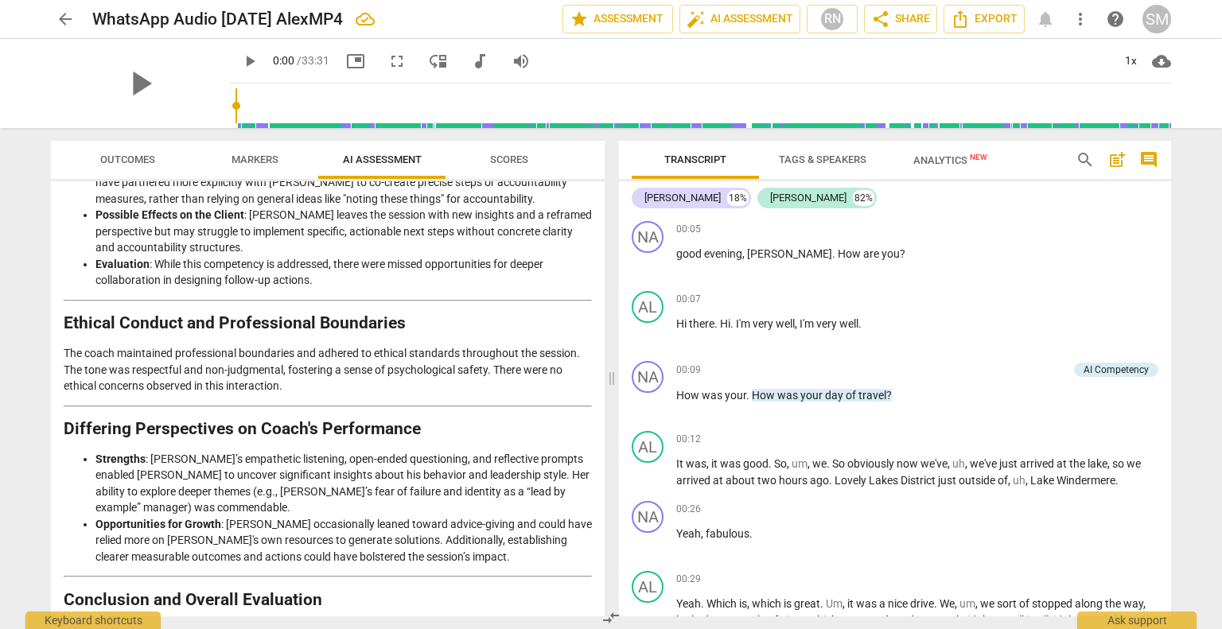
scroll to position [2411, 0]
